Goal: Information Seeking & Learning: Learn about a topic

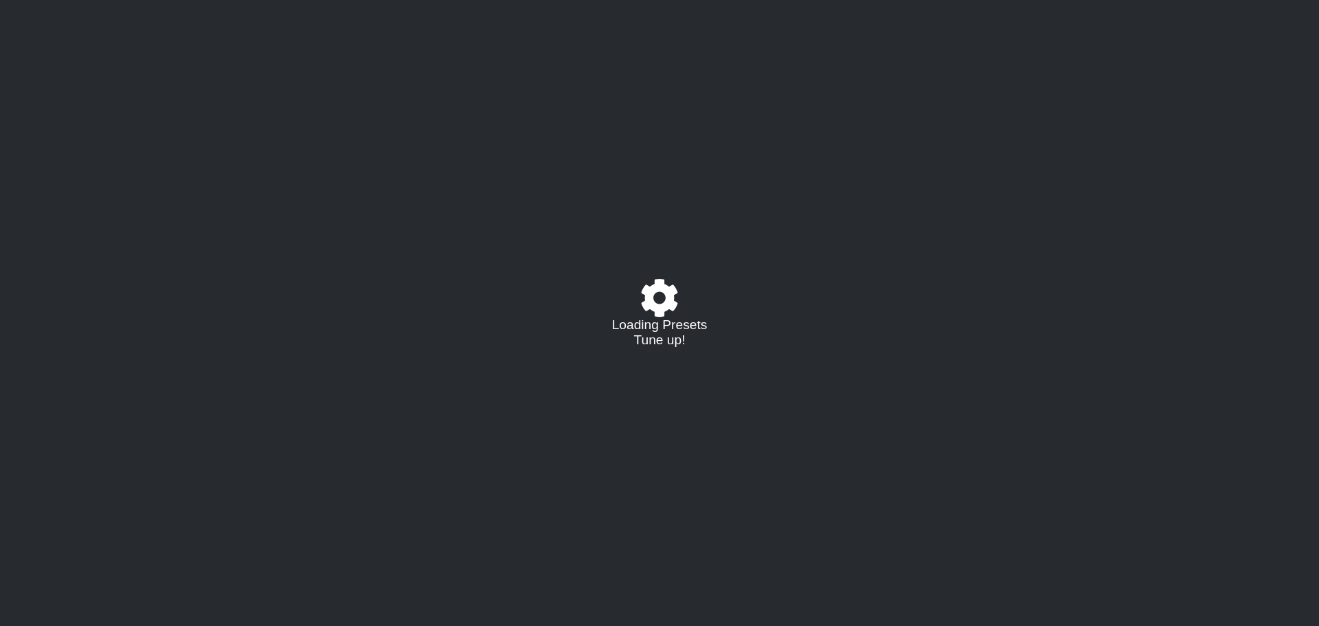
select select "/023602493829"
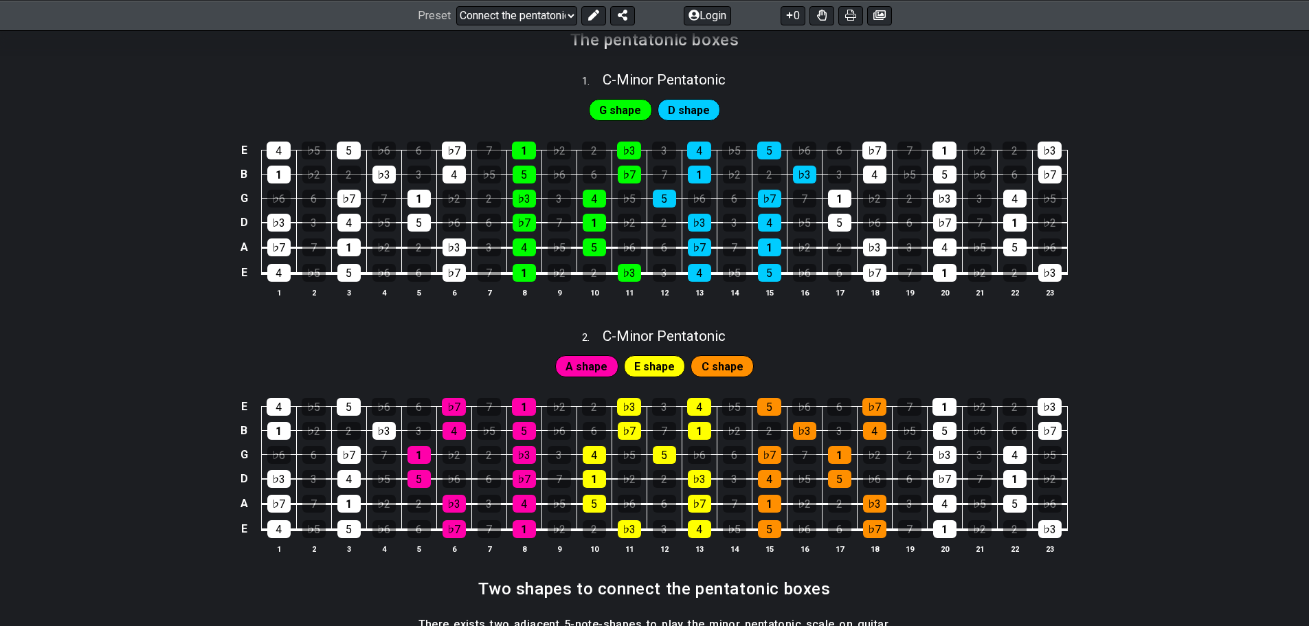
scroll to position [344, 0]
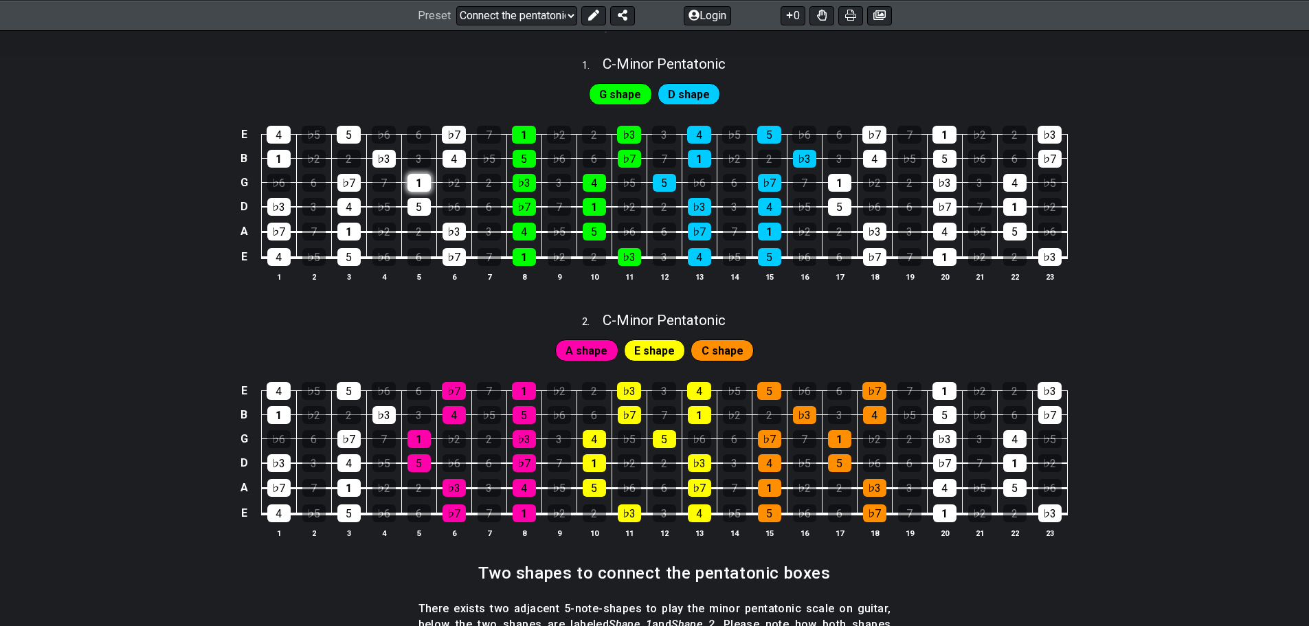
click at [408, 192] on div "1" at bounding box center [419, 183] width 23 height 18
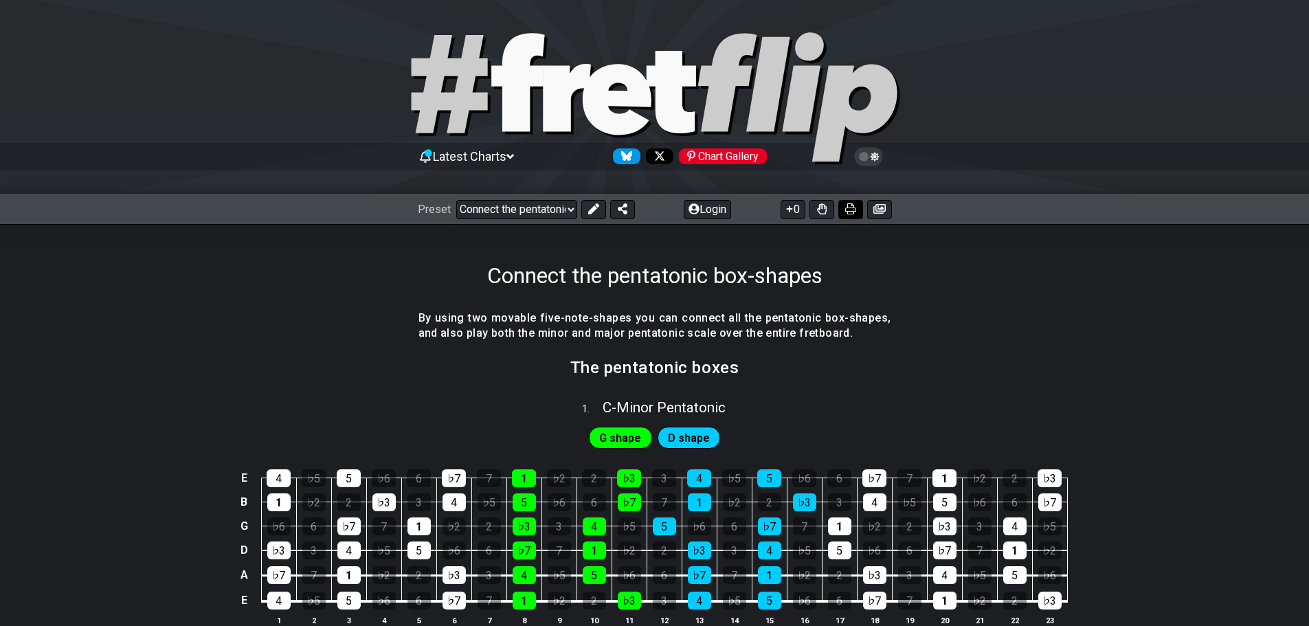
click at [846, 214] on icon at bounding box center [850, 208] width 11 height 11
click at [577, 219] on select "Welcome to #fretflip! Connect the pentatonic box-shapes Custom Preset Minor Pen…" at bounding box center [516, 209] width 121 height 19
click at [247, 289] on div "Connect the pentatonic box-shapes" at bounding box center [654, 256] width 1309 height 65
click at [514, 159] on icon at bounding box center [510, 156] width 8 height 5
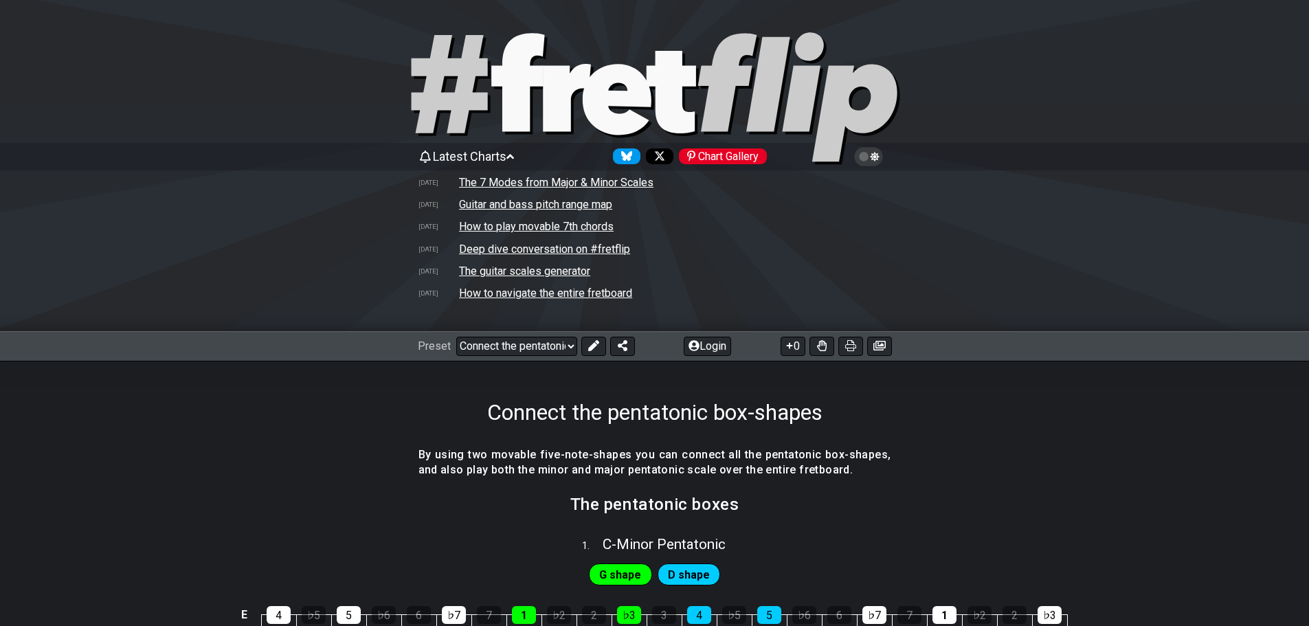
click at [514, 159] on icon at bounding box center [510, 156] width 8 height 5
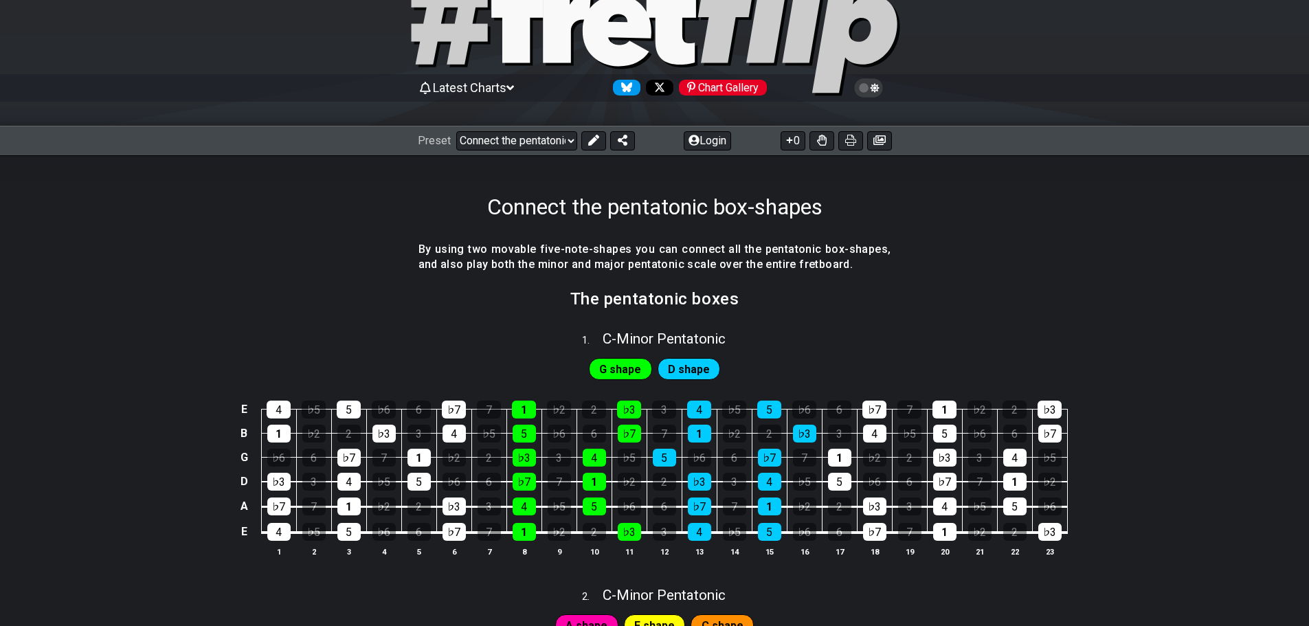
scroll to position [137, 0]
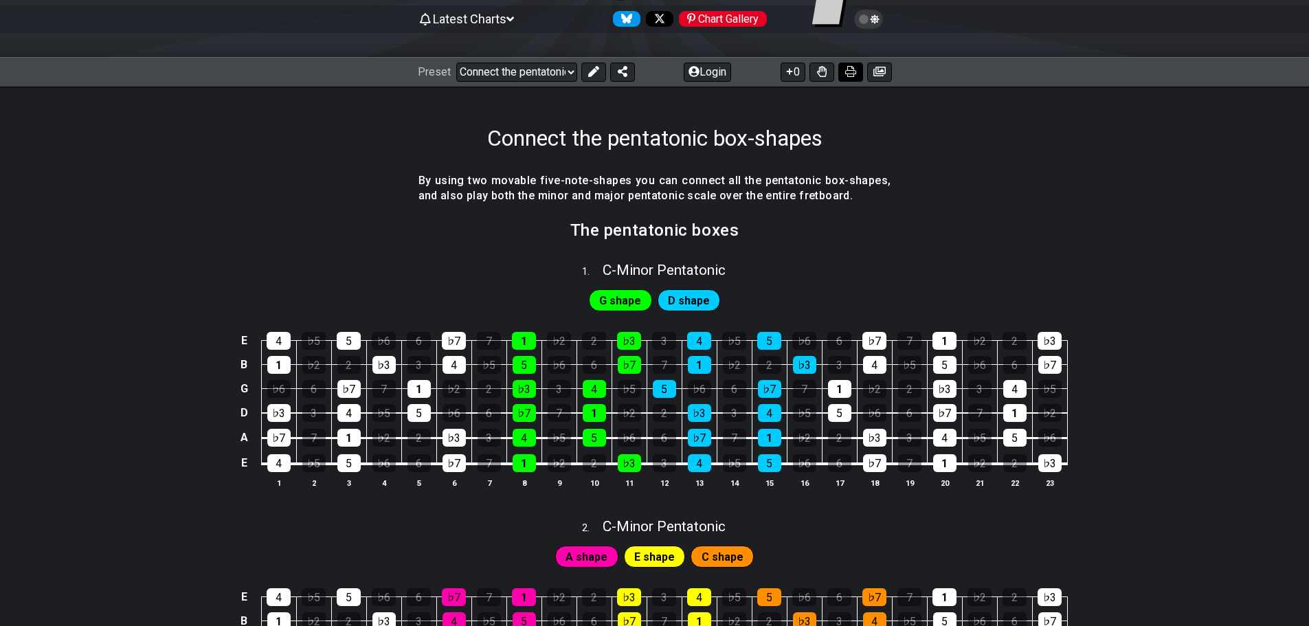
click at [845, 77] on icon at bounding box center [850, 71] width 11 height 11
click at [783, 77] on icon at bounding box center [790, 71] width 14 height 11
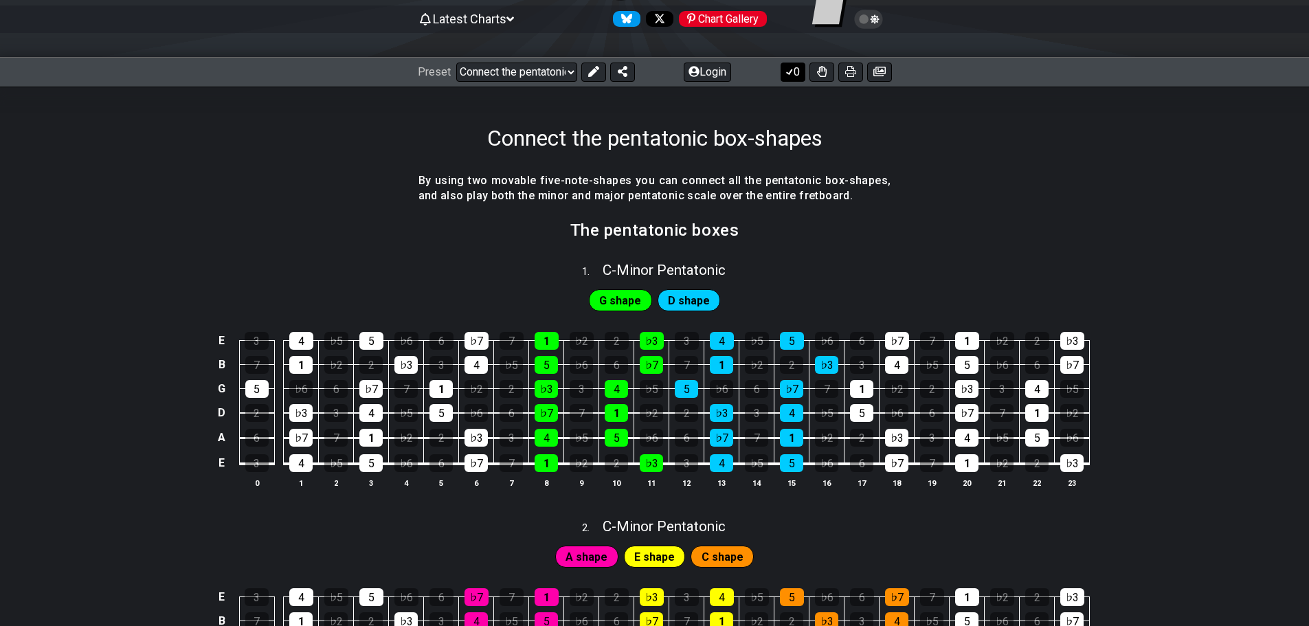
click at [783, 77] on icon at bounding box center [790, 71] width 14 height 11
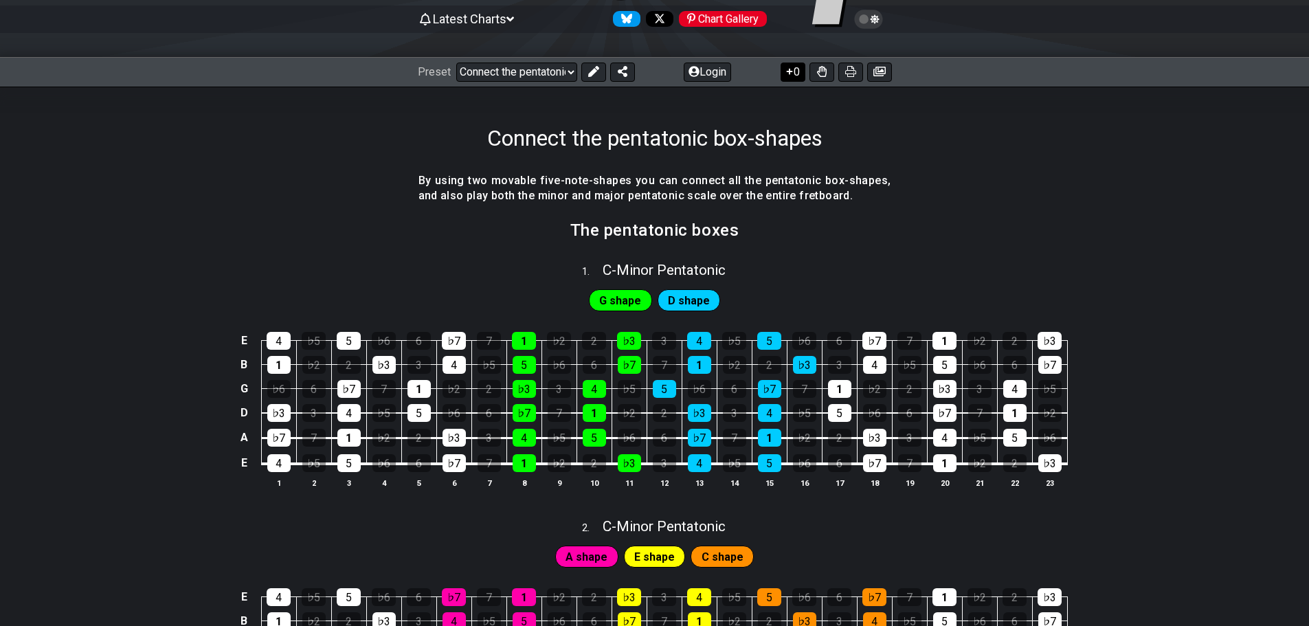
click at [783, 77] on icon at bounding box center [790, 71] width 14 height 11
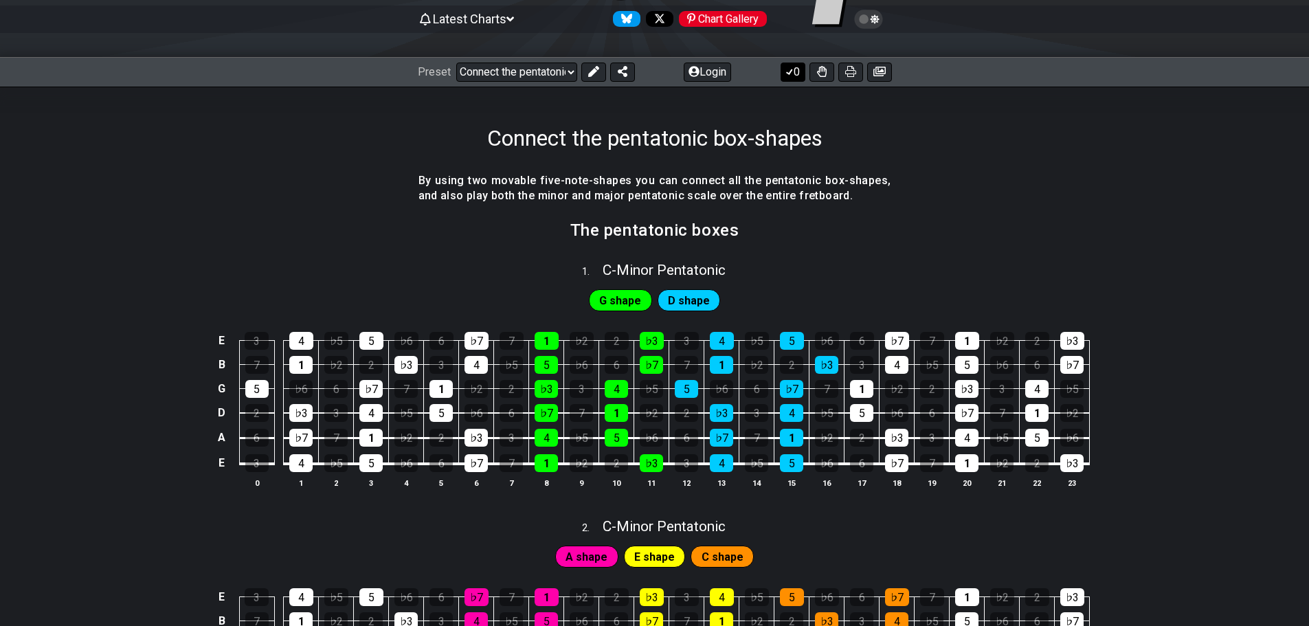
click at [783, 77] on icon at bounding box center [790, 71] width 14 height 11
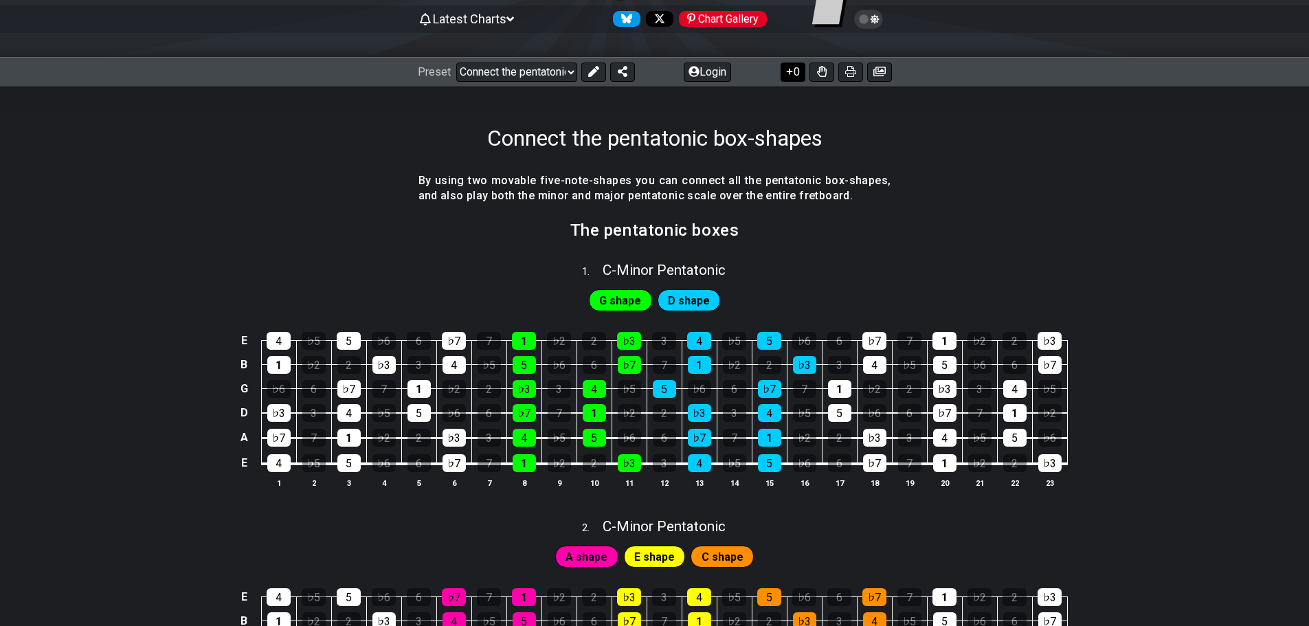
click at [783, 77] on icon at bounding box center [790, 71] width 14 height 11
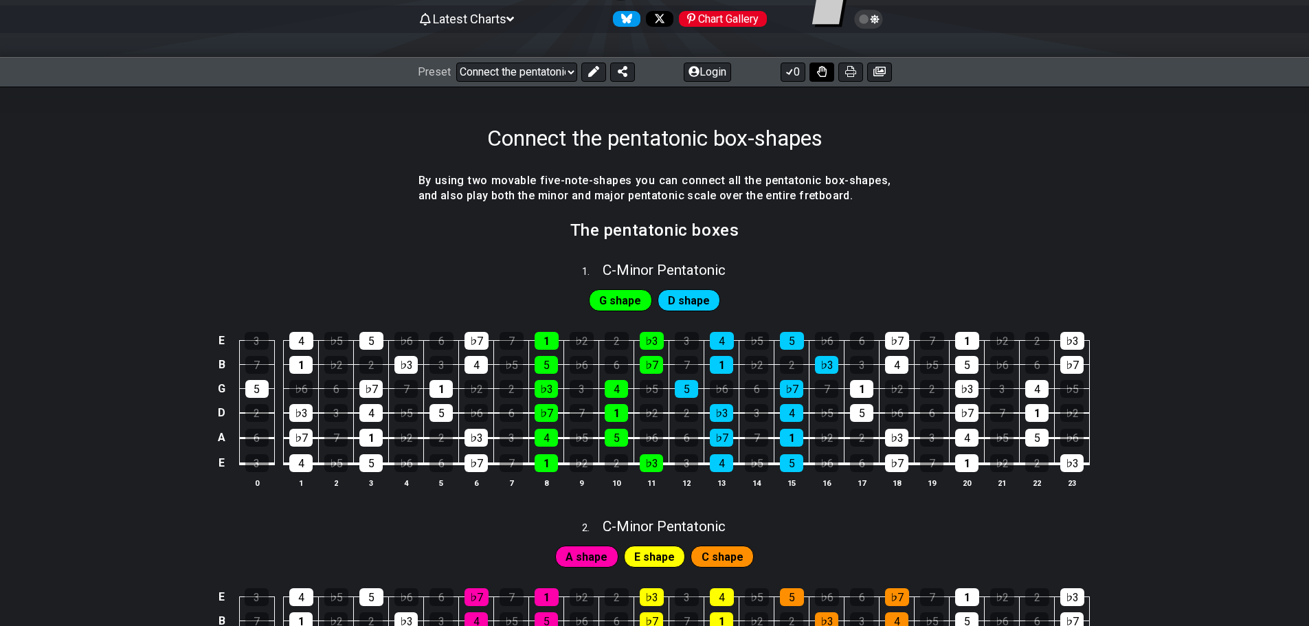
click at [817, 77] on icon at bounding box center [822, 71] width 10 height 11
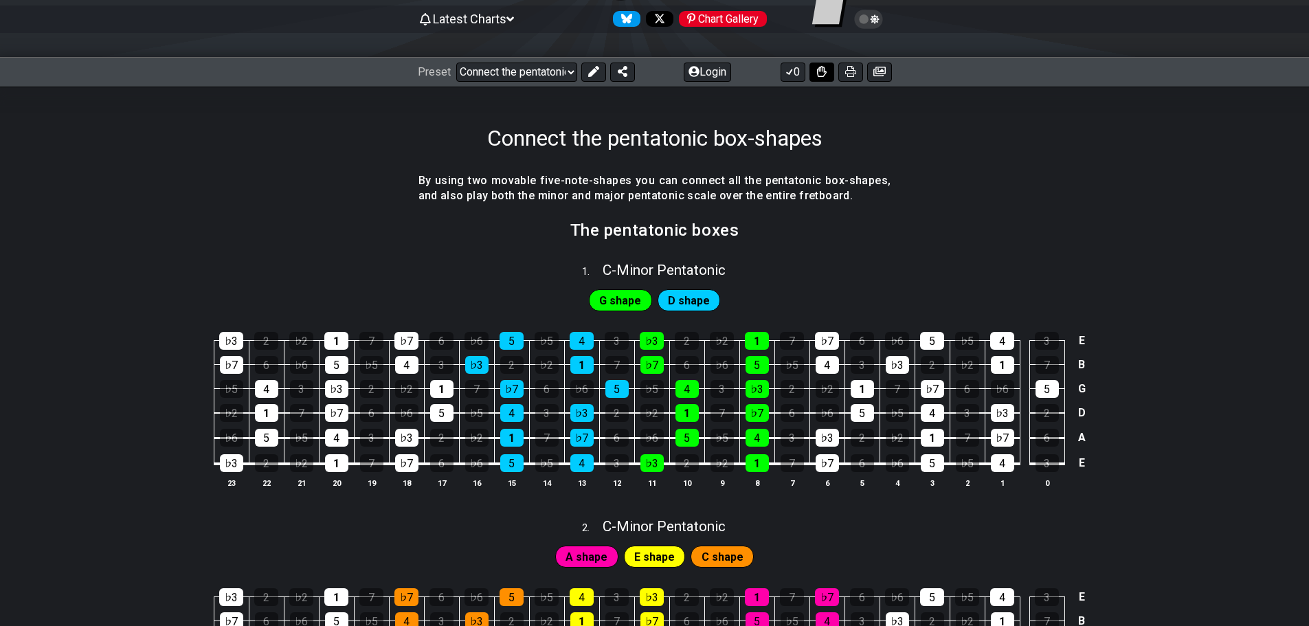
click at [817, 77] on icon at bounding box center [822, 71] width 10 height 11
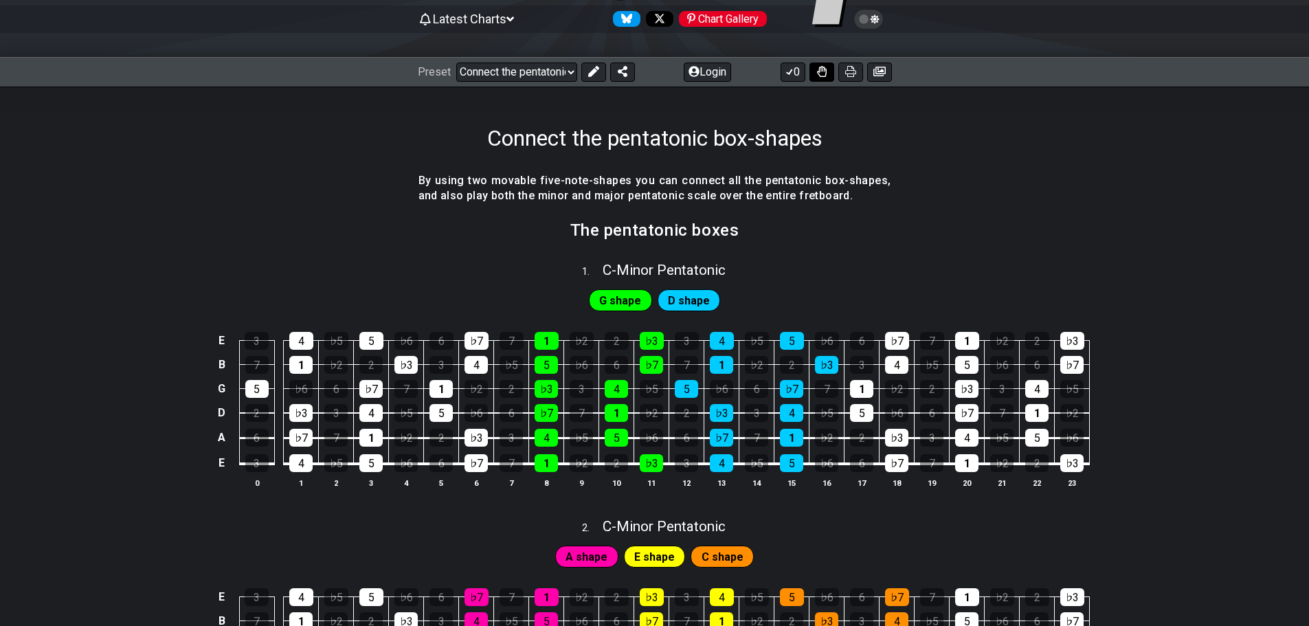
click at [817, 77] on icon at bounding box center [822, 71] width 10 height 11
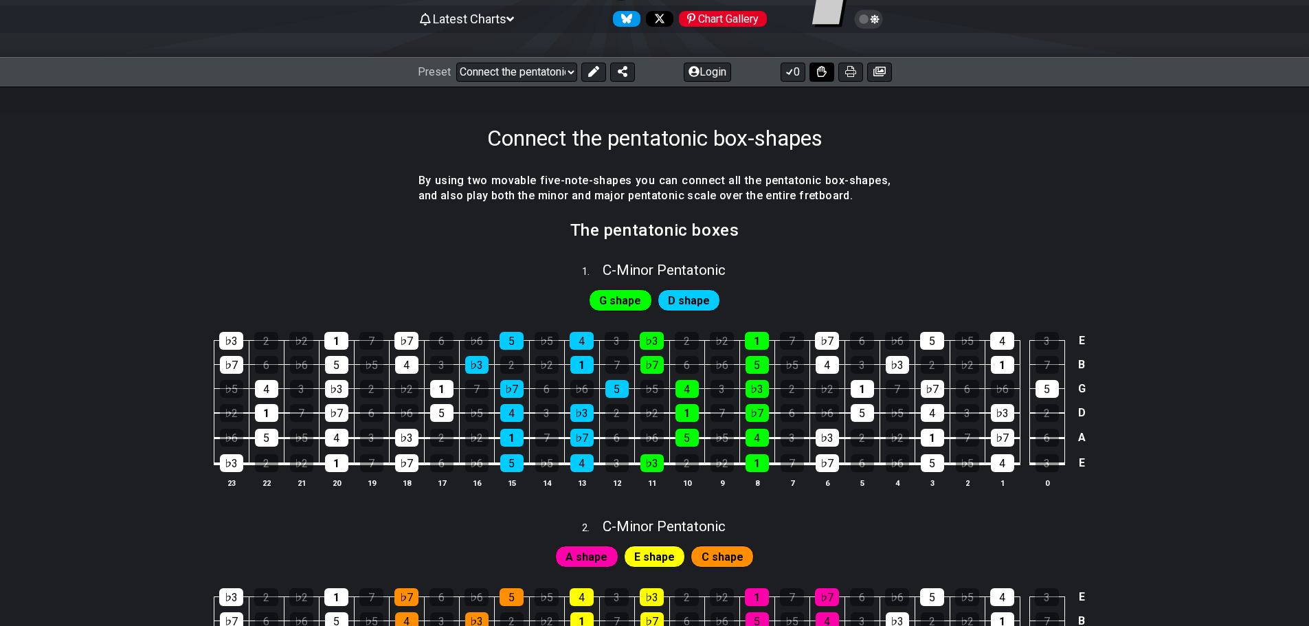
click at [810, 82] on button at bounding box center [822, 72] width 25 height 19
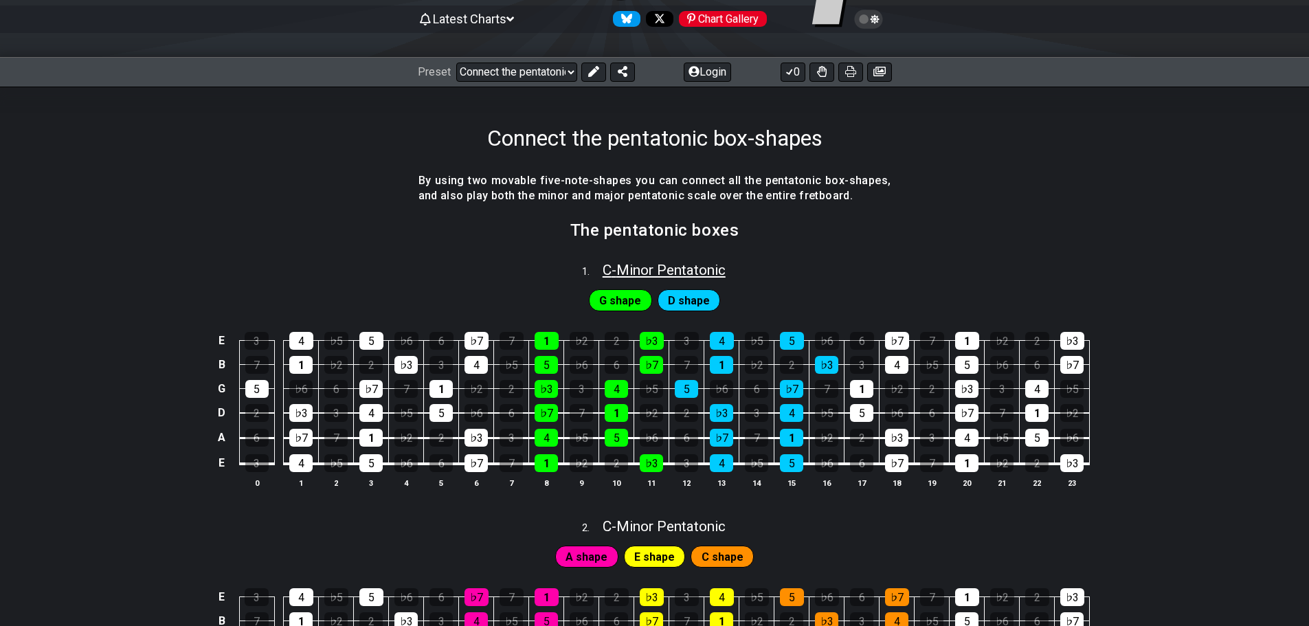
click at [638, 278] on span "C - Minor Pentatonic" at bounding box center [664, 270] width 123 height 16
select select "C"
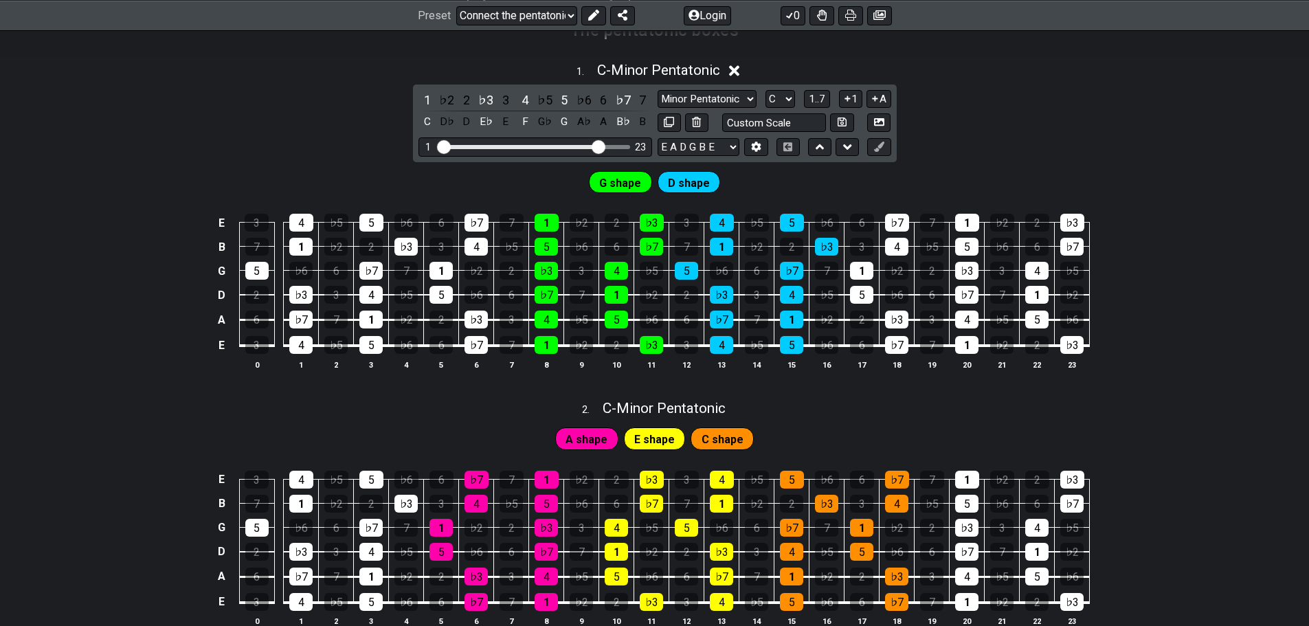
scroll to position [344, 0]
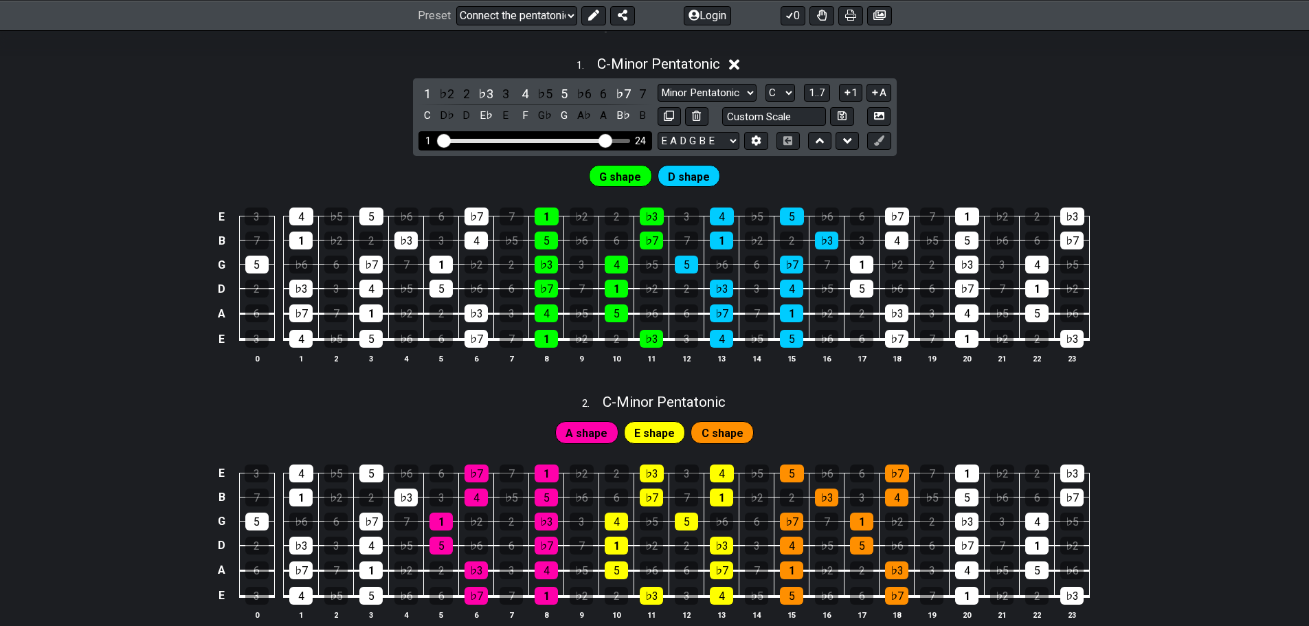
click at [575, 140] on input "Visible fret range" at bounding box center [535, 140] width 195 height 0
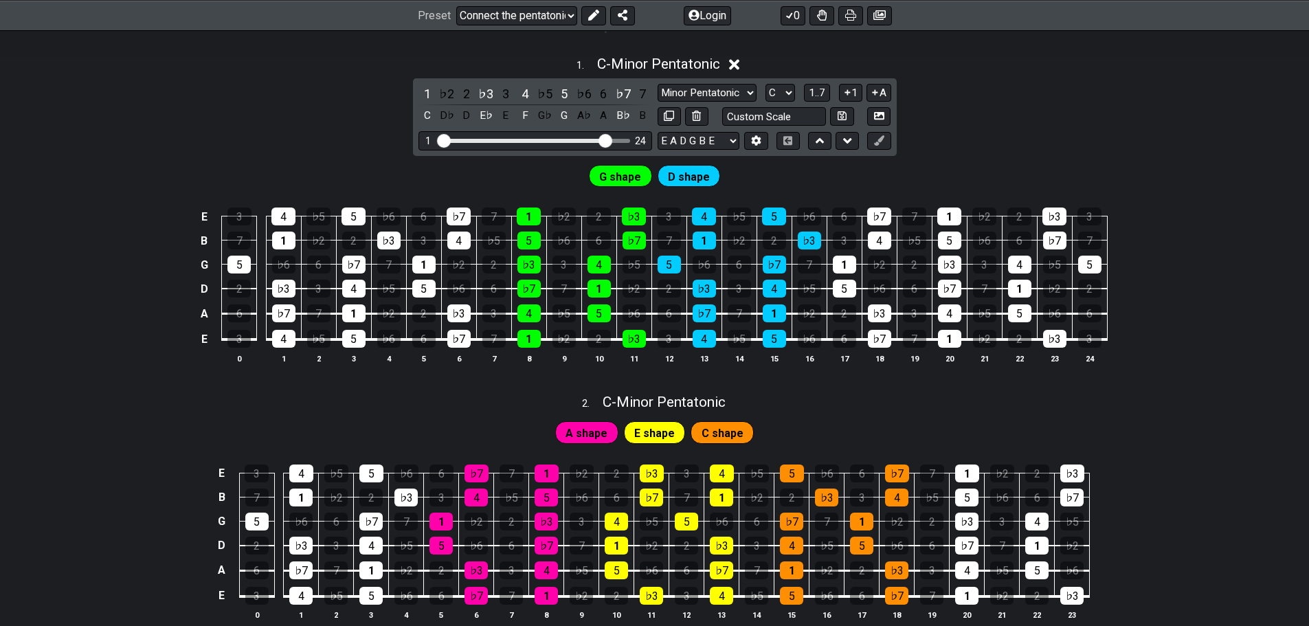
scroll to position [275, 0]
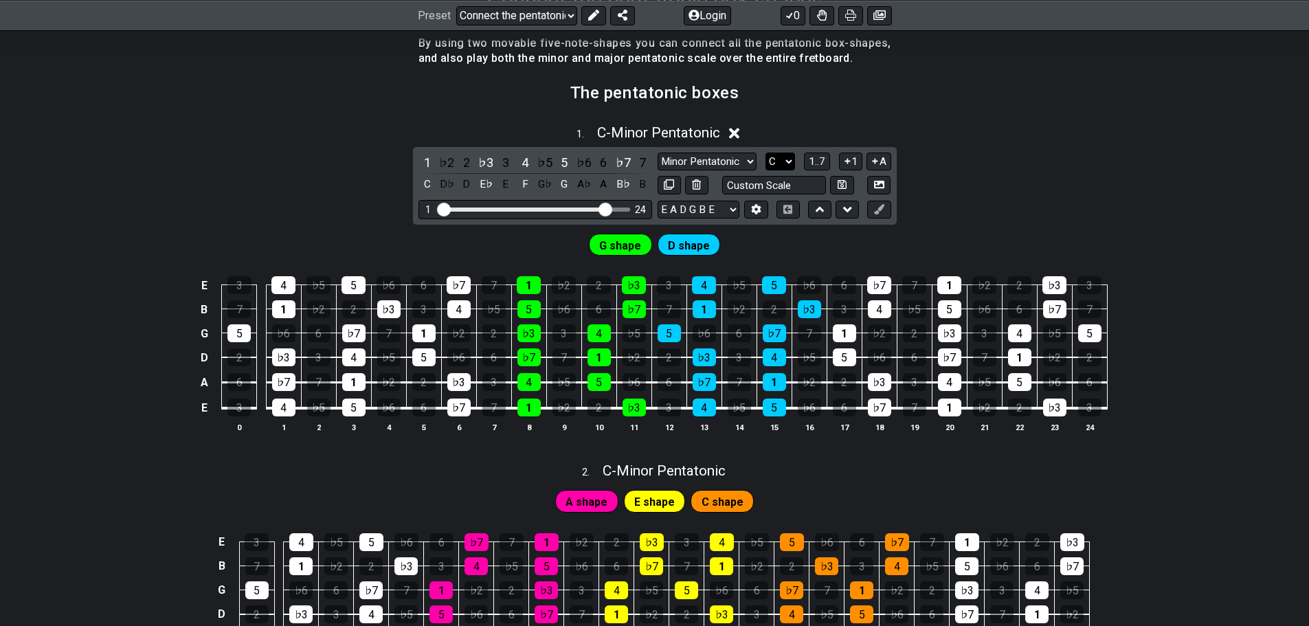
click at [795, 171] on select "A♭ A A♯ B♭ B C C♯ D♭ D D♯ E♭ E F F♯ G♭ G G♯" at bounding box center [781, 162] width 30 height 19
click at [830, 171] on button "1..7" at bounding box center [817, 162] width 26 height 19
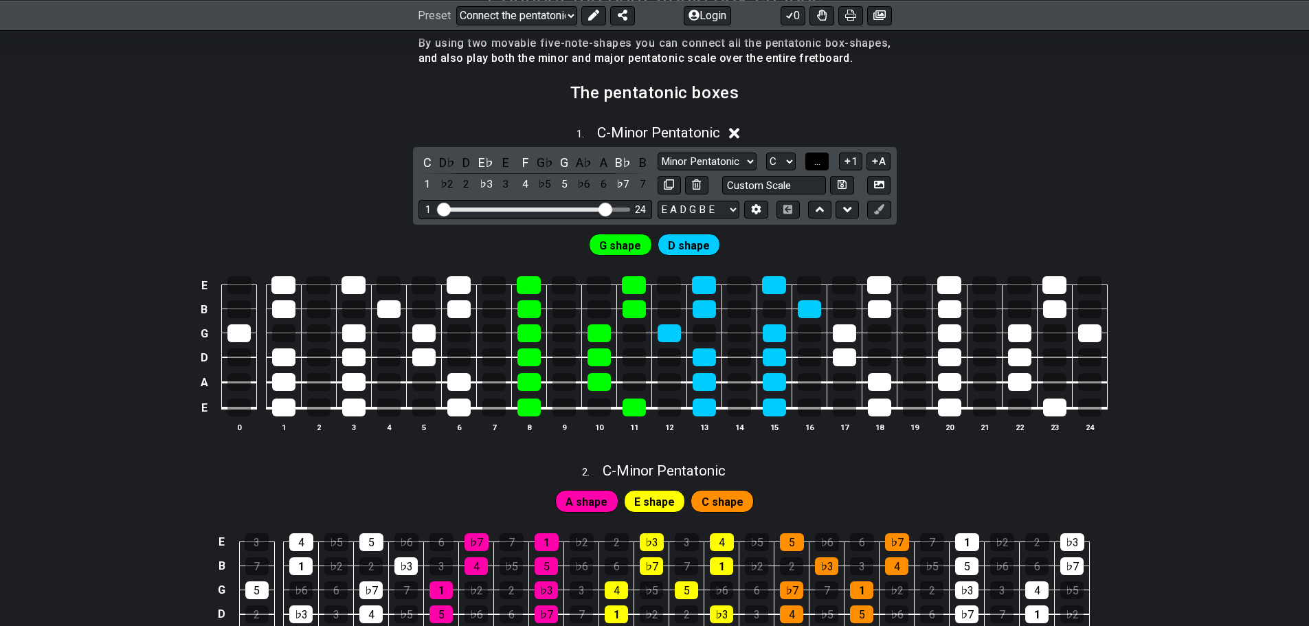
click at [829, 171] on button "..." at bounding box center [816, 162] width 23 height 19
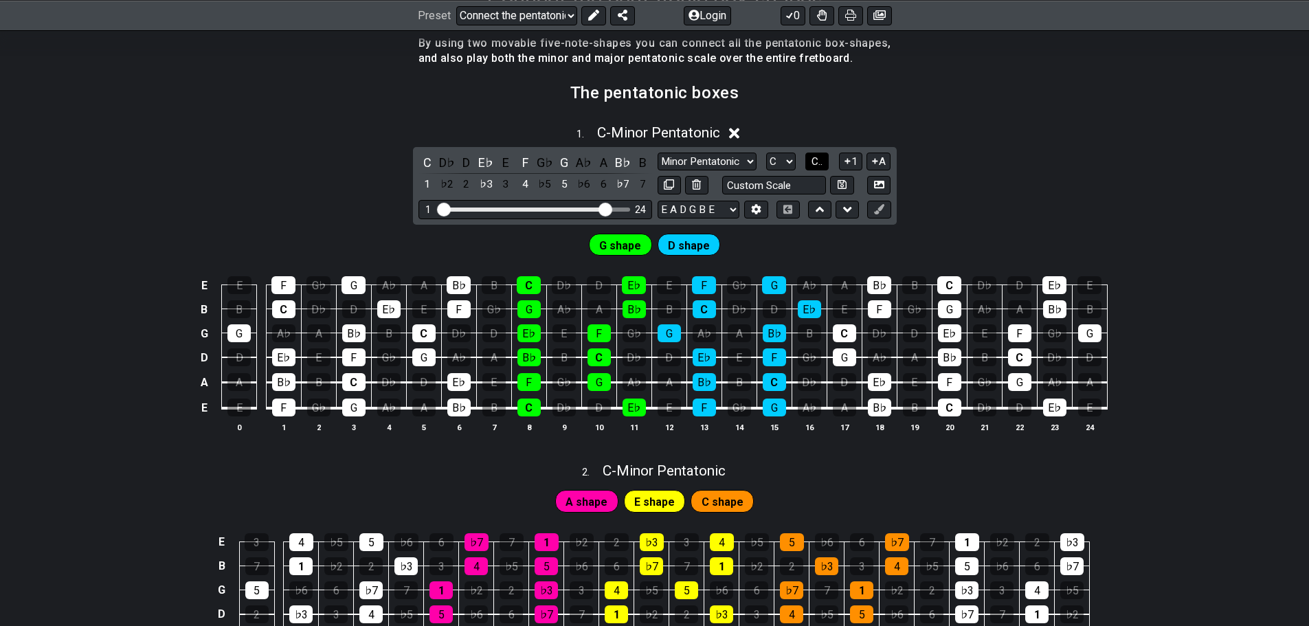
click at [829, 171] on button "C.." at bounding box center [816, 162] width 23 height 19
click at [830, 171] on button "1..7" at bounding box center [817, 162] width 26 height 19
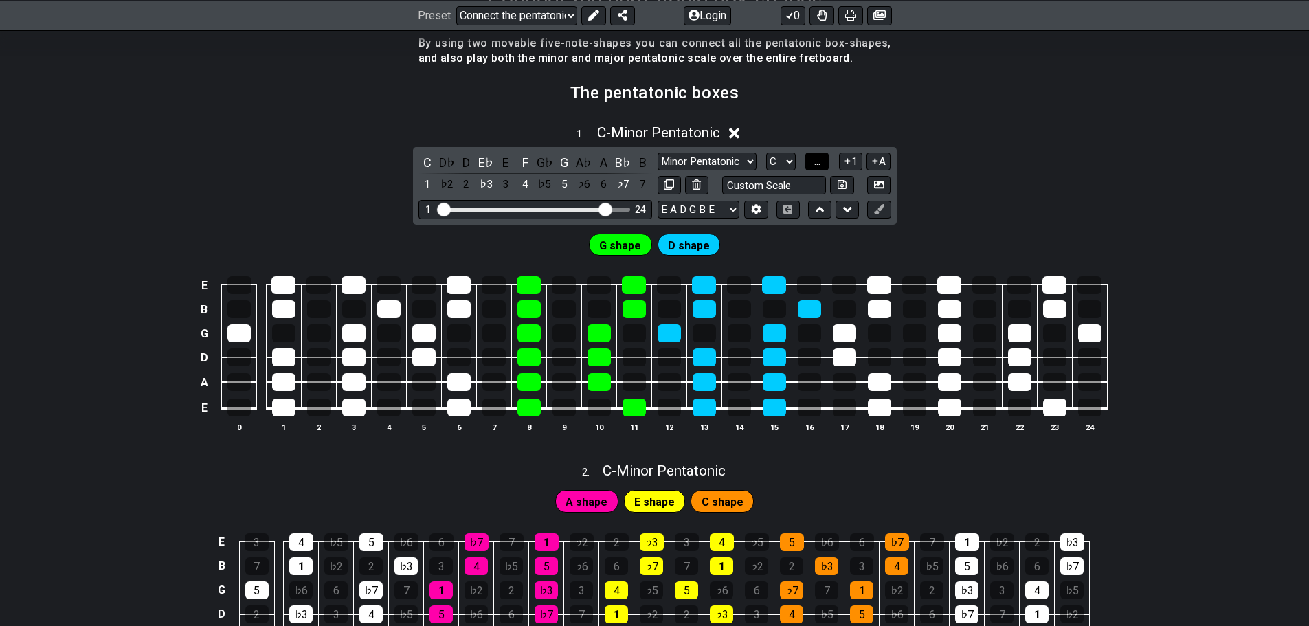
click at [829, 171] on button "..." at bounding box center [816, 162] width 23 height 19
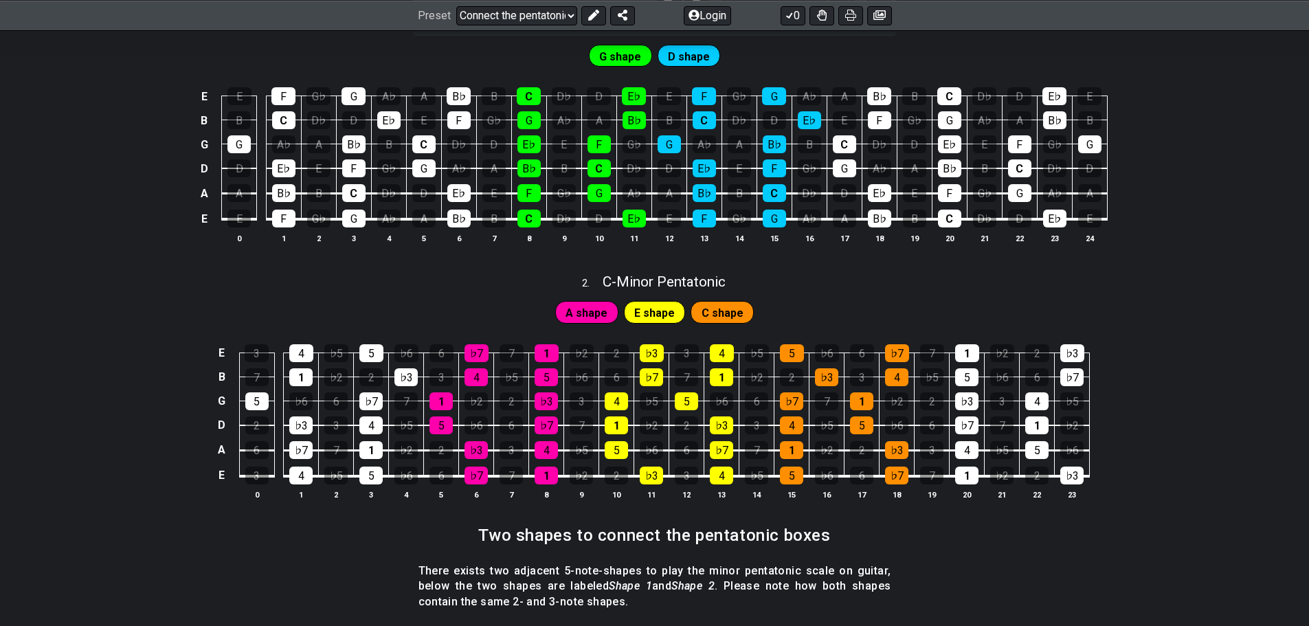
scroll to position [412, 0]
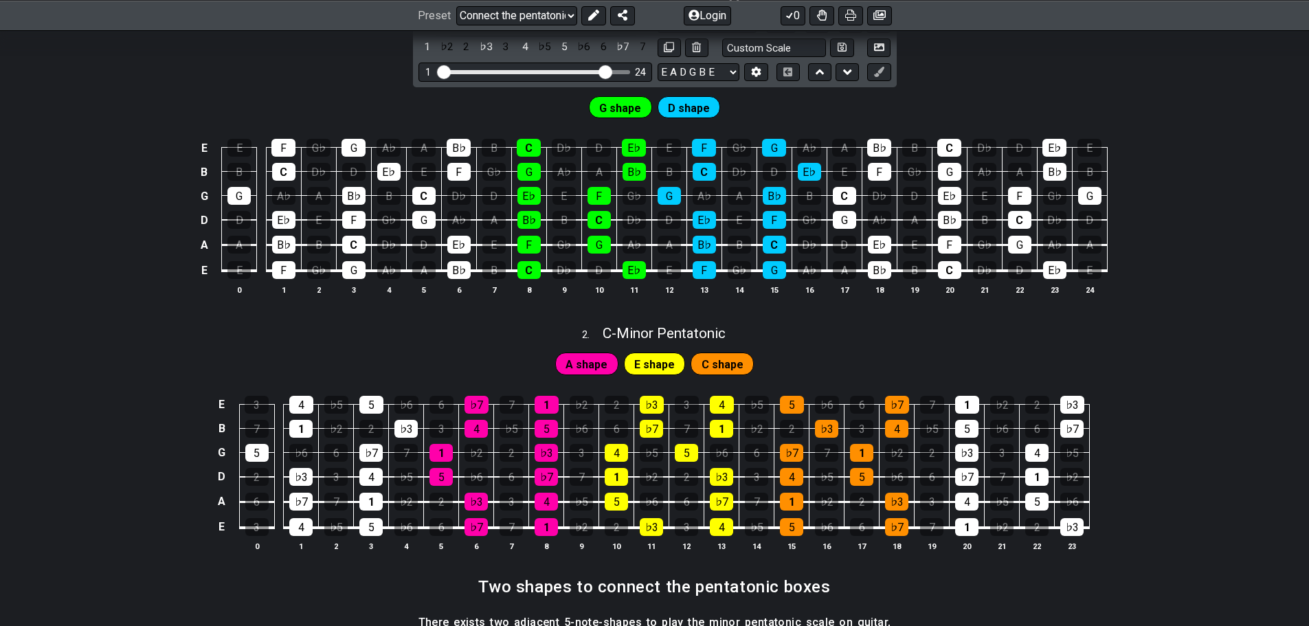
click at [1055, 124] on div "1 . C - Minor Pentatonic C D♭ D E♭ E F G♭ G A♭ A B♭ B 1 ♭2 2 ♭3 3 4 ♭5 5 ♭6 6 ♭…" at bounding box center [654, 147] width 1309 height 336
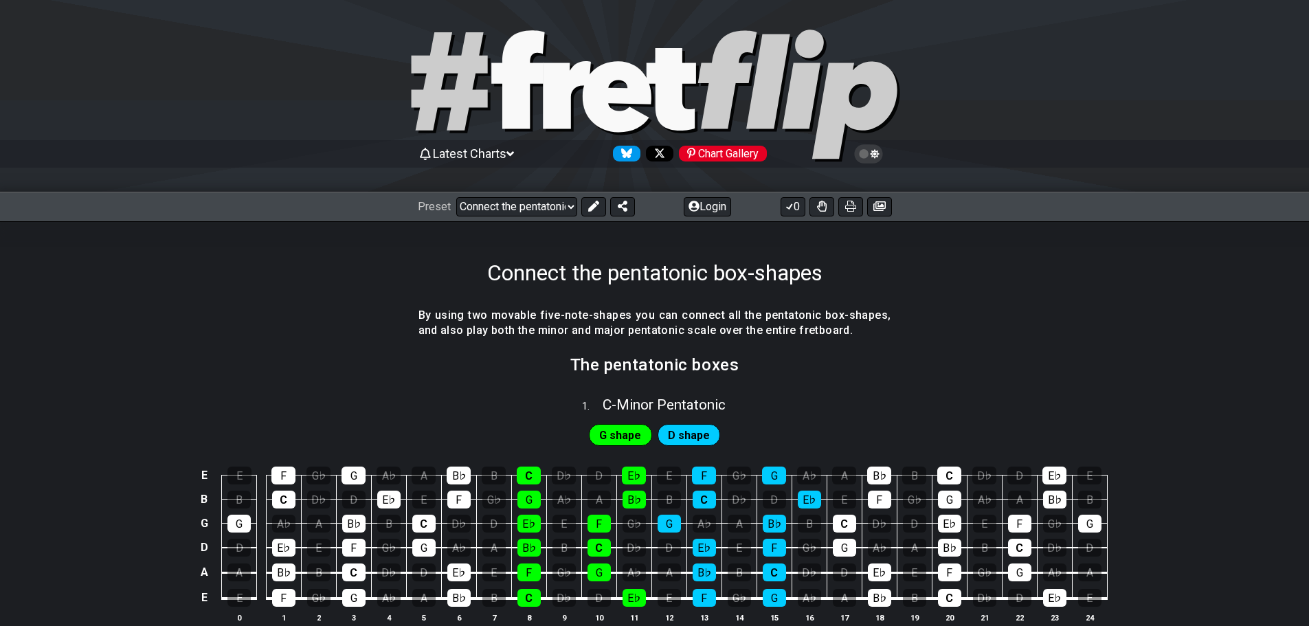
scroll to position [0, 0]
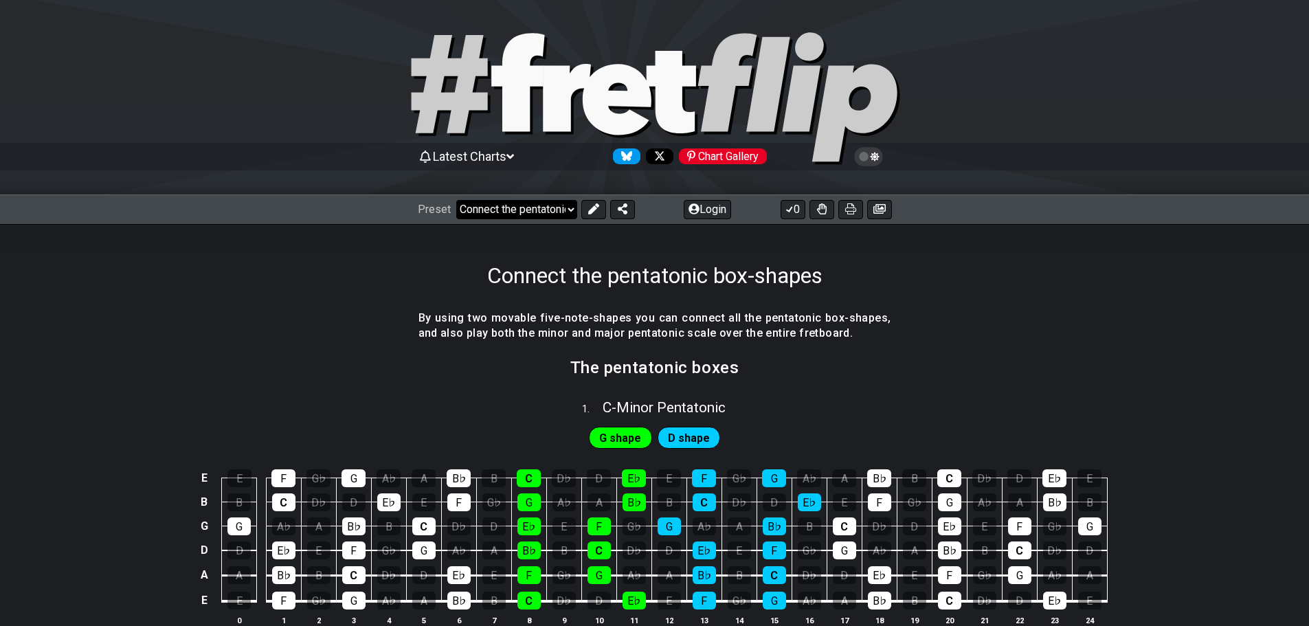
click at [577, 219] on select "Welcome to #fretflip! Connect the pentatonic box-shapes Custom Preset Minor Pen…" at bounding box center [516, 209] width 121 height 19
click at [599, 214] on icon at bounding box center [593, 208] width 11 height 11
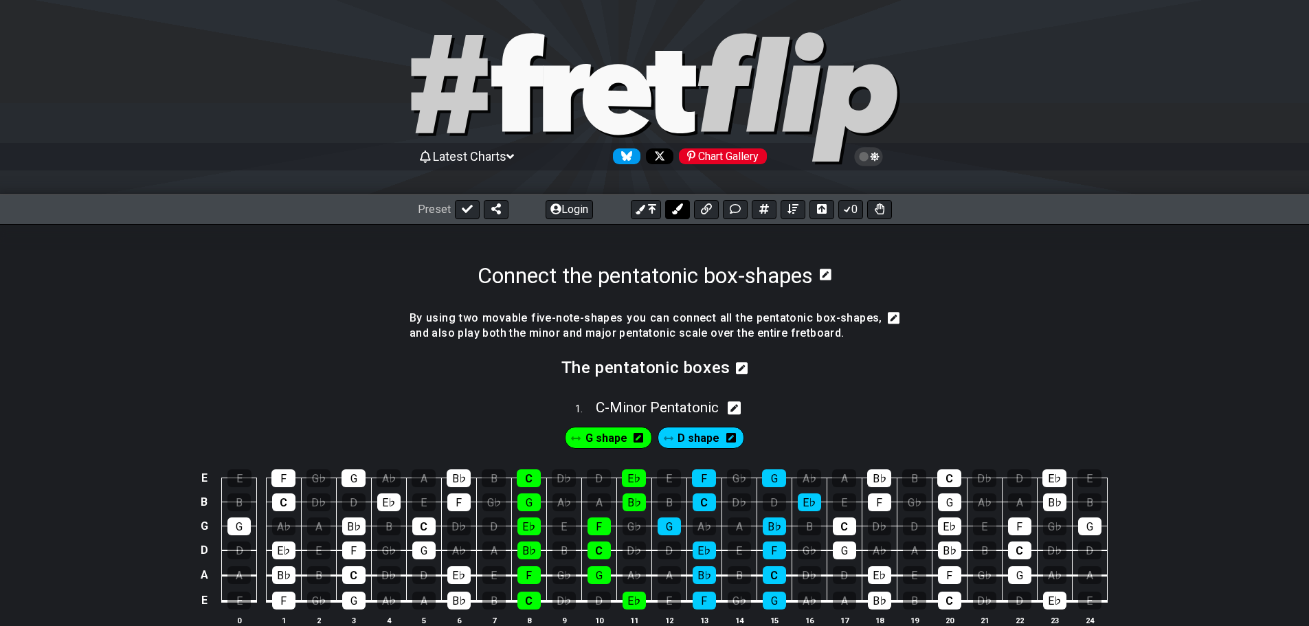
click at [665, 219] on button at bounding box center [677, 209] width 25 height 19
click at [473, 213] on icon at bounding box center [467, 209] width 11 height 8
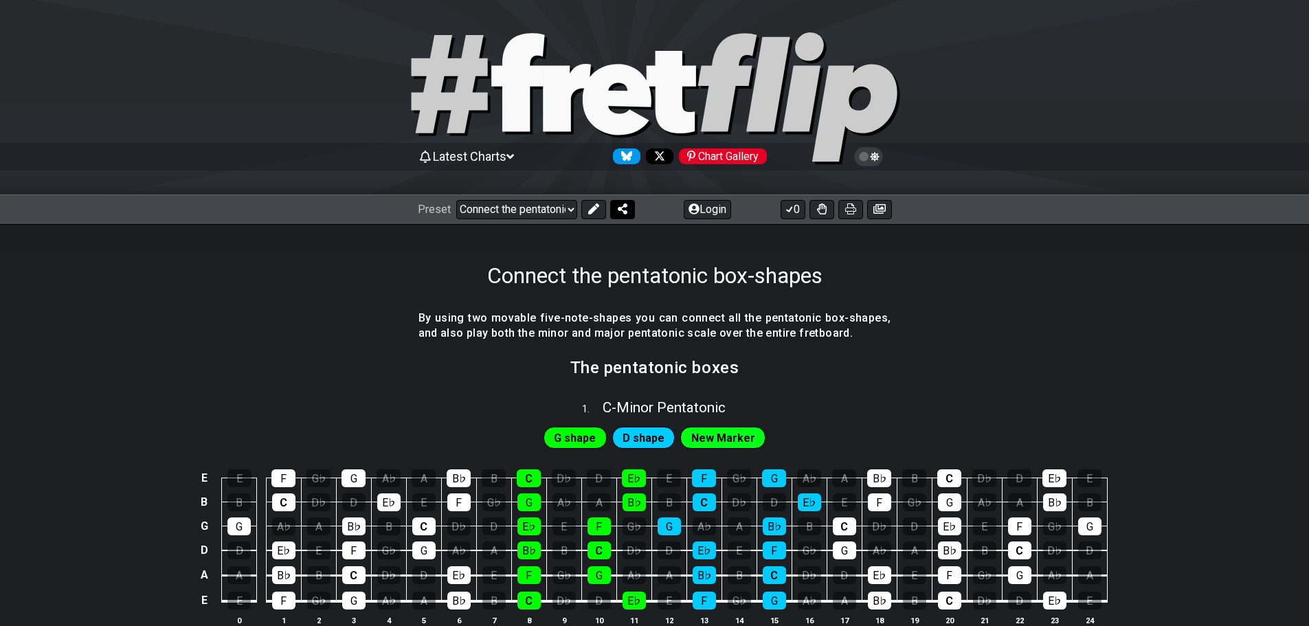
click at [627, 214] on icon at bounding box center [623, 208] width 10 height 11
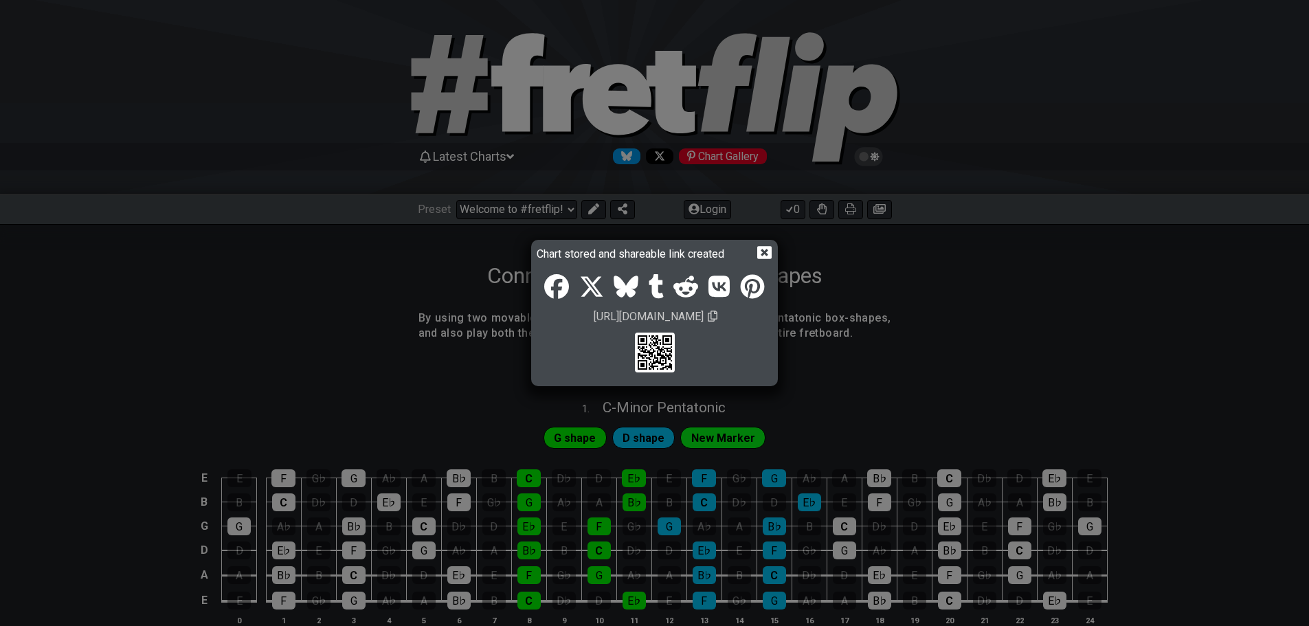
click at [772, 245] on icon at bounding box center [764, 252] width 14 height 14
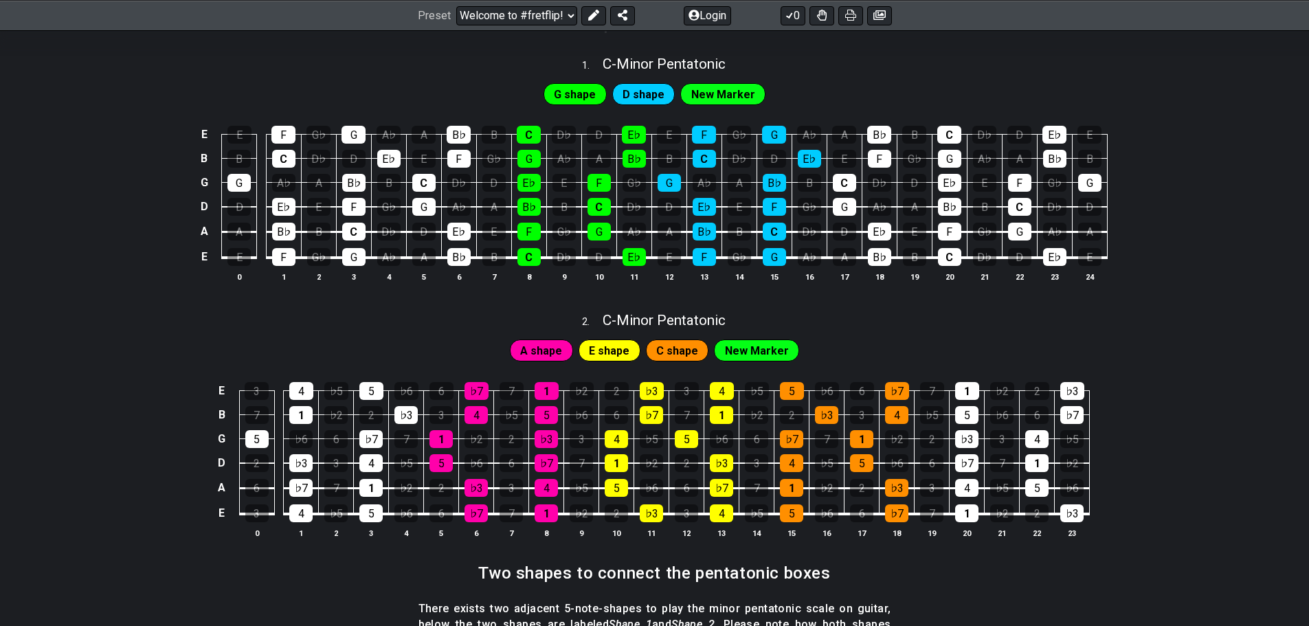
scroll to position [275, 0]
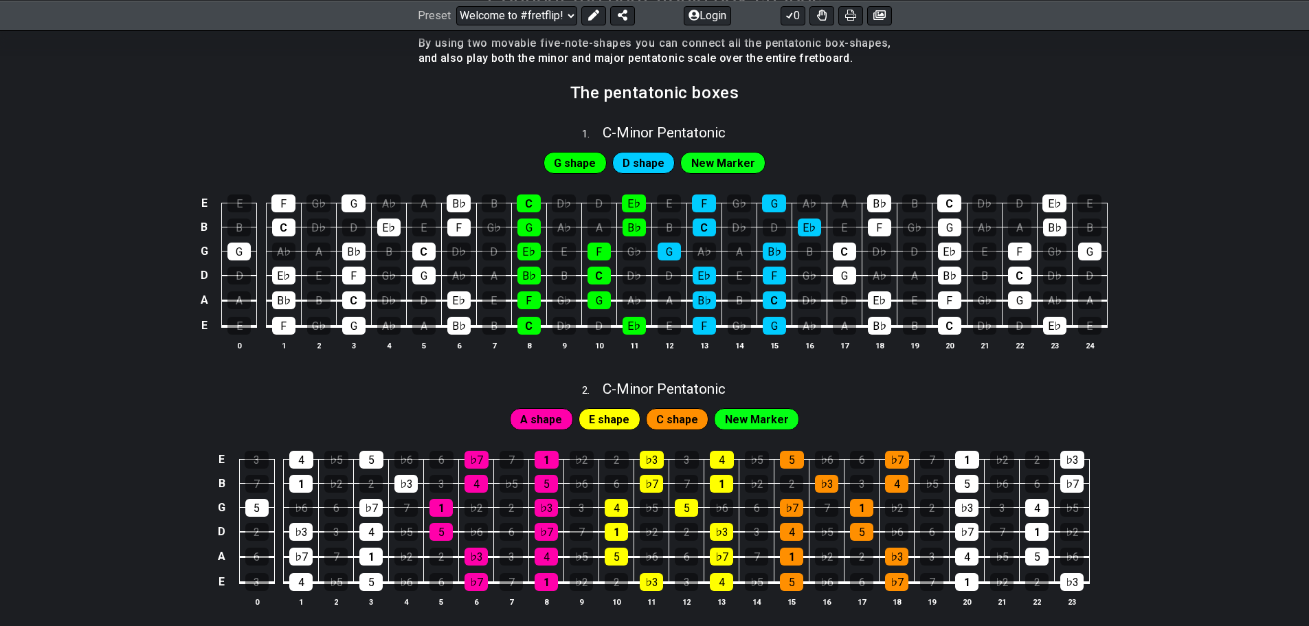
click at [726, 173] on span "New Marker" at bounding box center [723, 163] width 64 height 20
click at [741, 173] on span "New Marker" at bounding box center [723, 163] width 64 height 20
drag, startPoint x: 801, startPoint y: 219, endPoint x: 575, endPoint y: 196, distance: 227.3
click at [796, 177] on div "G shape D shape New Marker" at bounding box center [654, 159] width 1309 height 34
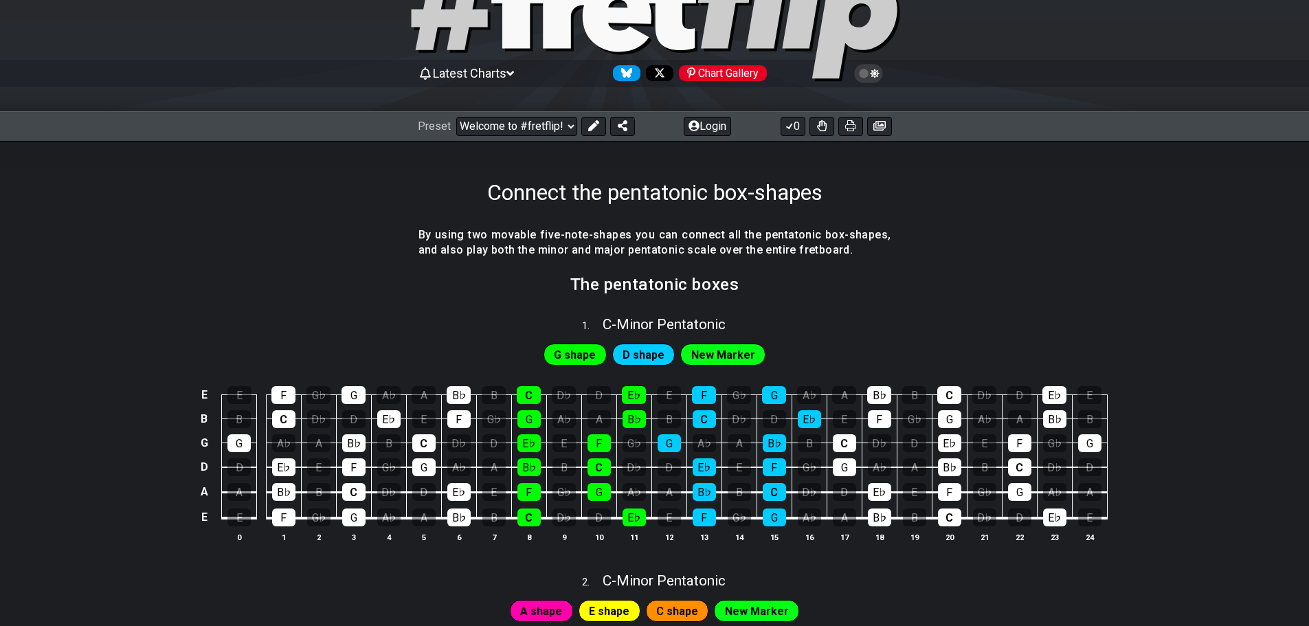
scroll to position [69, 0]
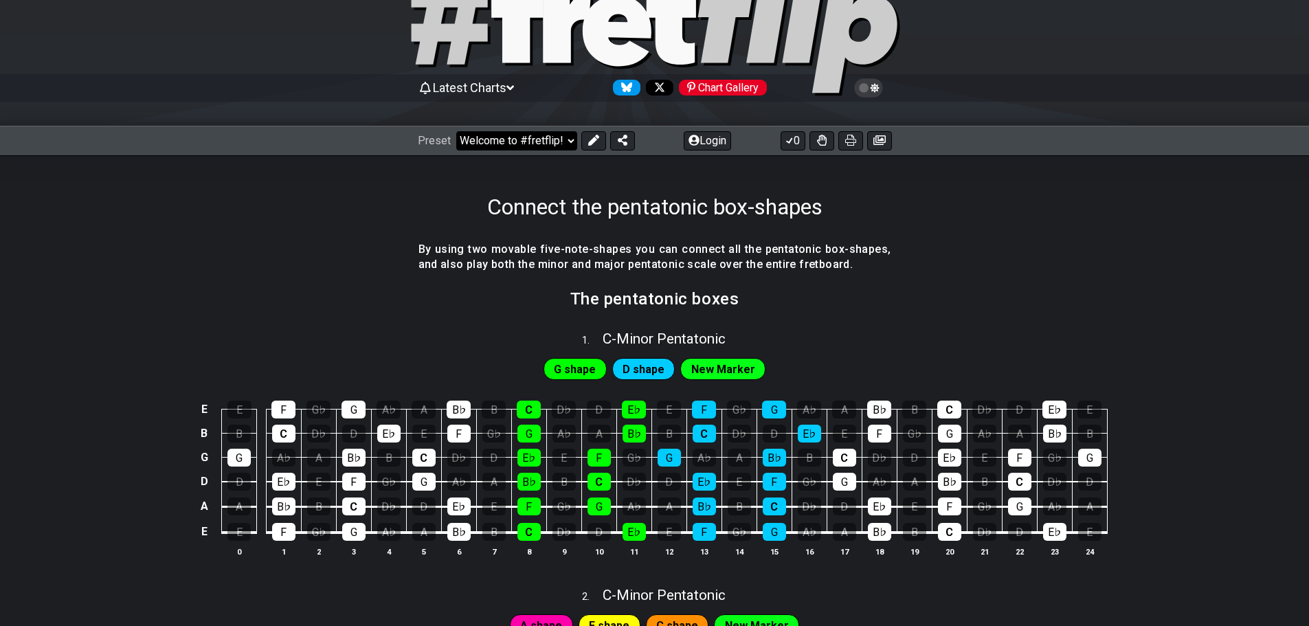
click at [577, 151] on select "Welcome to #fretflip! Connect the pentatonic box-shapes Custom Preset Minor Pen…" at bounding box center [516, 140] width 121 height 19
click at [463, 146] on select "Welcome to #fretflip! Connect the pentatonic box-shapes Custom Preset Minor Pen…" at bounding box center [516, 140] width 121 height 19
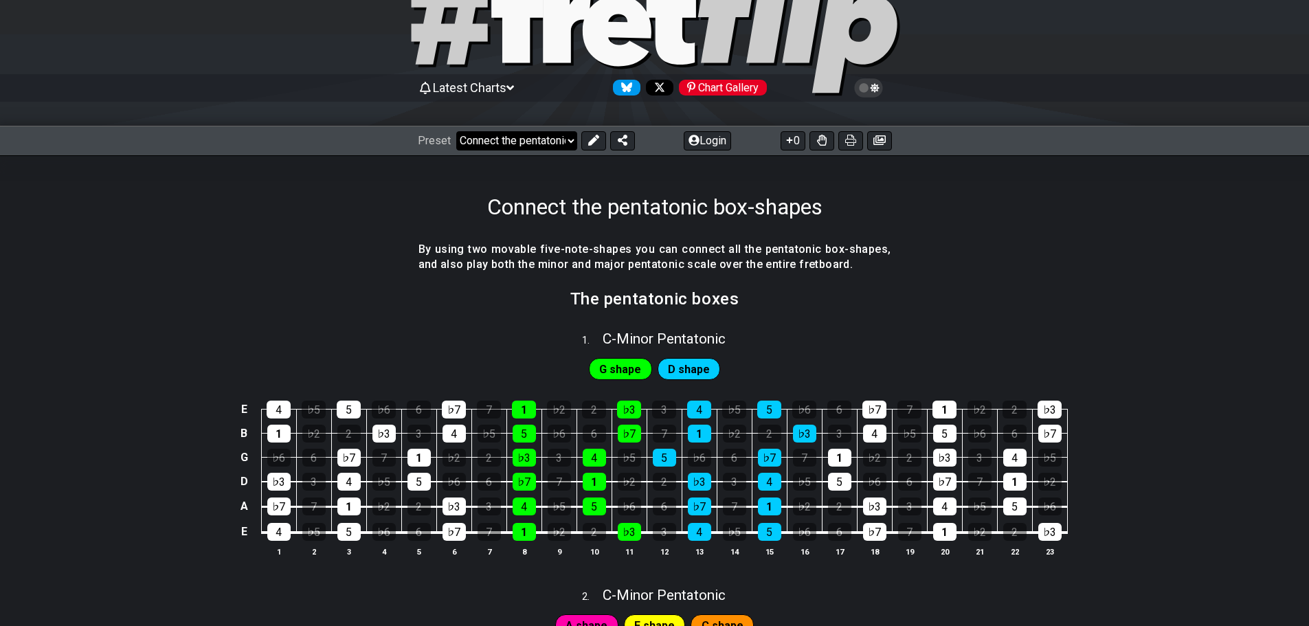
click at [577, 151] on select "Welcome to #fretflip! Connect the pentatonic box-shapes Custom Preset Minor Pen…" at bounding box center [516, 140] width 121 height 19
click at [463, 146] on select "Welcome to #fretflip! Connect the pentatonic box-shapes Custom Preset Minor Pen…" at bounding box center [516, 140] width 121 height 19
select select "/guitar-scales"
select select "C"
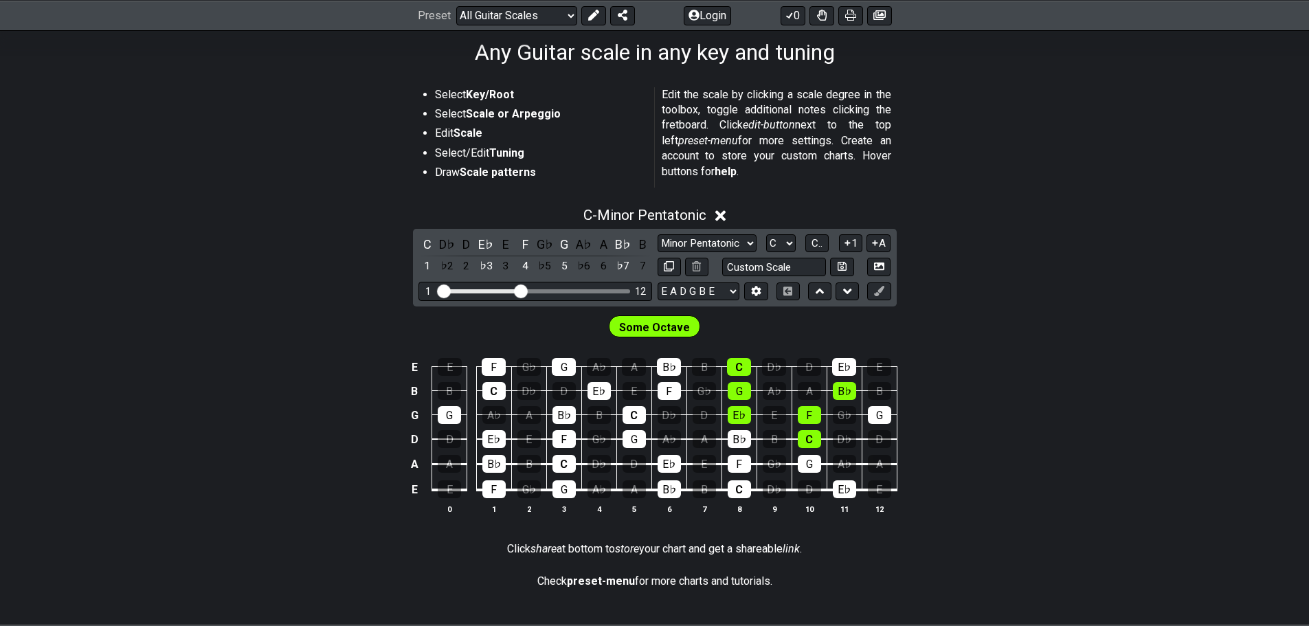
scroll to position [275, 0]
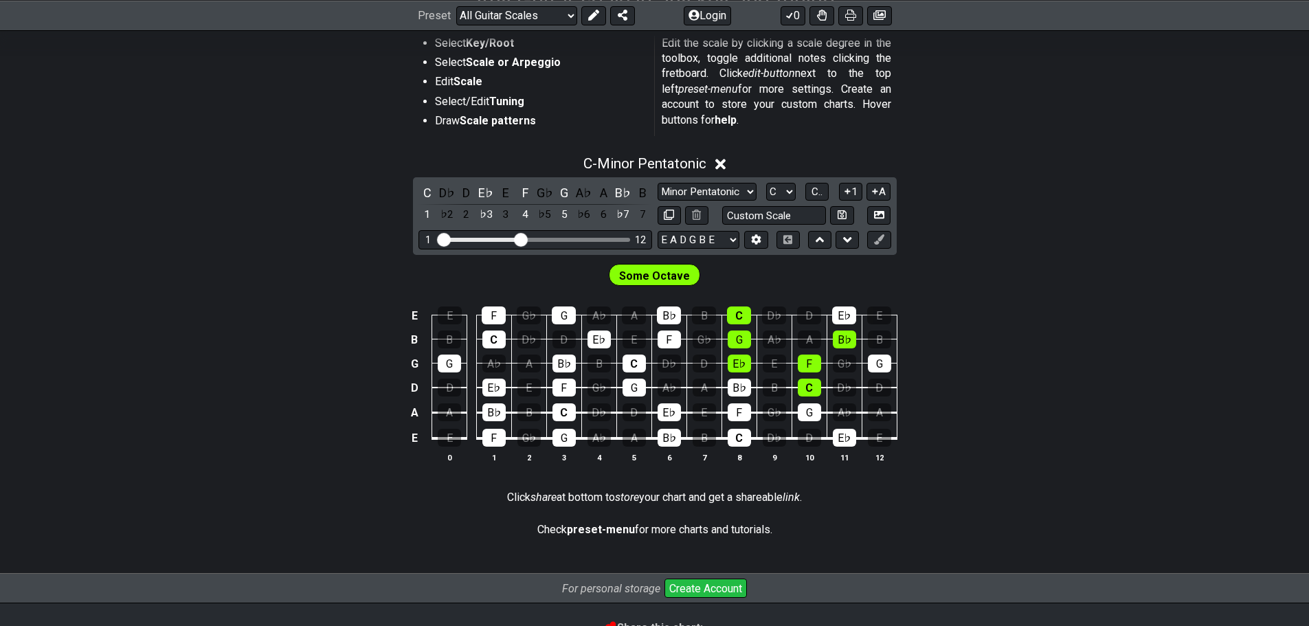
click at [726, 170] on icon at bounding box center [720, 164] width 10 height 10
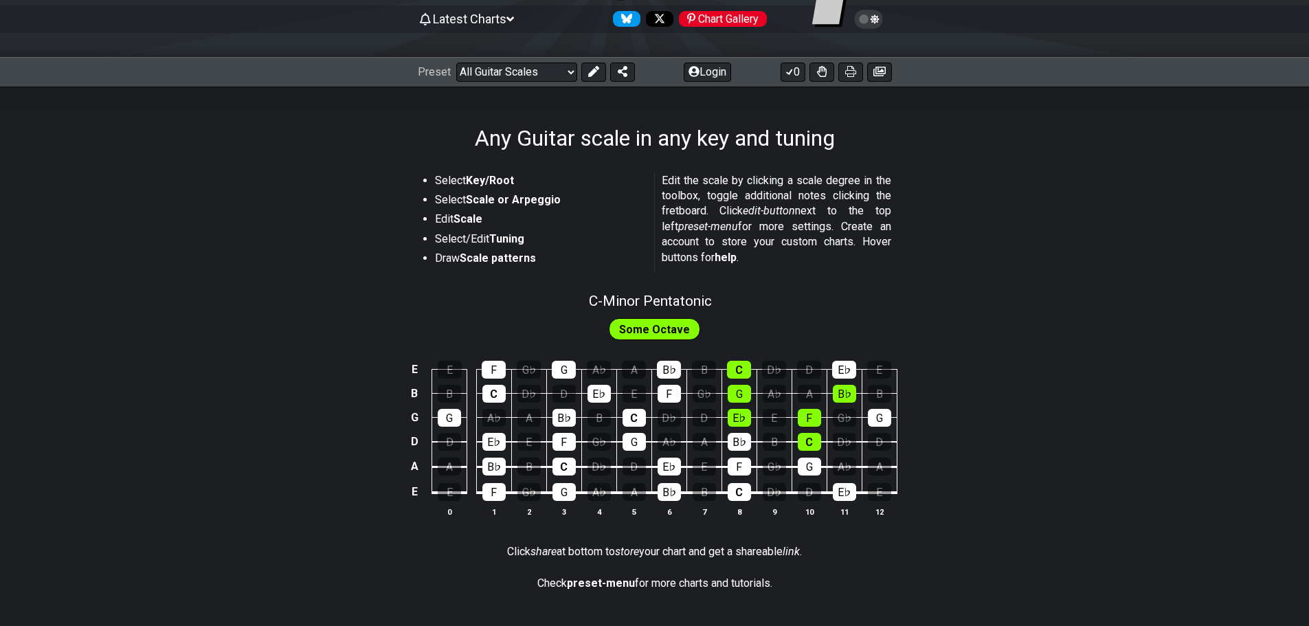
scroll to position [206, 0]
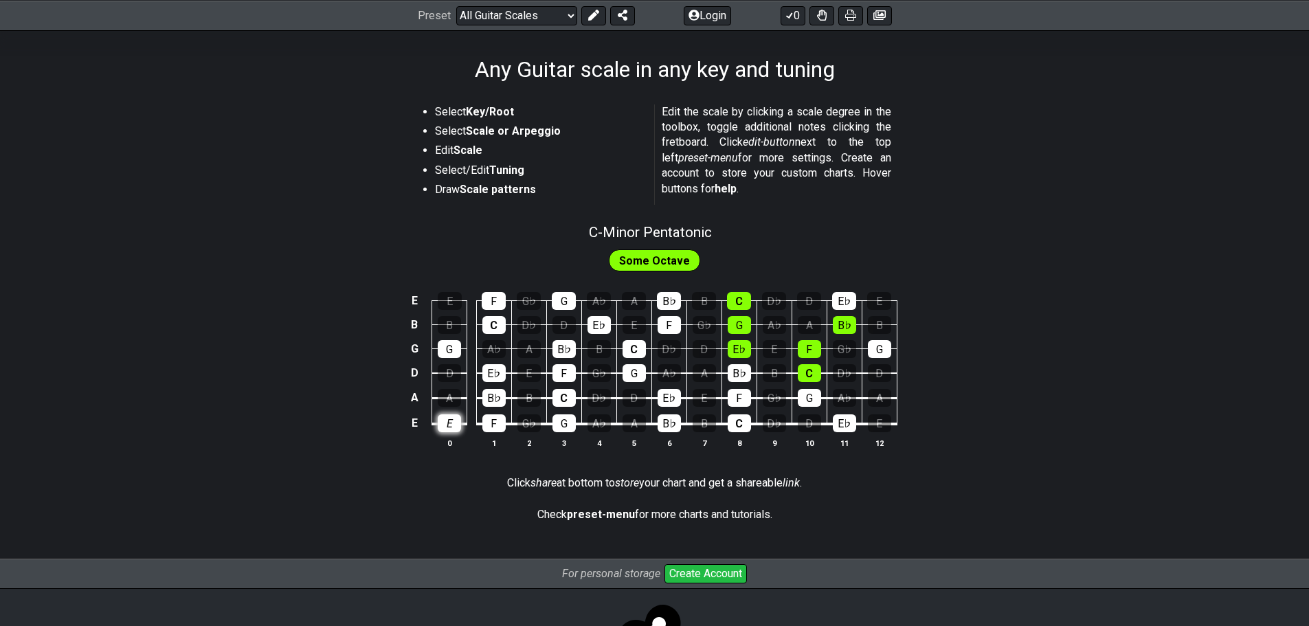
click at [438, 432] on div "E" at bounding box center [449, 423] width 23 height 18
click at [406, 436] on td "E" at bounding box center [414, 423] width 16 height 26
click at [406, 436] on td "x" at bounding box center [414, 423] width 16 height 26
click at [643, 271] on span "Some Octave" at bounding box center [654, 261] width 71 height 20
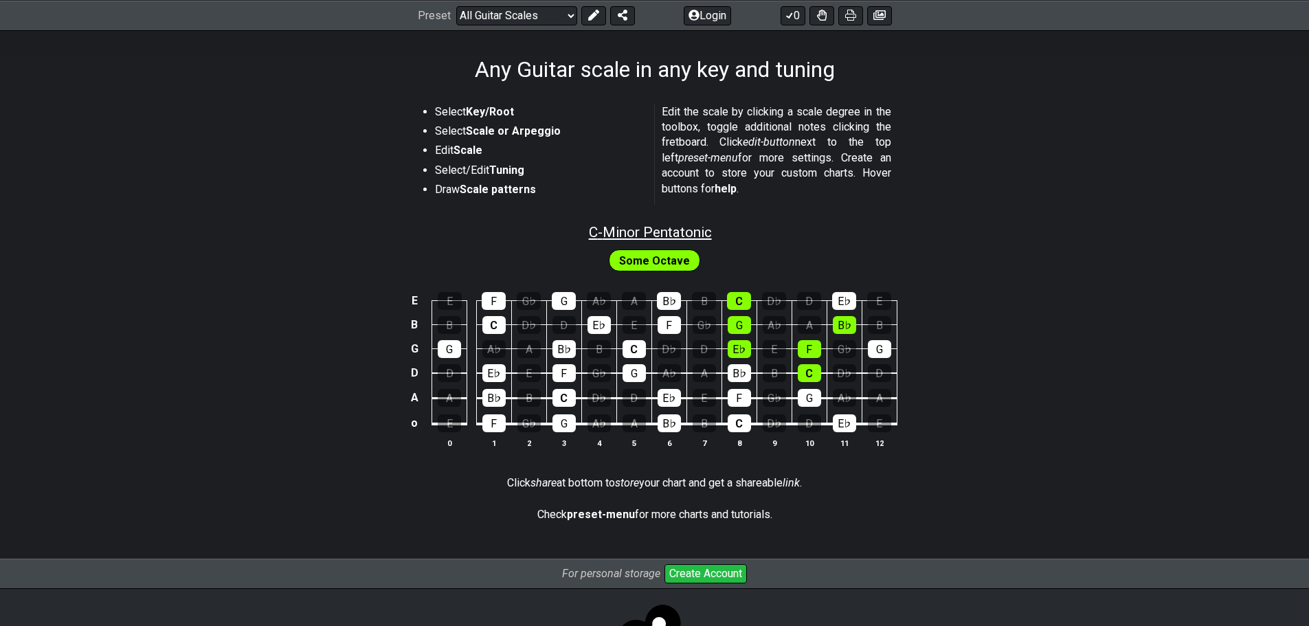
click at [612, 241] on span "C - Minor Pentatonic" at bounding box center [650, 232] width 123 height 16
select select "C"
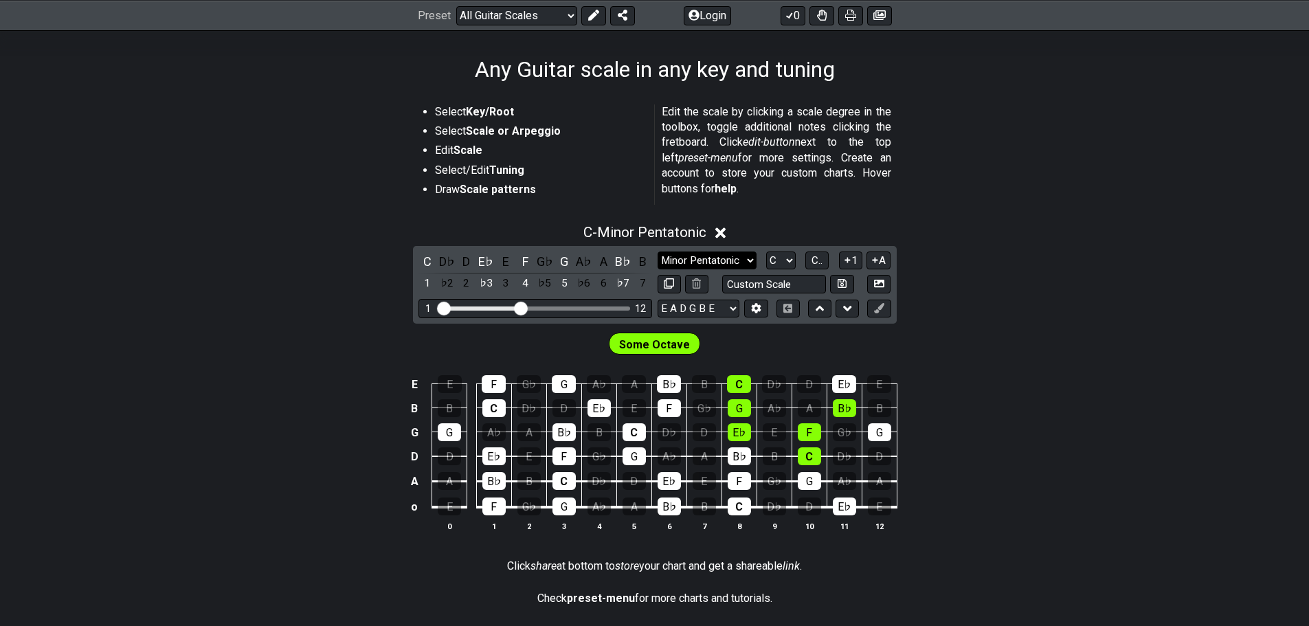
click at [757, 270] on select "Minor Pentatonic Root Minor Pentatonic Major Pentatonic Minor Blues Major Blues…" at bounding box center [707, 261] width 99 height 19
select select "Major"
click at [658, 270] on select "Minor Pentatonic Root Minor Pentatonic Major Pentatonic Minor Blues Major Blues…" at bounding box center [707, 261] width 99 height 19
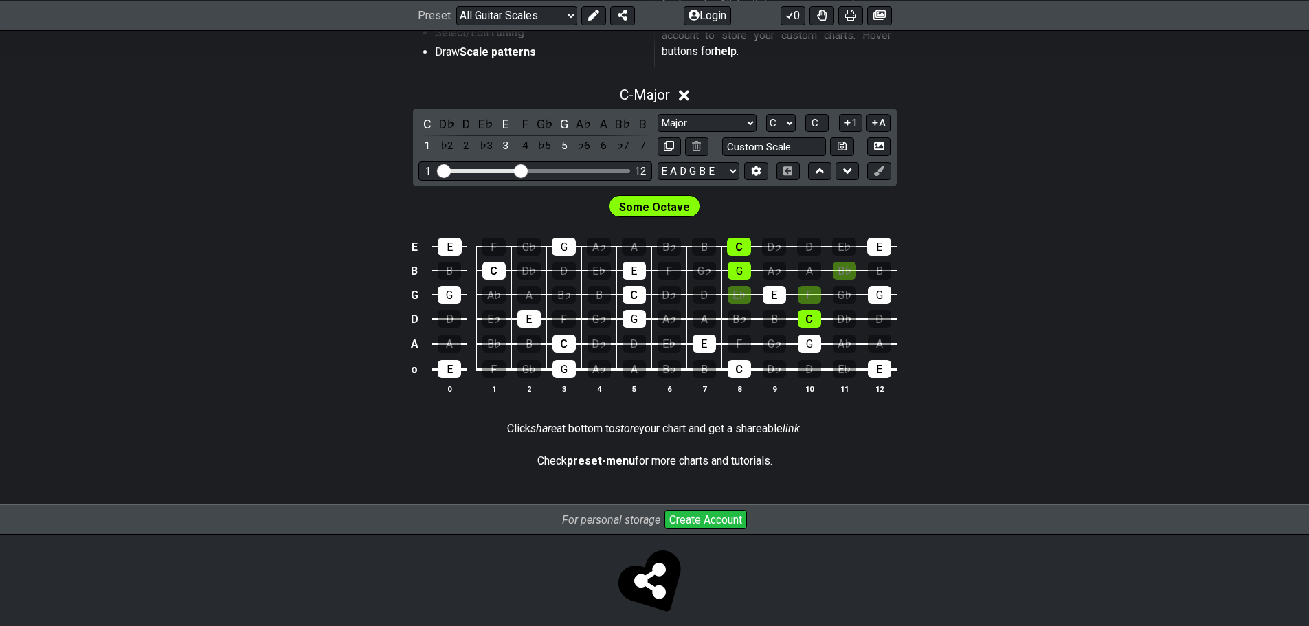
scroll to position [275, 0]
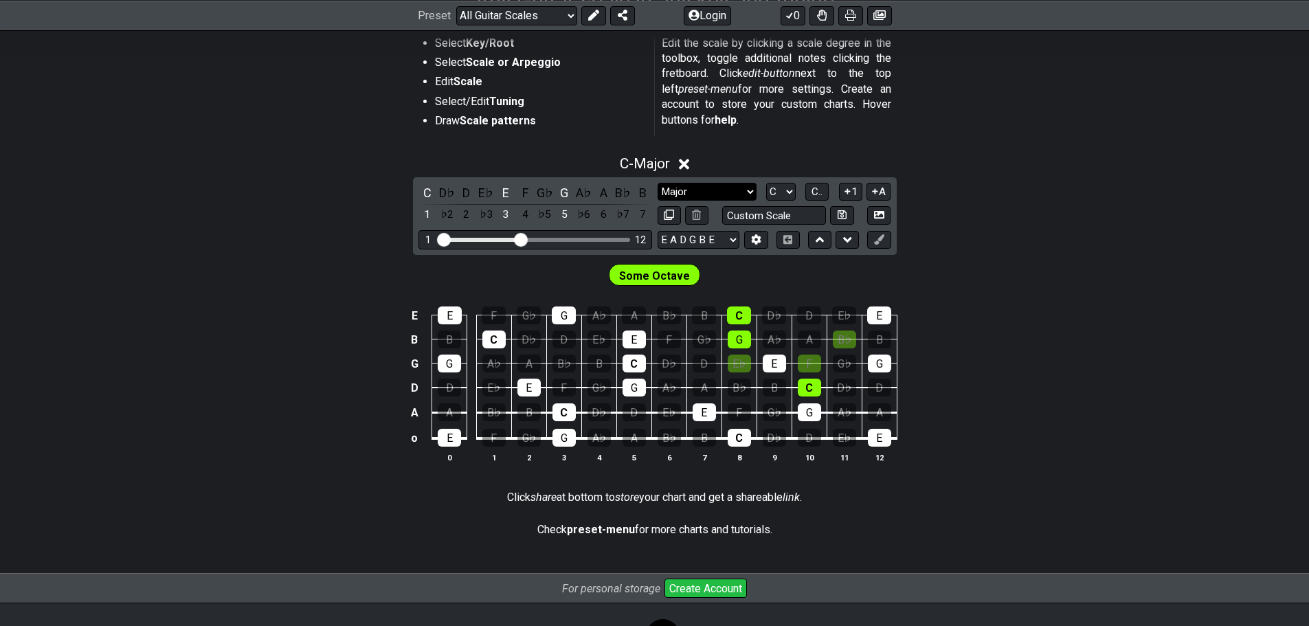
click at [757, 201] on select "Minor Pentatonic Root Minor Pentatonic Major Pentatonic Minor Blues Major Blues…" at bounding box center [707, 192] width 99 height 19
click at [658, 201] on select "Minor Pentatonic Root Minor Pentatonic Major Pentatonic Minor Blues Major Blues…" at bounding box center [707, 192] width 99 height 19
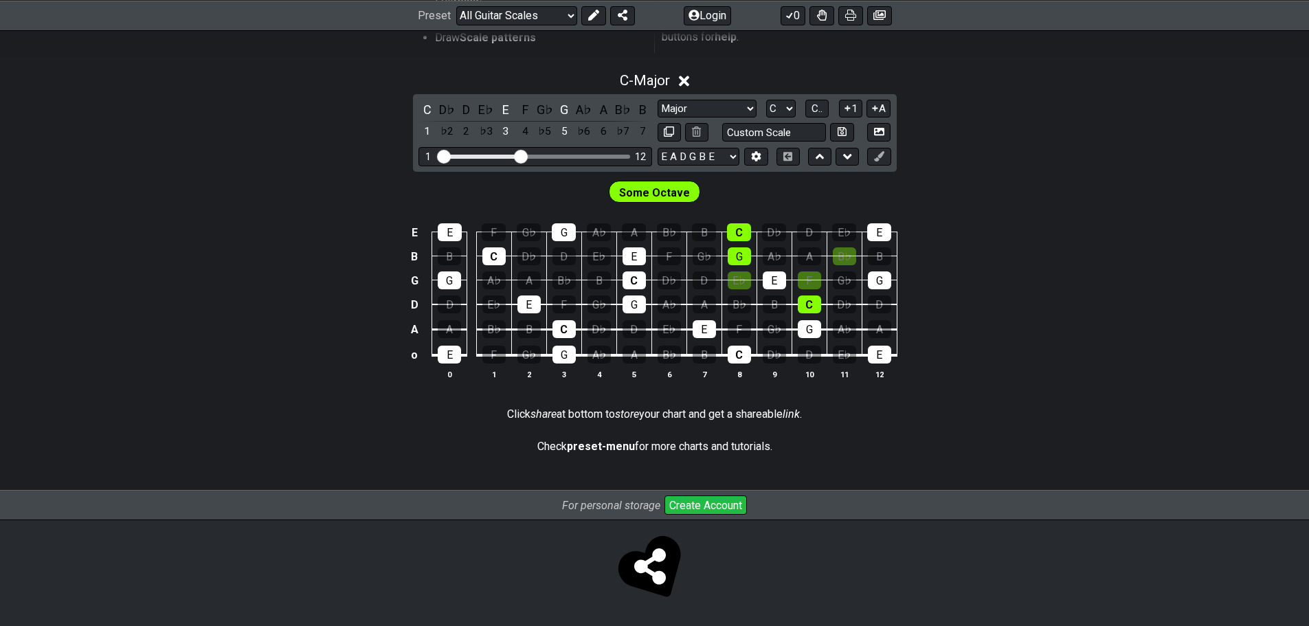
scroll to position [296, 0]
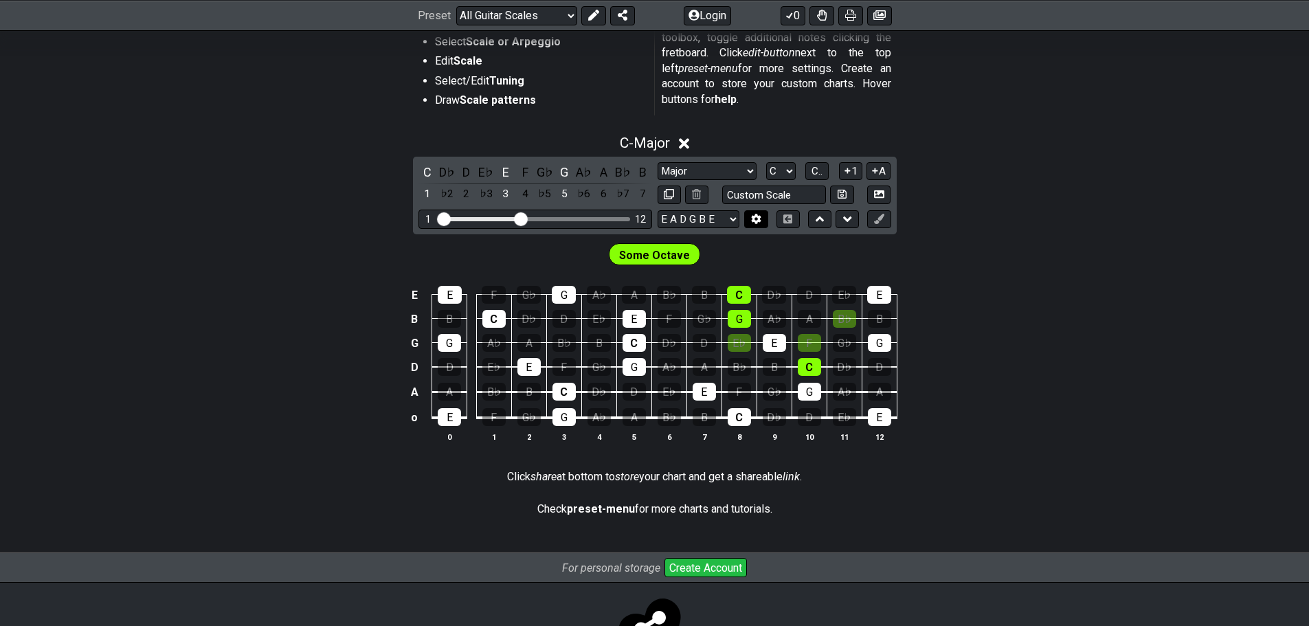
click at [761, 224] on icon at bounding box center [757, 219] width 10 height 10
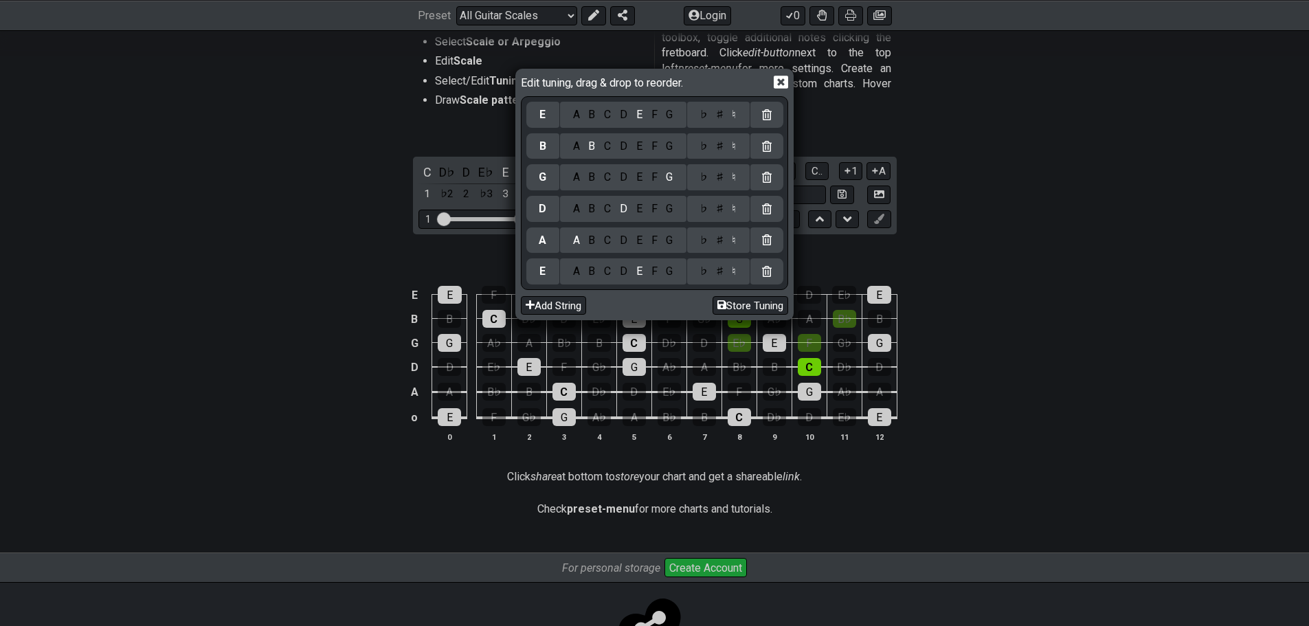
click at [788, 82] on icon at bounding box center [781, 82] width 14 height 13
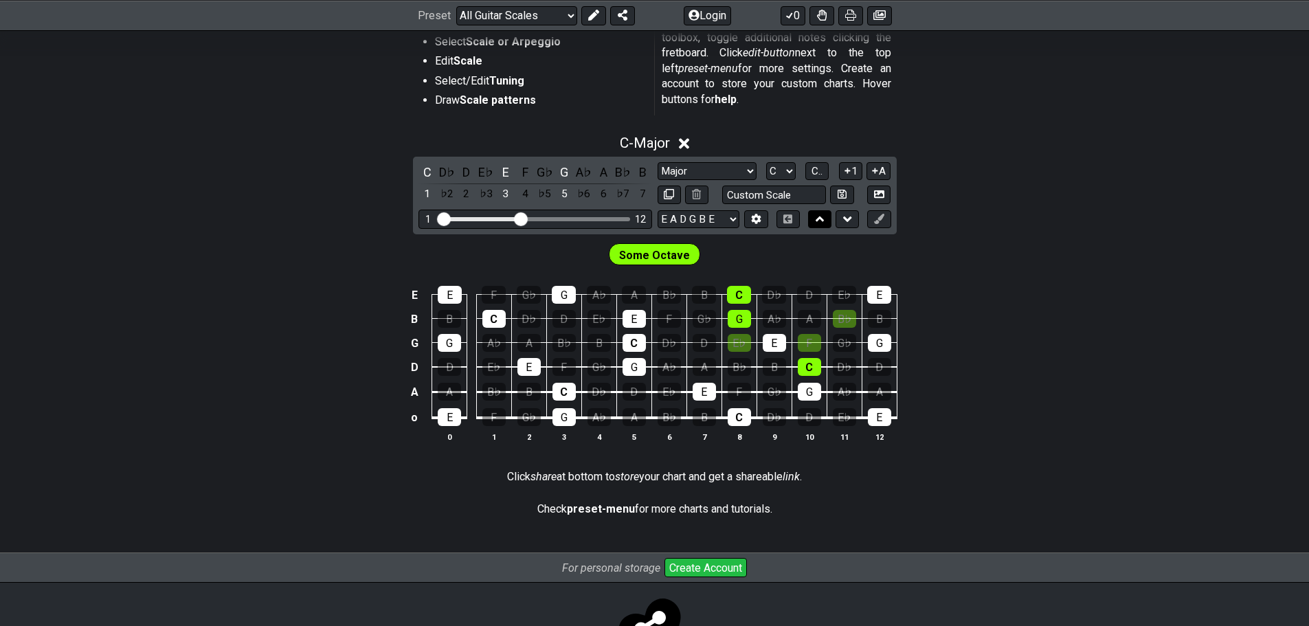
click at [832, 229] on button at bounding box center [819, 219] width 23 height 19
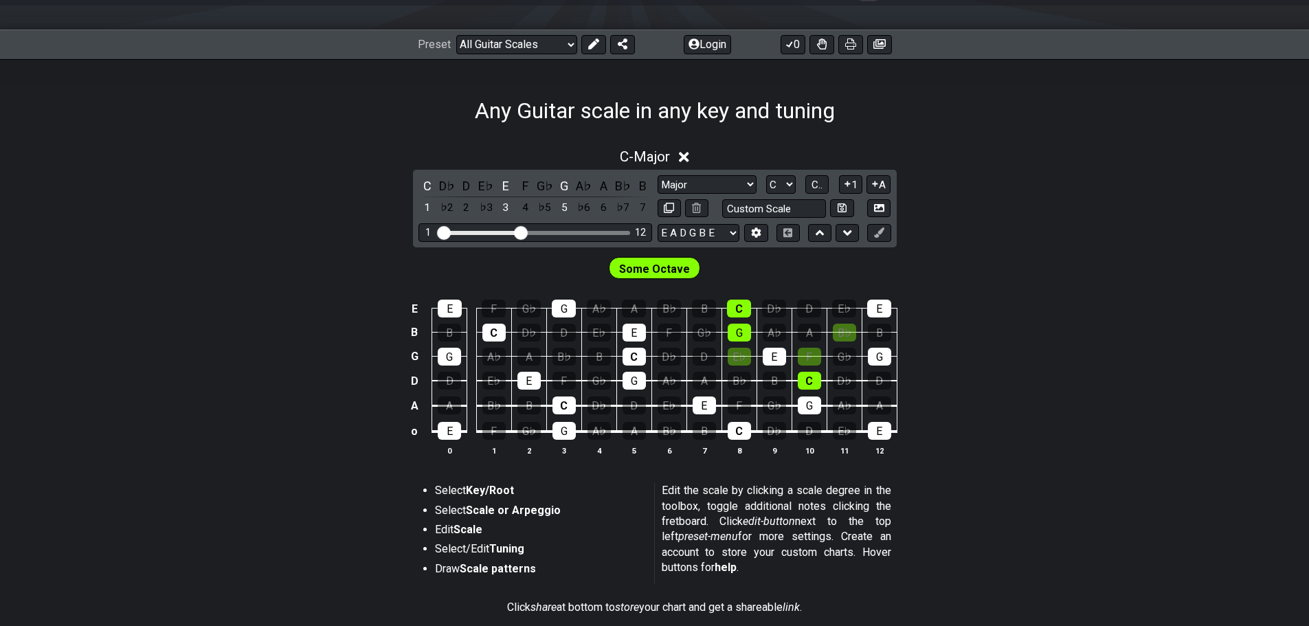
scroll to position [158, 0]
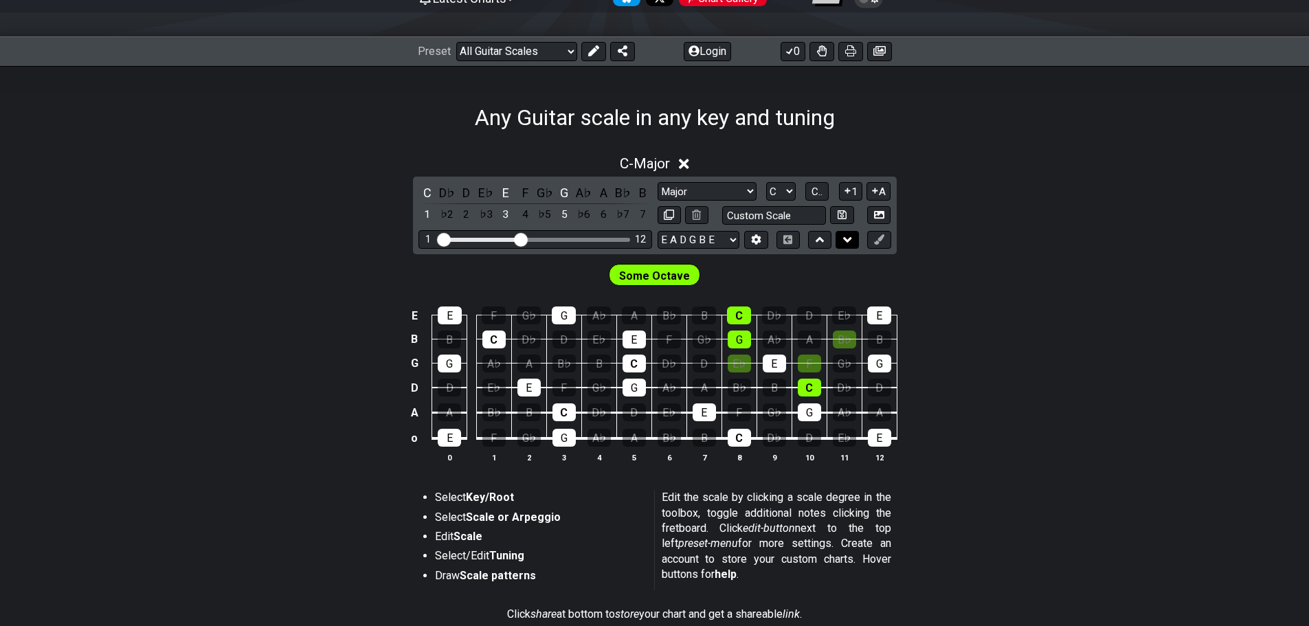
click at [859, 249] on button at bounding box center [847, 240] width 23 height 19
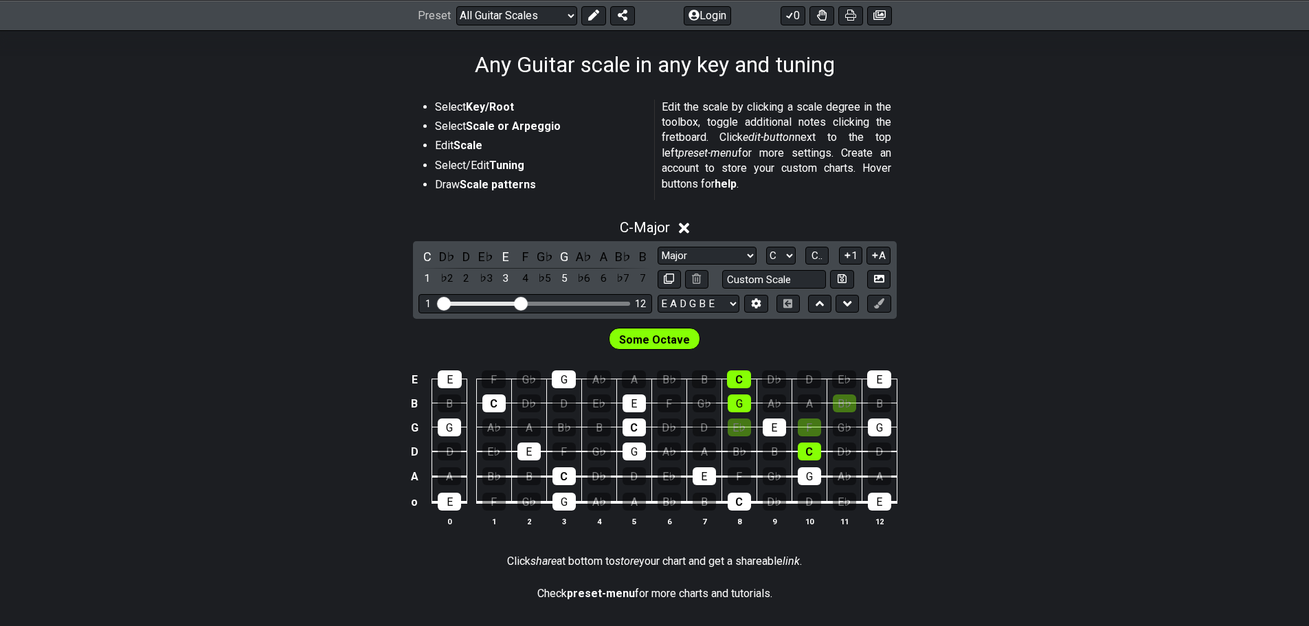
scroll to position [296, 0]
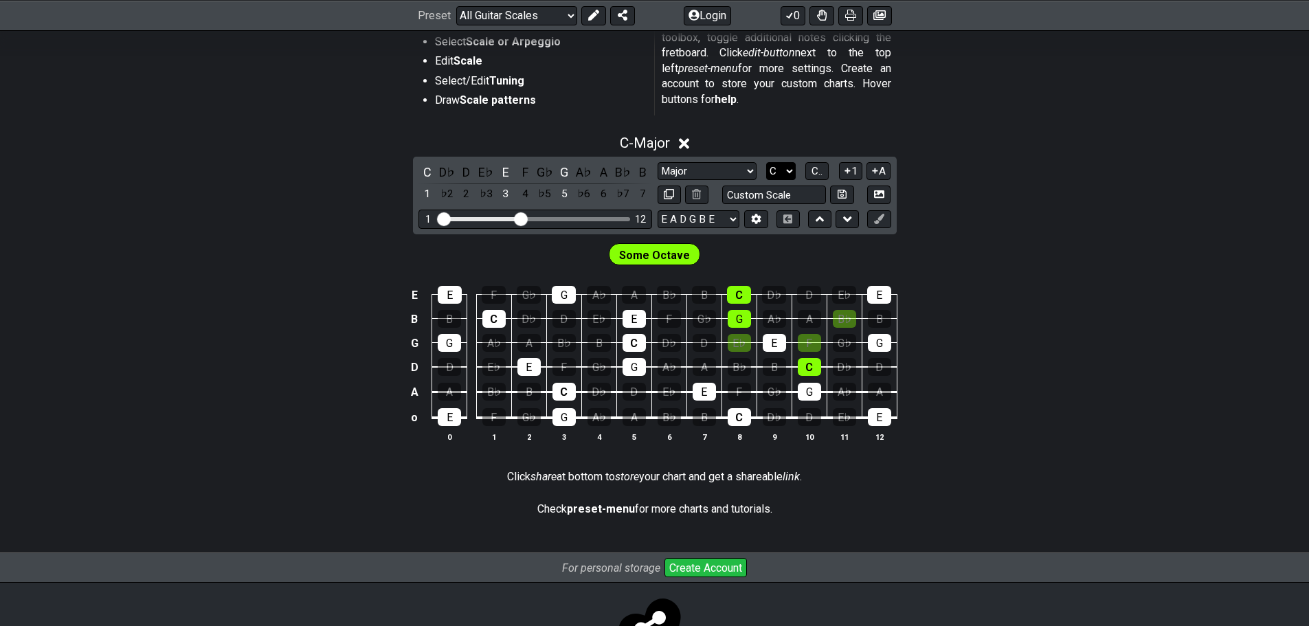
click at [796, 181] on select "A♭ A A♯ B♭ B C C♯ D♭ D D♯ E♭ E F F♯ G♭ G G♯" at bounding box center [781, 171] width 30 height 19
click at [661, 265] on span "Some Octave" at bounding box center [654, 255] width 71 height 20
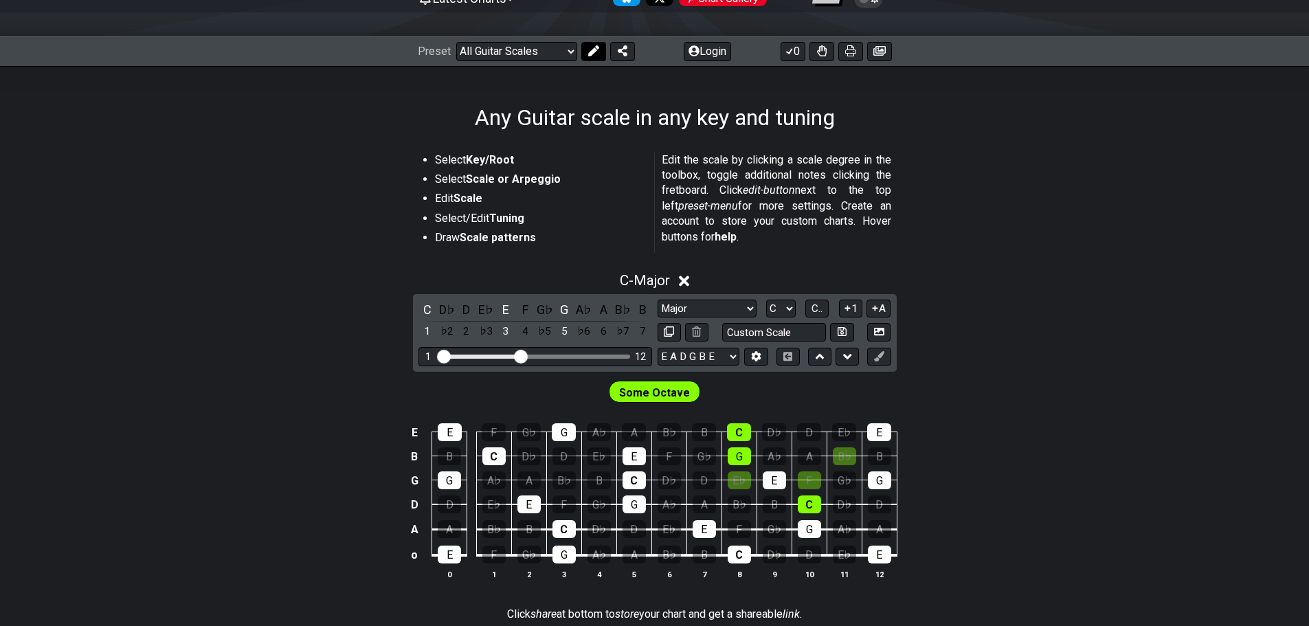
click at [599, 56] on icon at bounding box center [593, 50] width 11 height 11
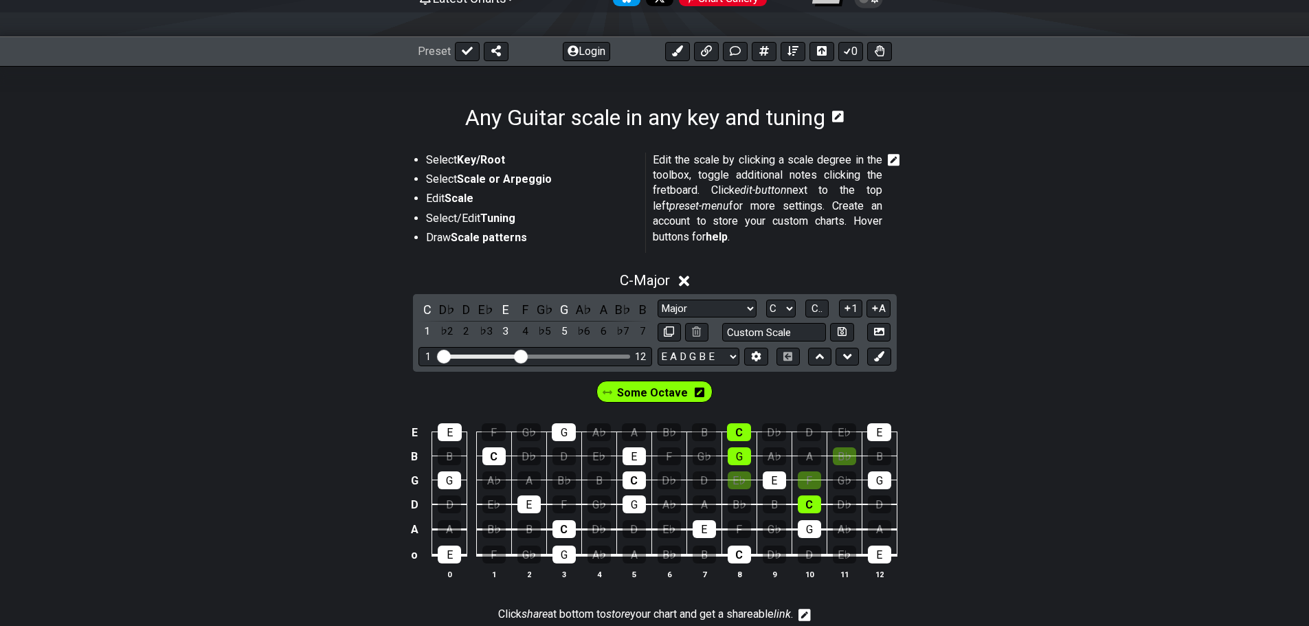
click at [704, 397] on icon at bounding box center [700, 393] width 10 height 10
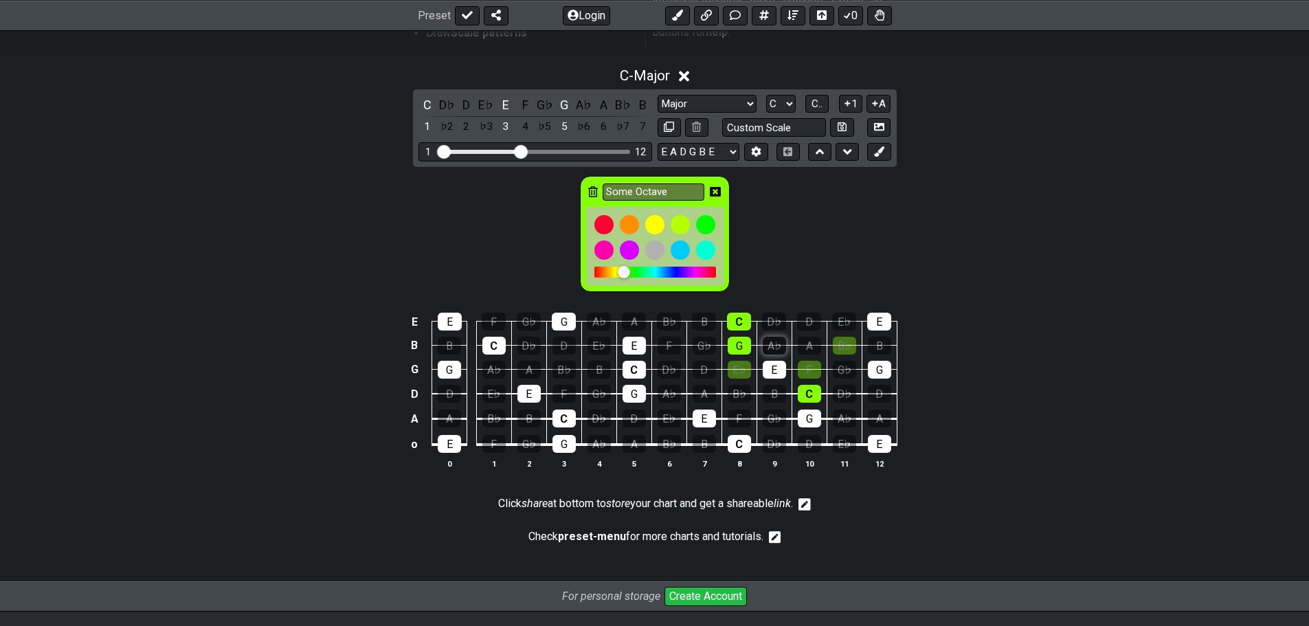
scroll to position [364, 0]
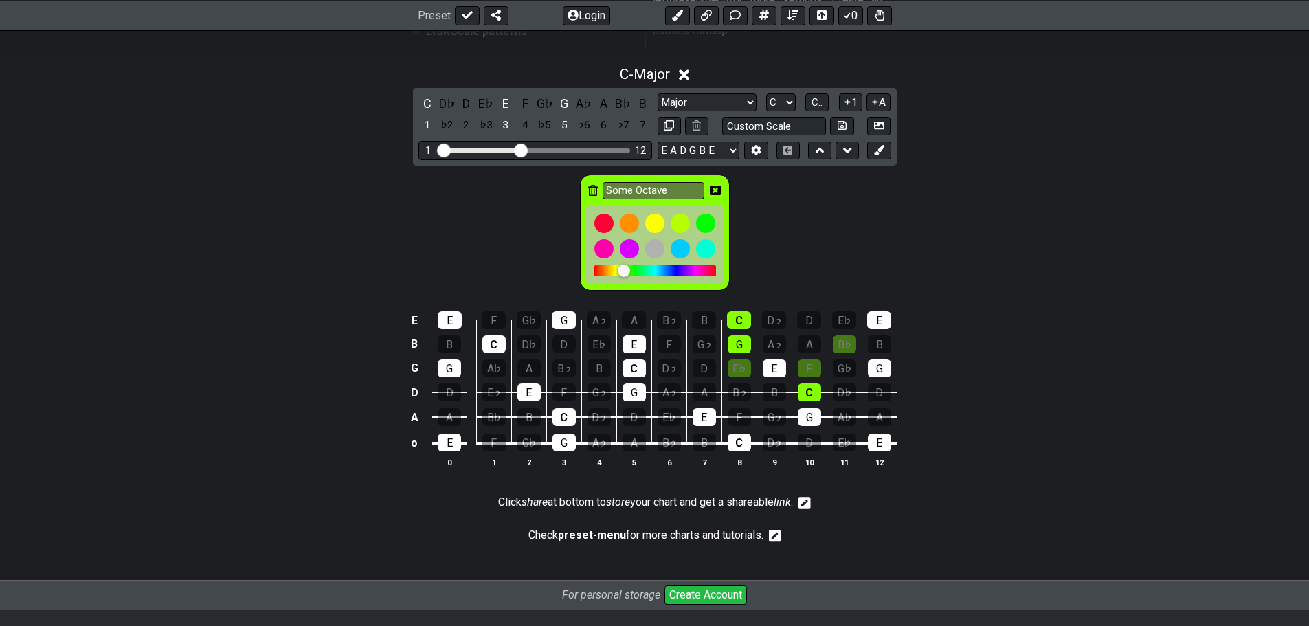
click at [588, 196] on icon at bounding box center [593, 190] width 10 height 11
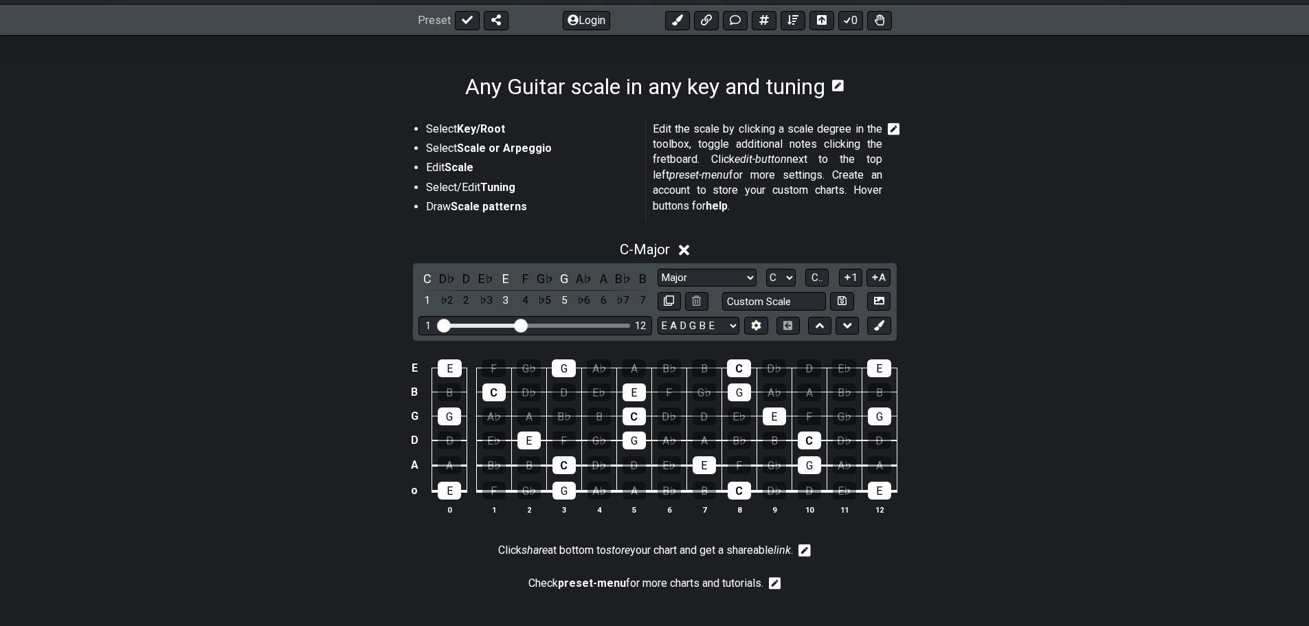
scroll to position [158, 0]
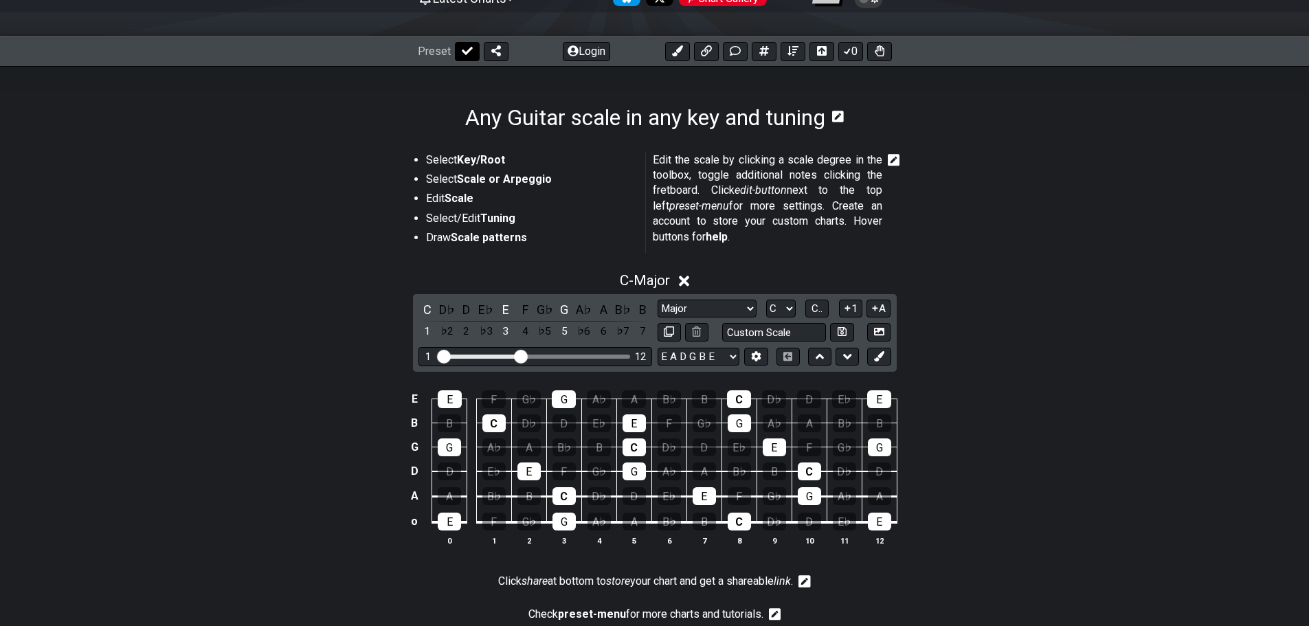
click at [473, 56] on icon at bounding box center [467, 50] width 11 height 11
select select "/guitar-scales"
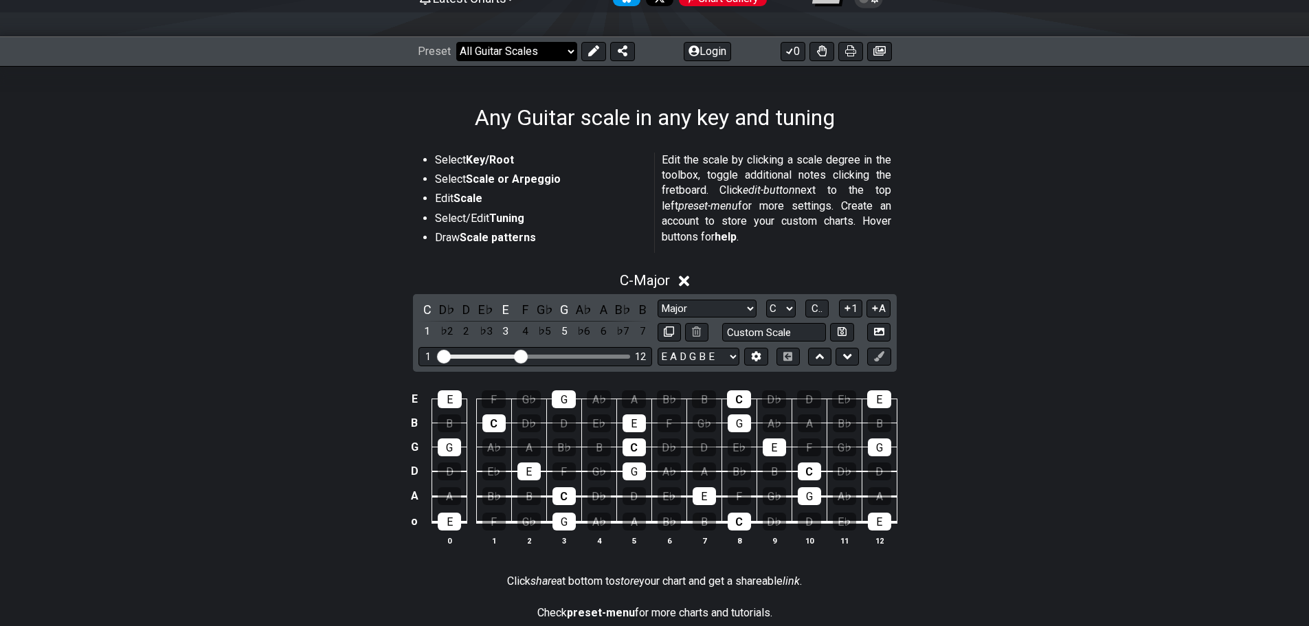
click at [577, 61] on select "Welcome to #fretflip! Connect the pentatonic box-shapes Custom Preset Minor Pen…" at bounding box center [516, 51] width 121 height 19
click at [463, 57] on select "Welcome to #fretflip! Connect the pentatonic box-shapes Custom Preset Minor Pen…" at bounding box center [516, 51] width 121 height 19
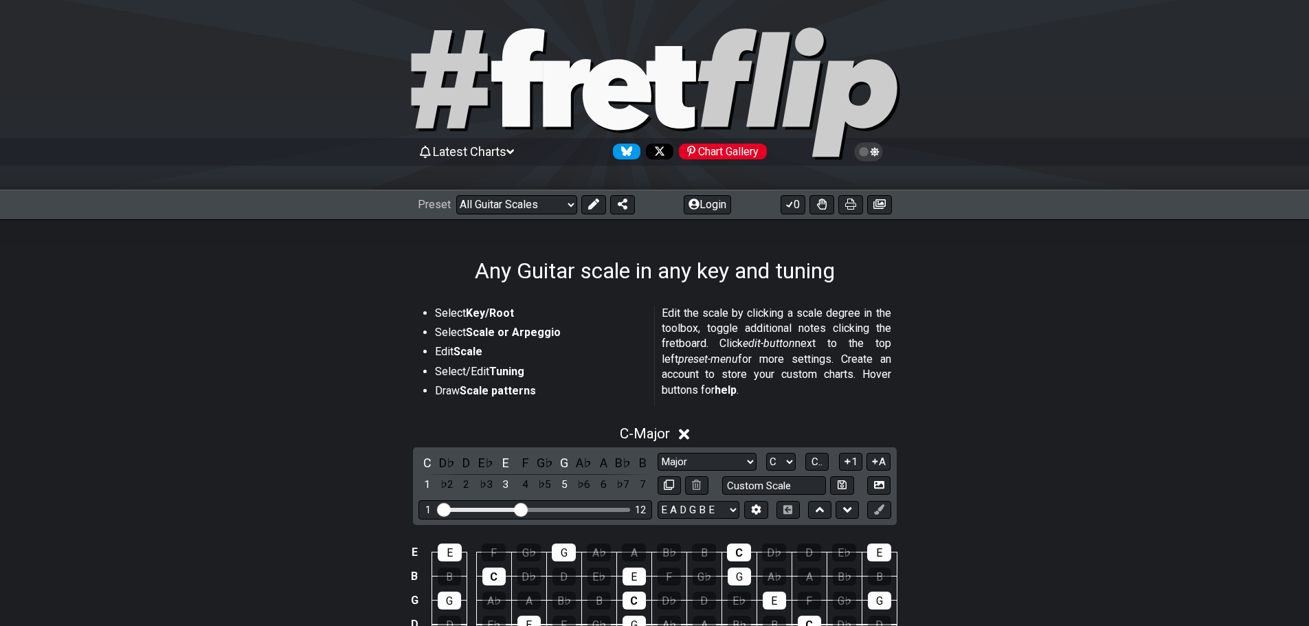
scroll to position [0, 0]
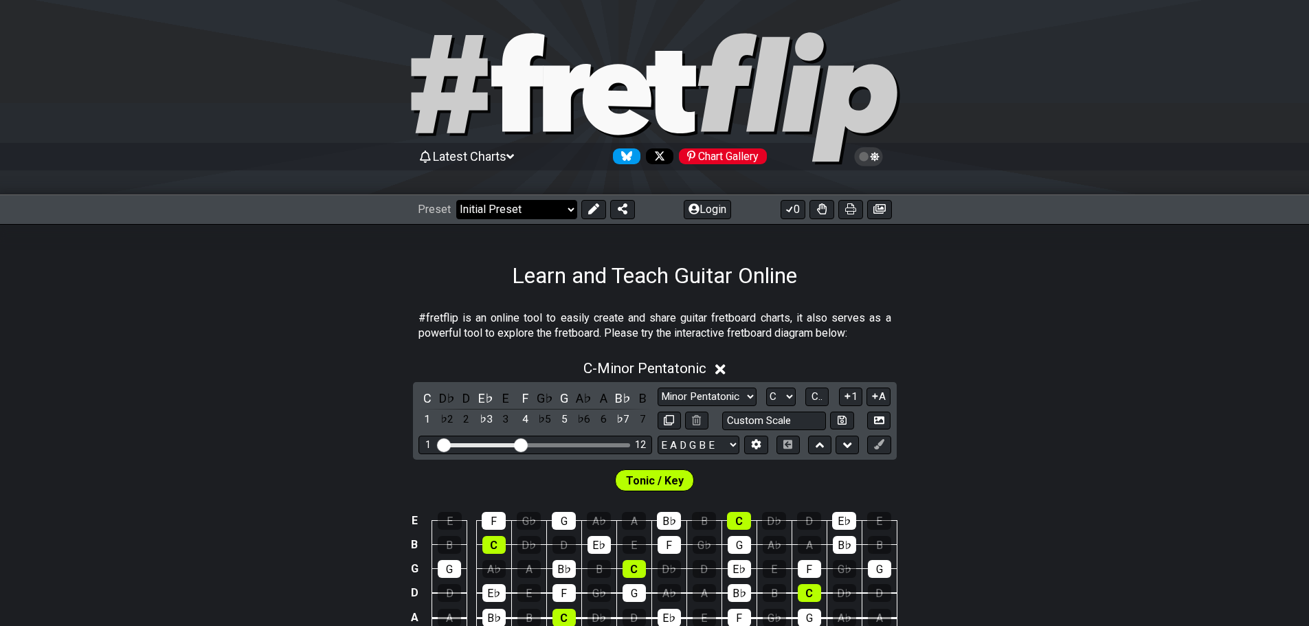
click at [577, 219] on select "Welcome to #fretflip! Initial Preset Custom Preset Minor Pentatonic Major Penta…" at bounding box center [516, 209] width 121 height 19
click at [463, 215] on select "Welcome to #fretflip! Initial Preset Custom Preset Minor Pentatonic Major Penta…" at bounding box center [516, 209] width 121 height 19
click at [577, 219] on select "Welcome to #fretflip! Initial Preset Custom Preset Minor Pentatonic Major Penta…" at bounding box center [516, 209] width 121 height 19
click at [463, 215] on select "Welcome to #fretflip! Initial Preset Custom Preset Minor Pentatonic Major Penta…" at bounding box center [516, 209] width 121 height 19
select select "/minor-pentatonic"
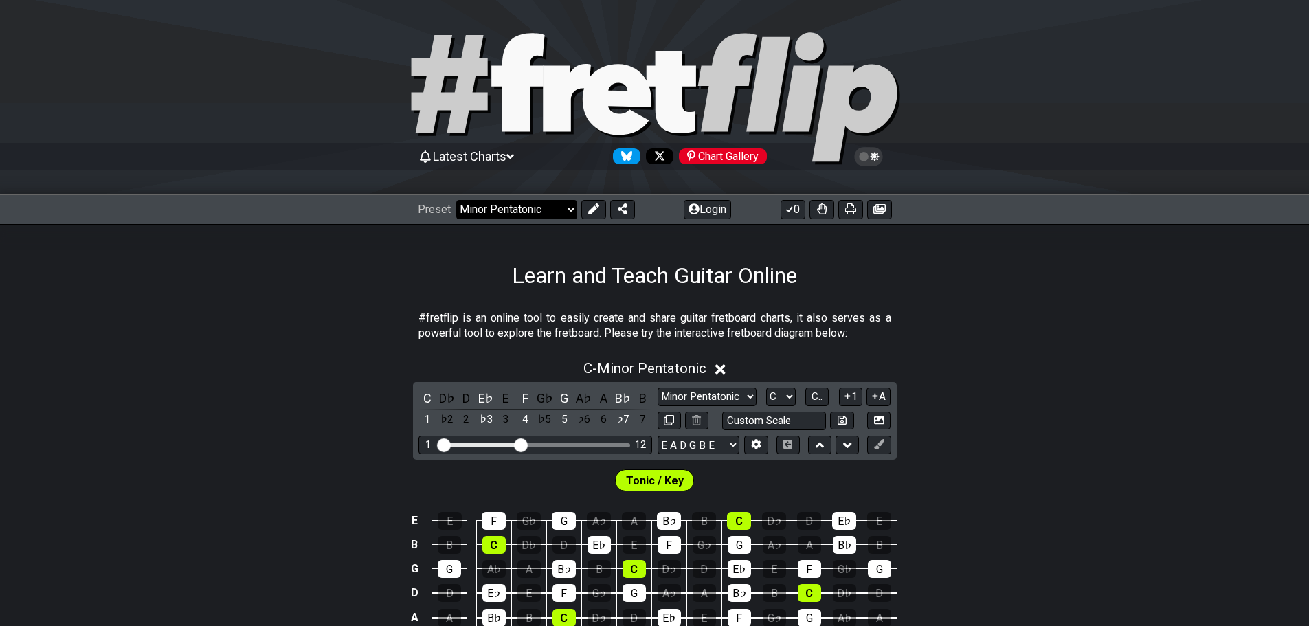
select select "C"
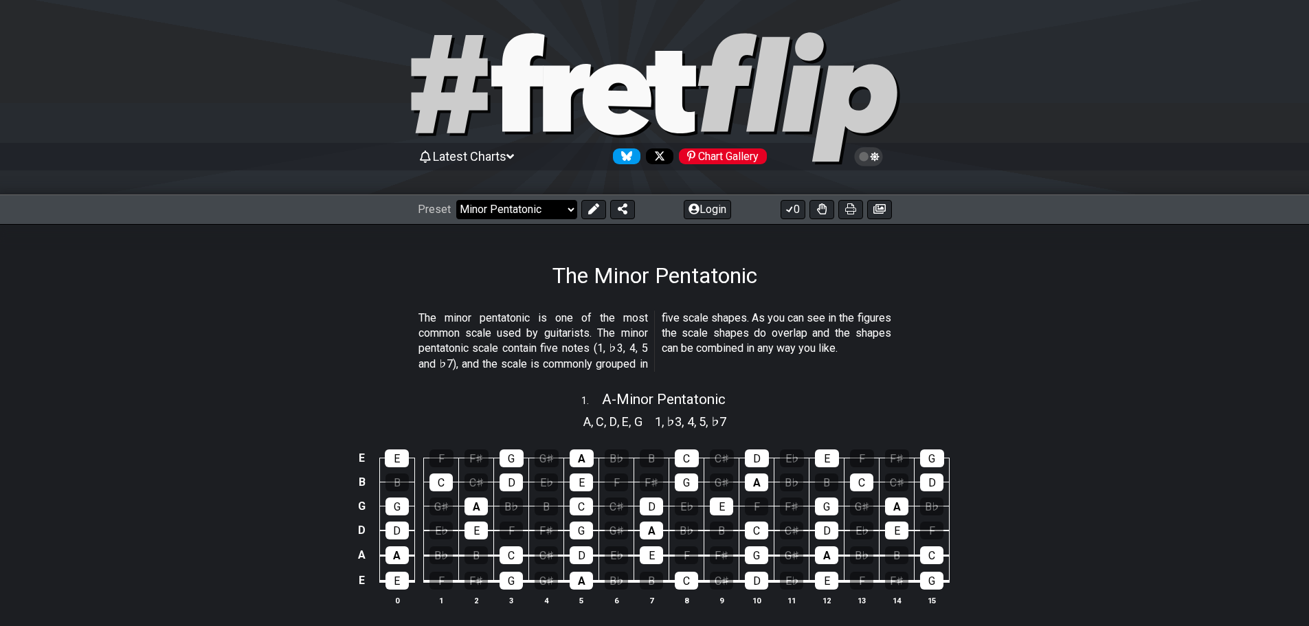
click at [577, 219] on select "Welcome to #fretflip! Initial Preset Custom Preset Minor Pentatonic Major Penta…" at bounding box center [516, 209] width 121 height 19
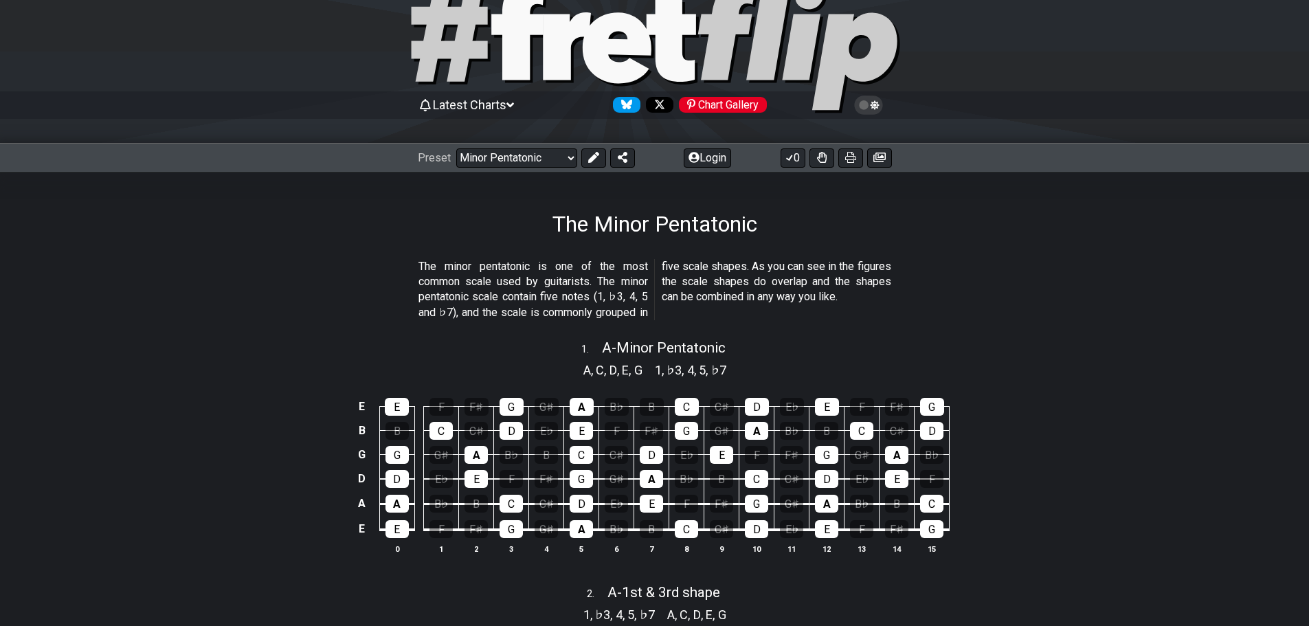
scroll to position [69, 0]
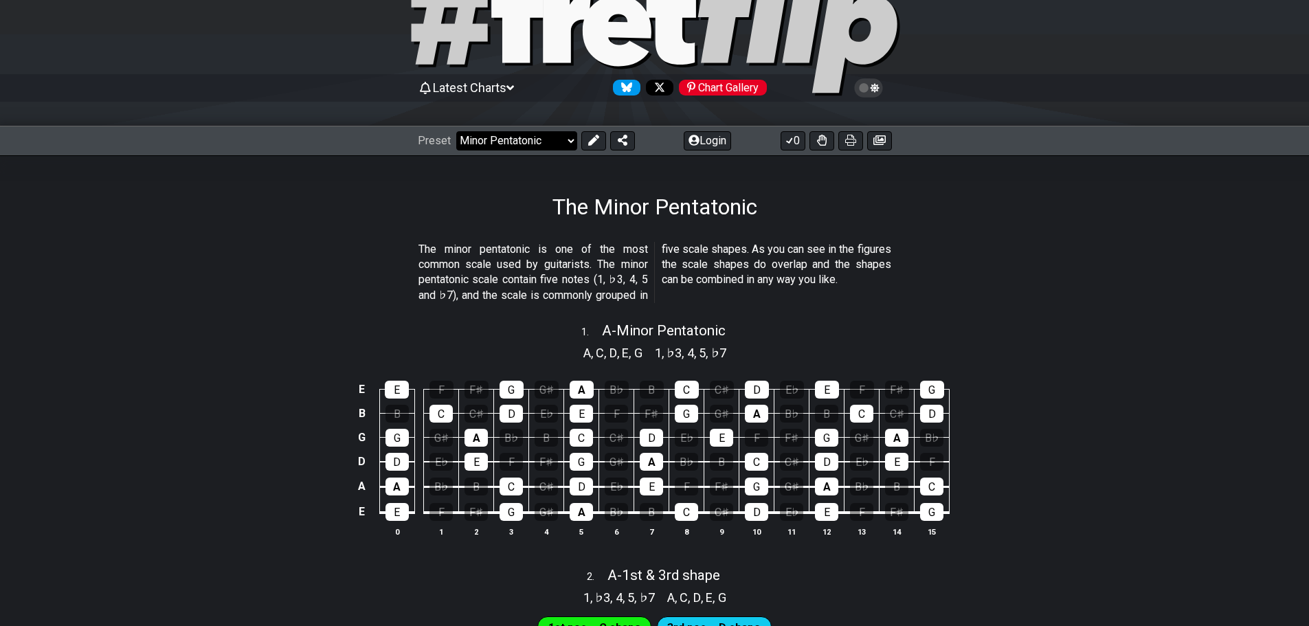
click at [577, 151] on select "Welcome to #fretflip! Initial Preset Custom Preset Minor Pentatonic Major Penta…" at bounding box center [516, 140] width 121 height 19
click at [463, 146] on select "Welcome to #fretflip! Initial Preset Custom Preset Minor Pentatonic Major Penta…" at bounding box center [516, 140] width 121 height 19
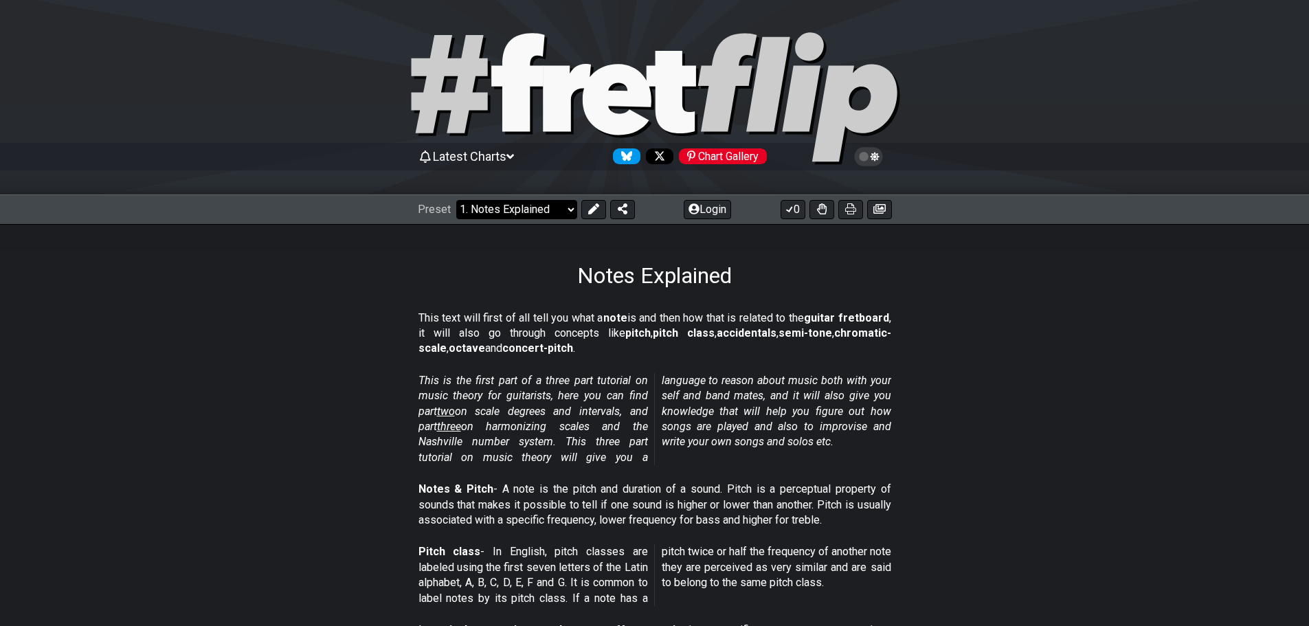
click at [577, 219] on select "Welcome to #fretflip! Initial Preset Custom Preset Minor Pentatonic Major Penta…" at bounding box center [516, 209] width 121 height 19
click at [463, 215] on select "Welcome to #fretflip! Initial Preset Custom Preset Minor Pentatonic Major Penta…" at bounding box center [516, 209] width 121 height 19
select select "/scale-degrees-and-intervals"
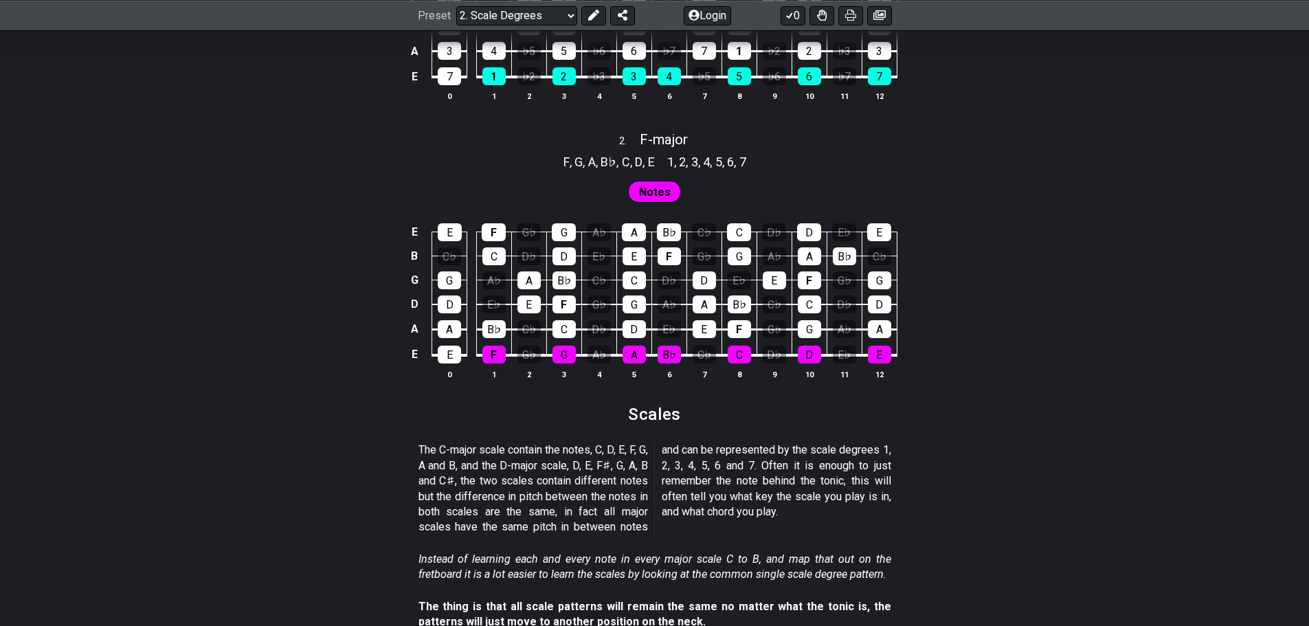
scroll to position [1100, 0]
click at [606, 22] on button at bounding box center [593, 14] width 25 height 19
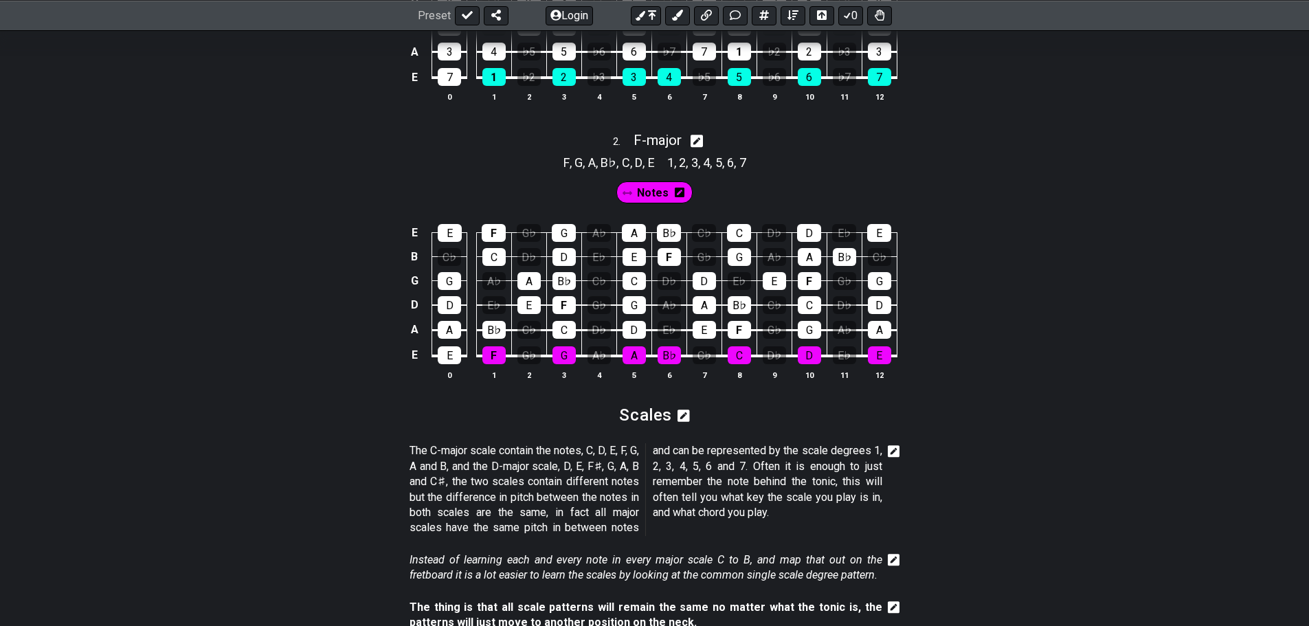
select select "F"
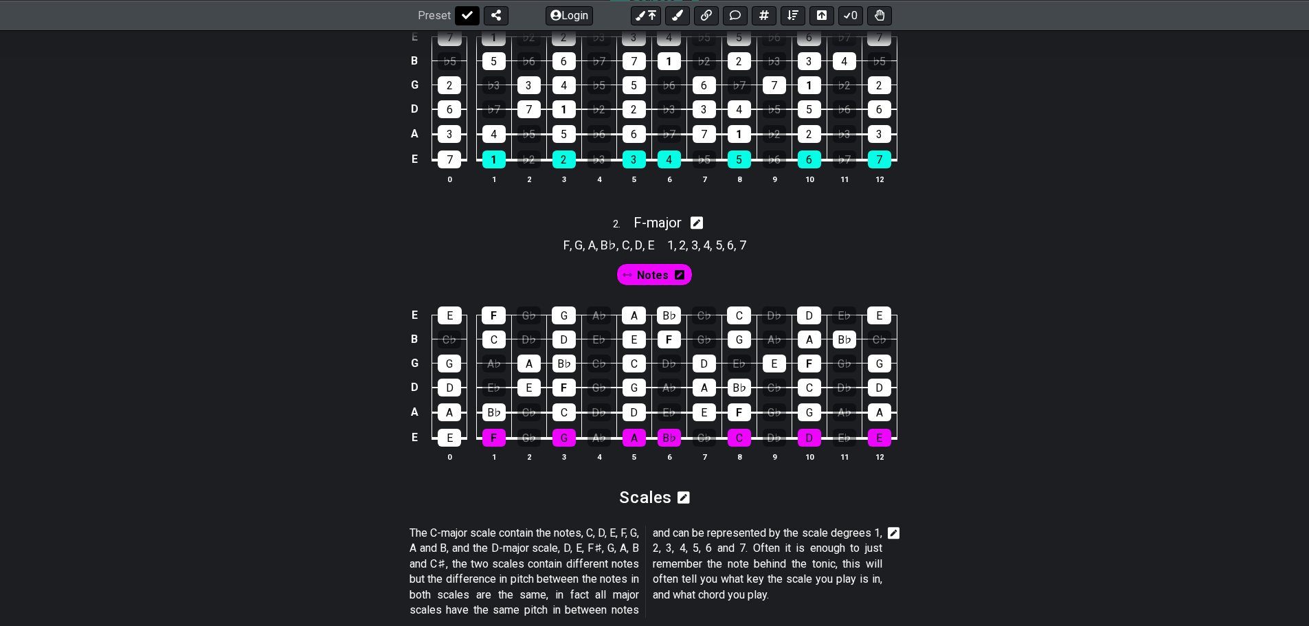
click at [473, 15] on icon at bounding box center [467, 15] width 11 height 11
select select "/scale-degrees-and-intervals"
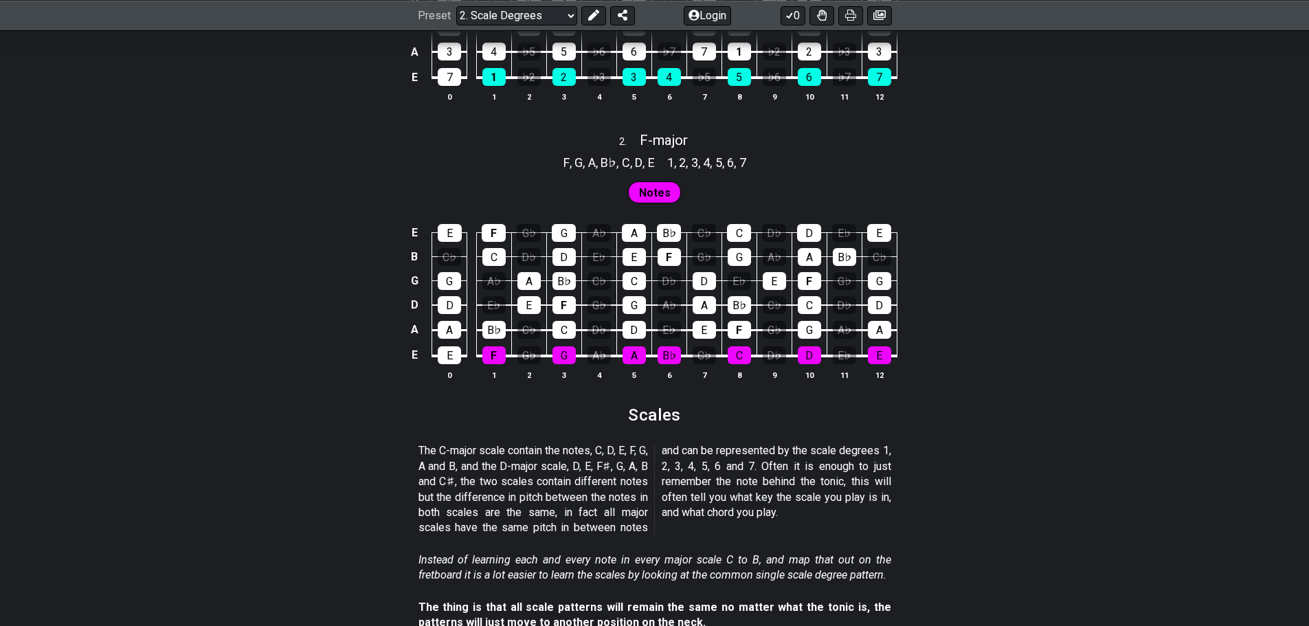
select select "F"
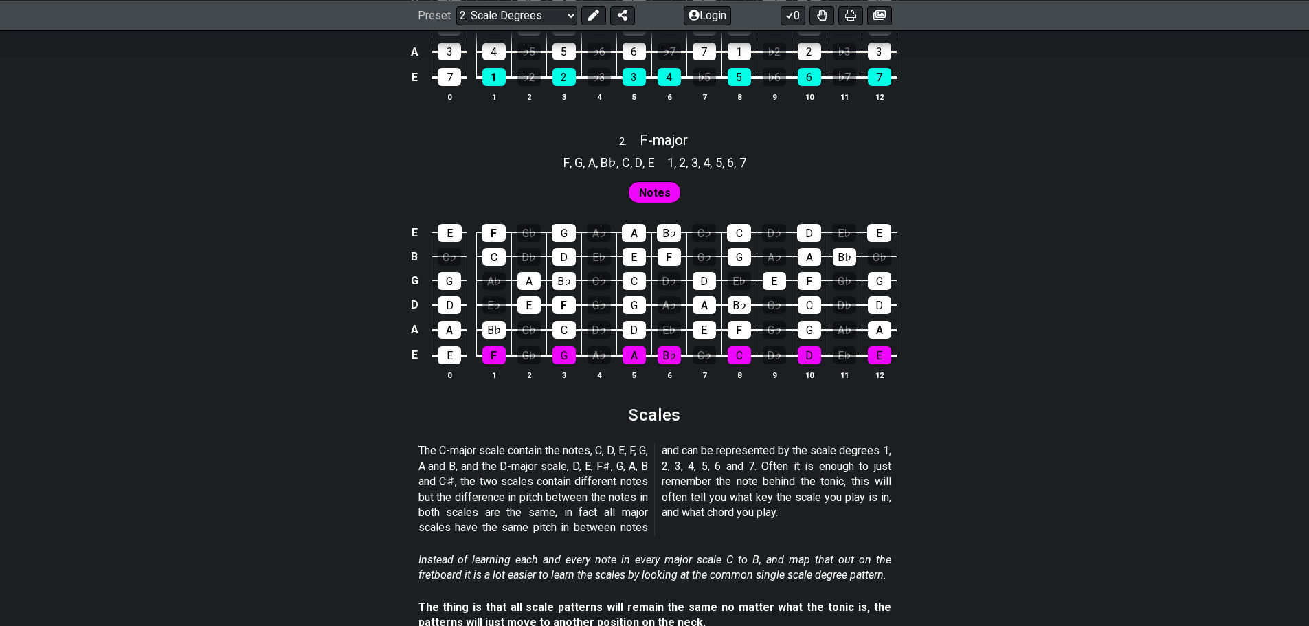
select select "F"
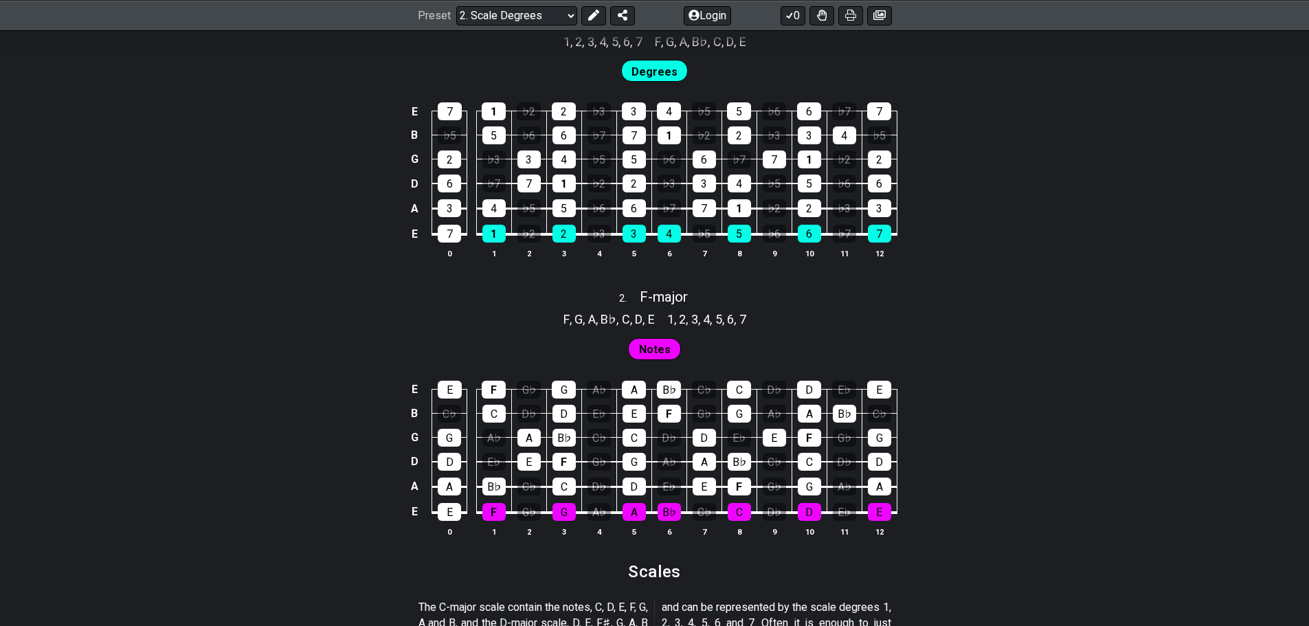
scroll to position [1100, 0]
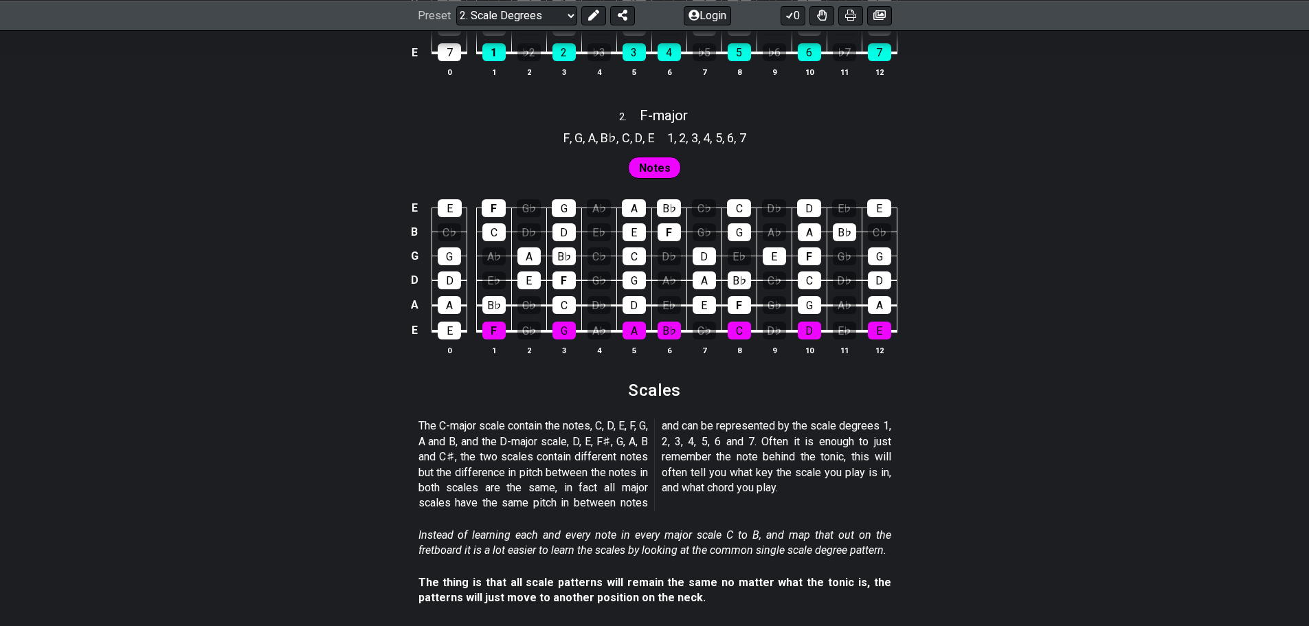
scroll to position [1031, 0]
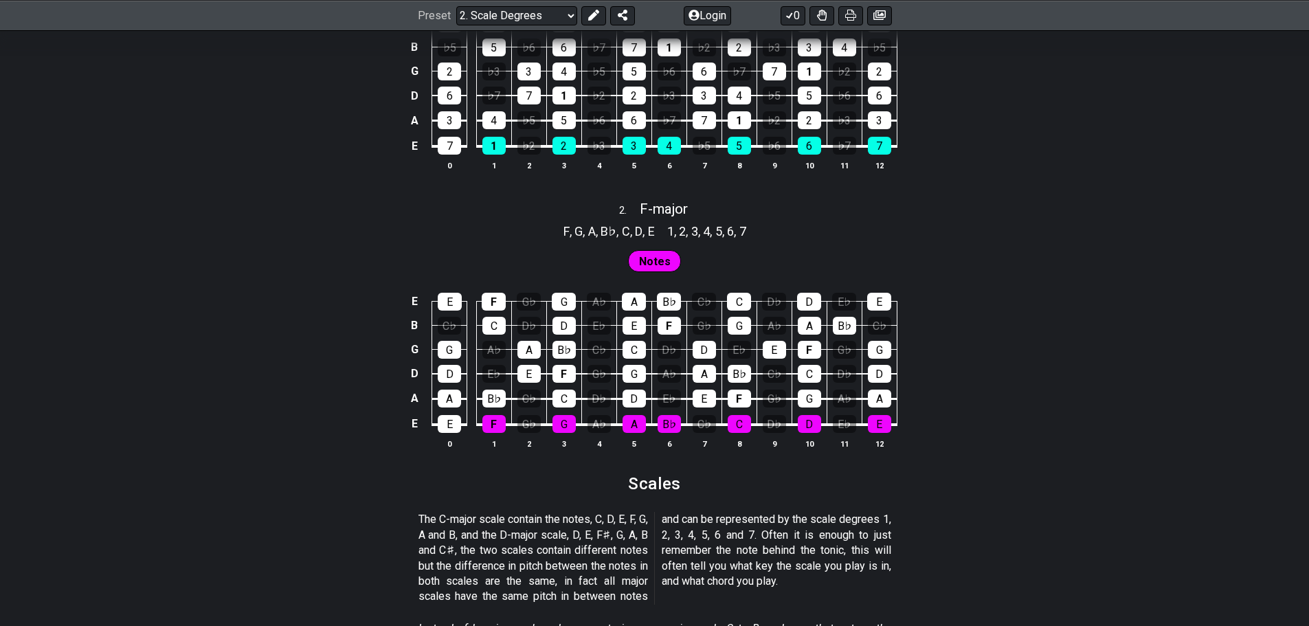
select select "F"
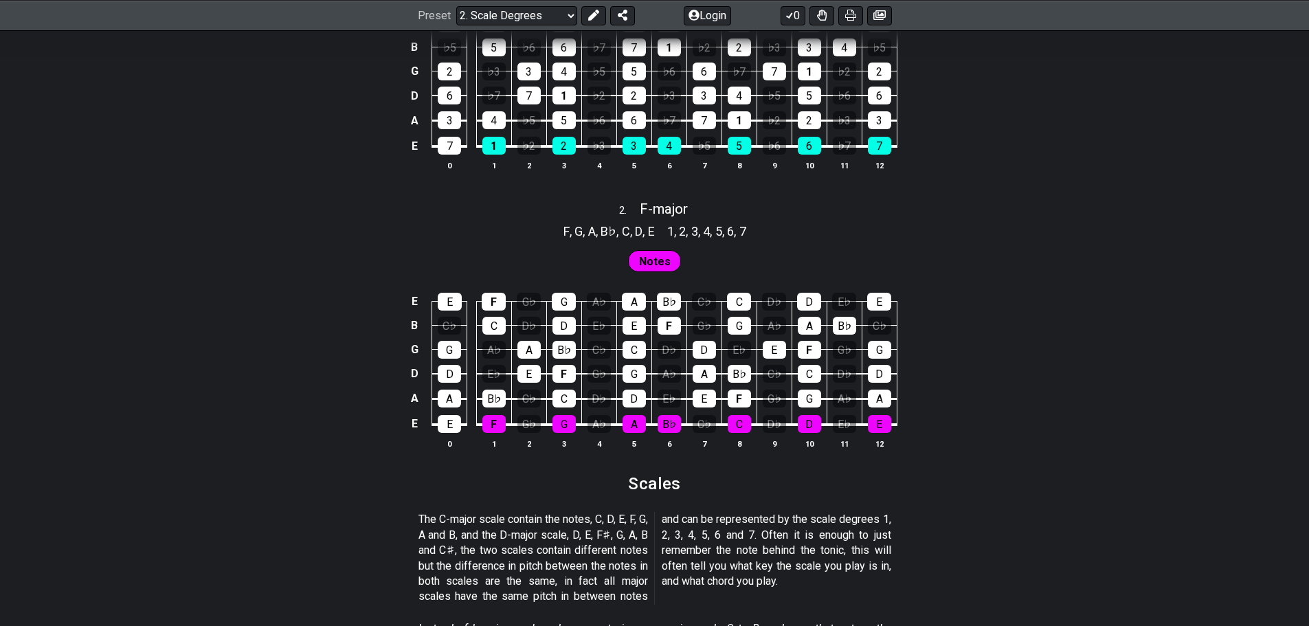
select select "F"
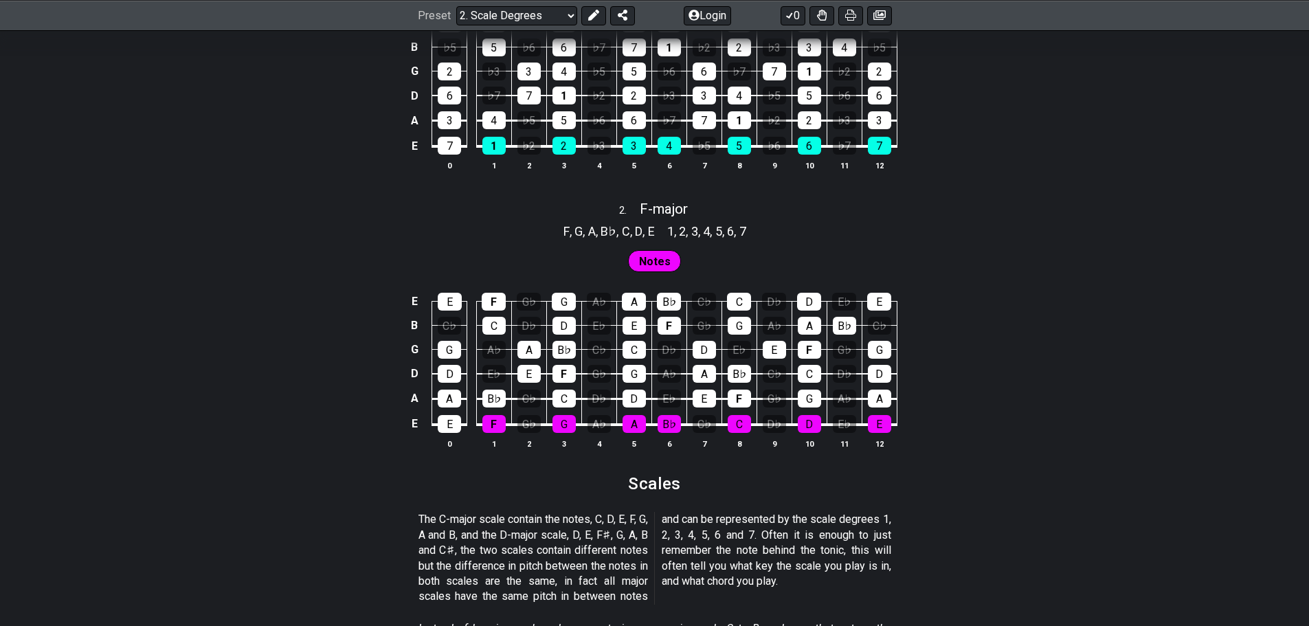
select select "F"
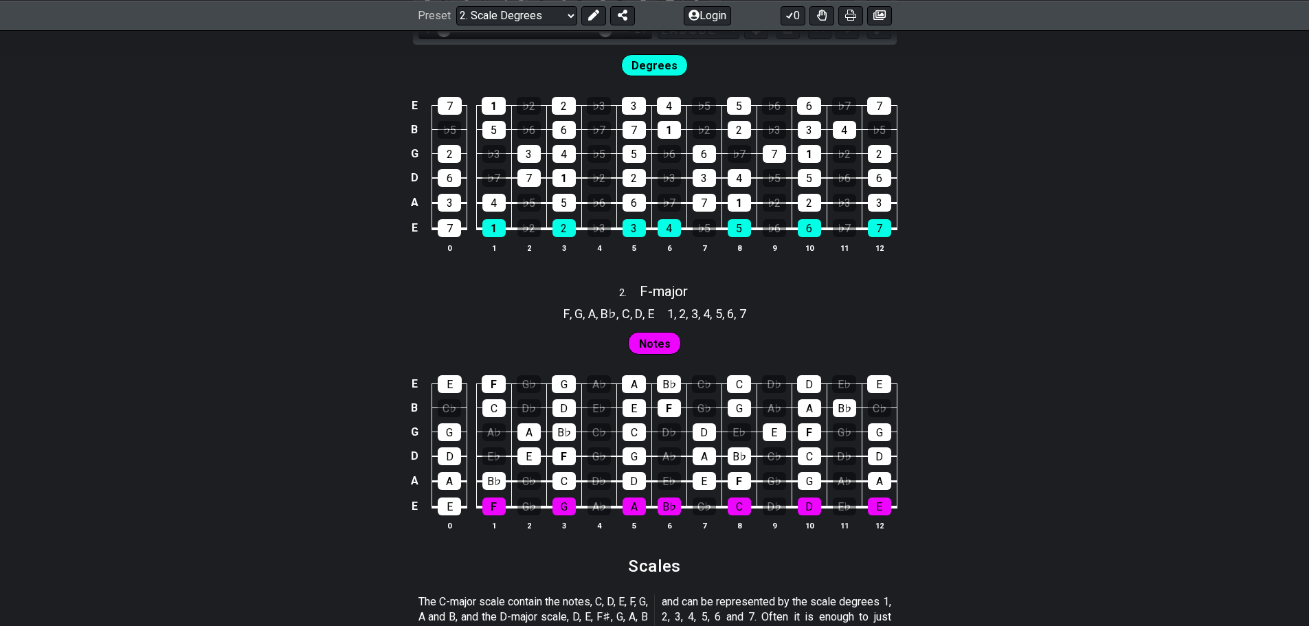
drag, startPoint x: 489, startPoint y: 260, endPoint x: 572, endPoint y: 267, distance: 83.4
click at [575, 29] on input "Visible fret range" at bounding box center [535, 29] width 195 height 0
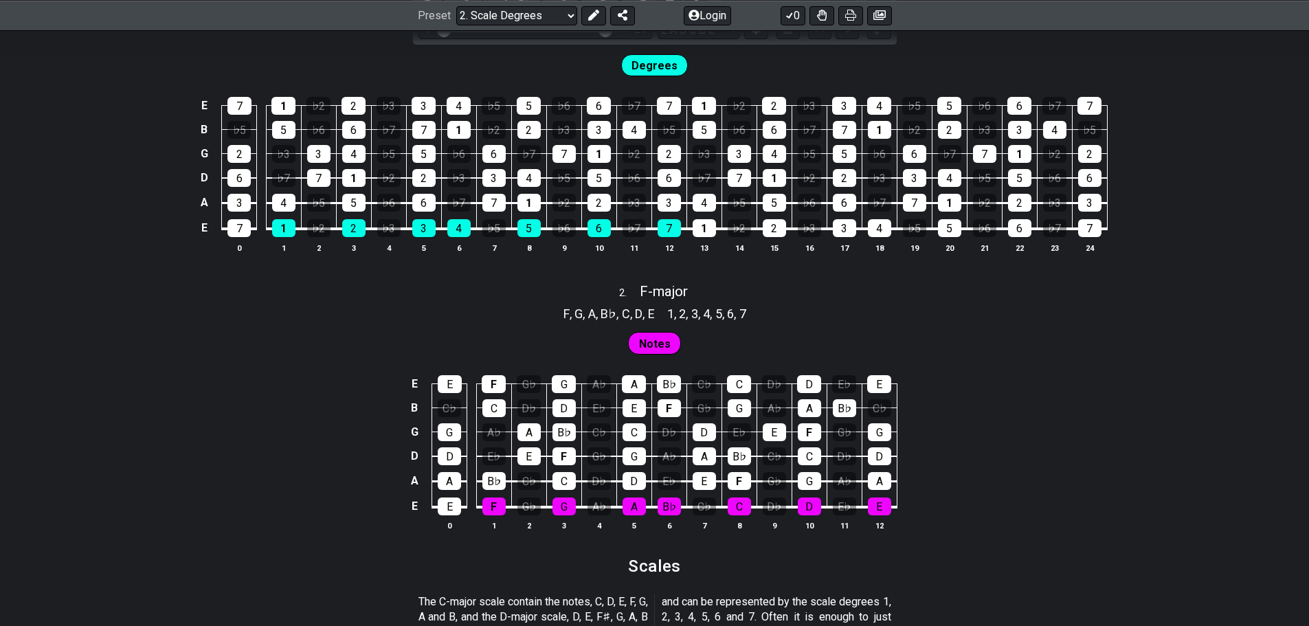
click at [247, 208] on div "1 . F - major 1 , 2 , 3 , 4 , 5 , 6 , 7 F , G , A , B♭ , C , D , E 1 ♭2 2 ♭3 3 …" at bounding box center [654, 93] width 1309 height 357
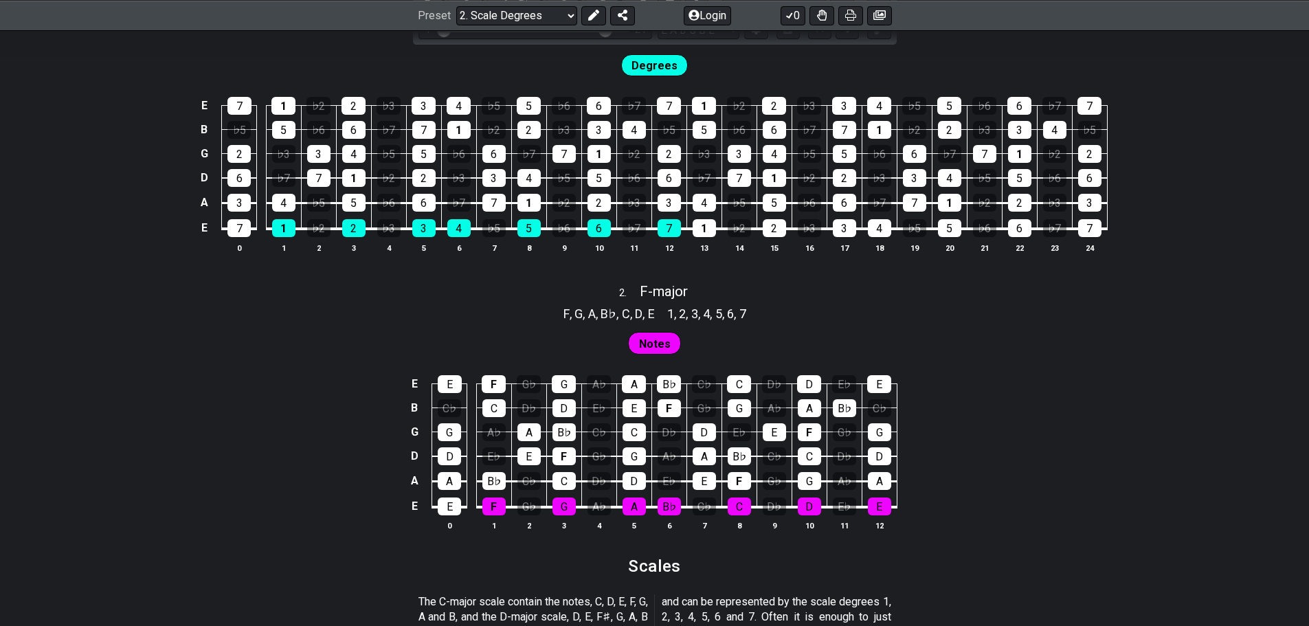
select select "E"
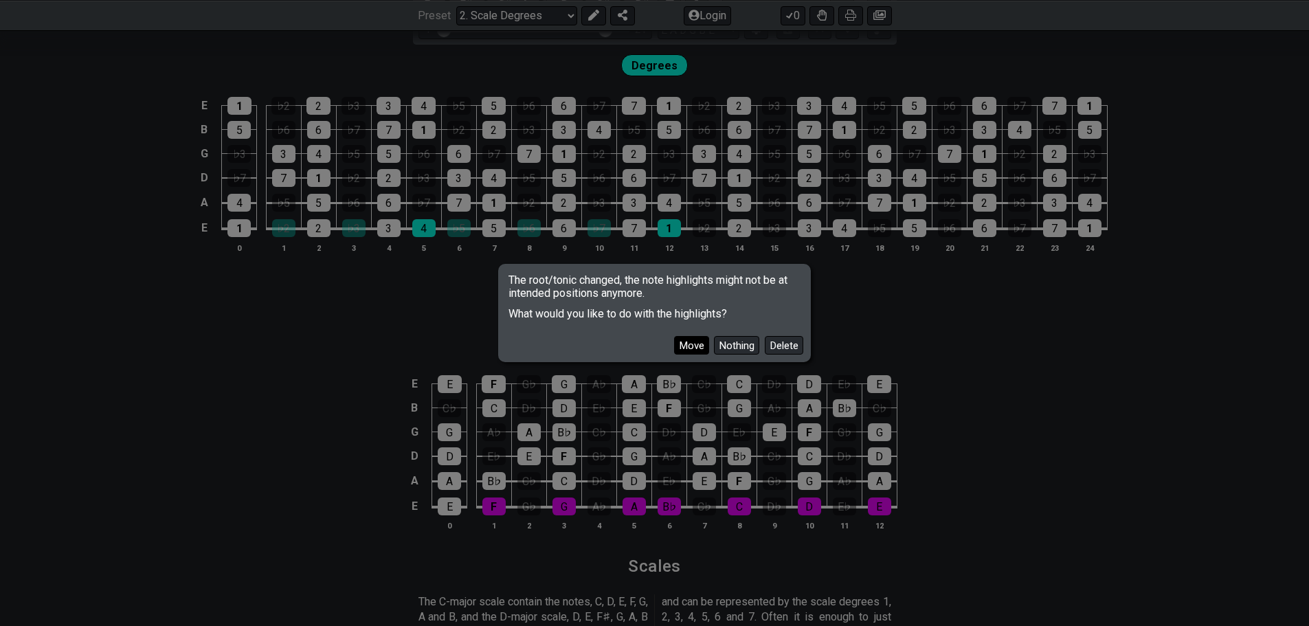
click at [709, 353] on button "Move" at bounding box center [691, 345] width 35 height 19
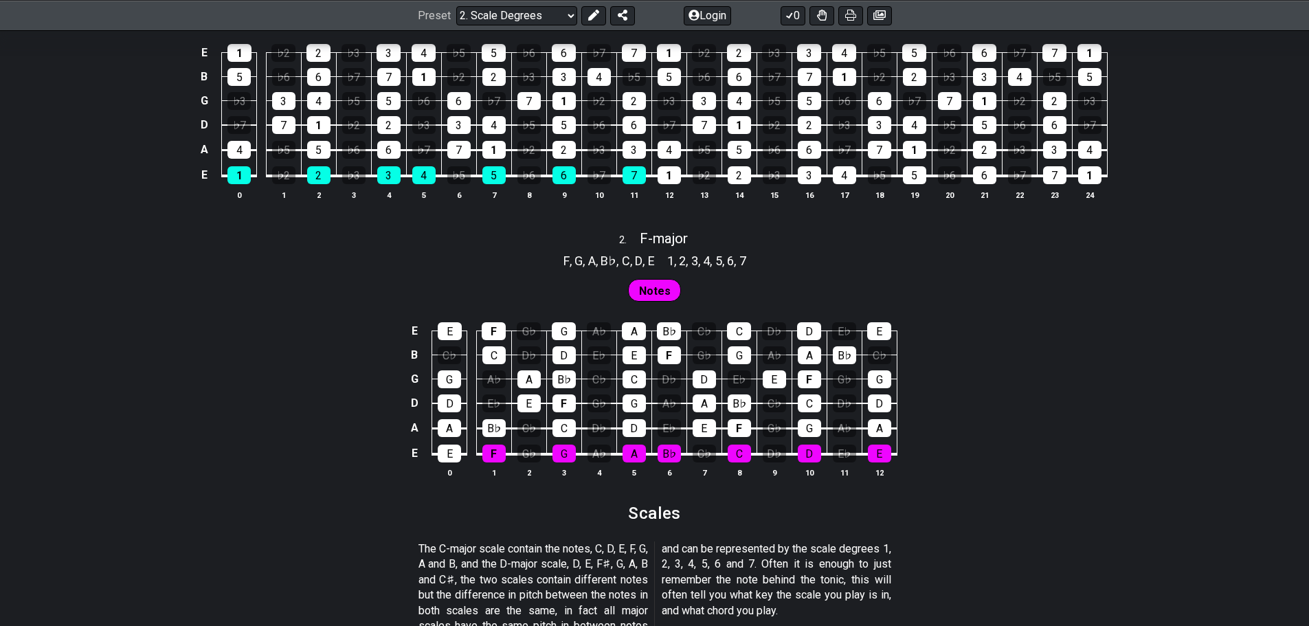
scroll to position [1100, 0]
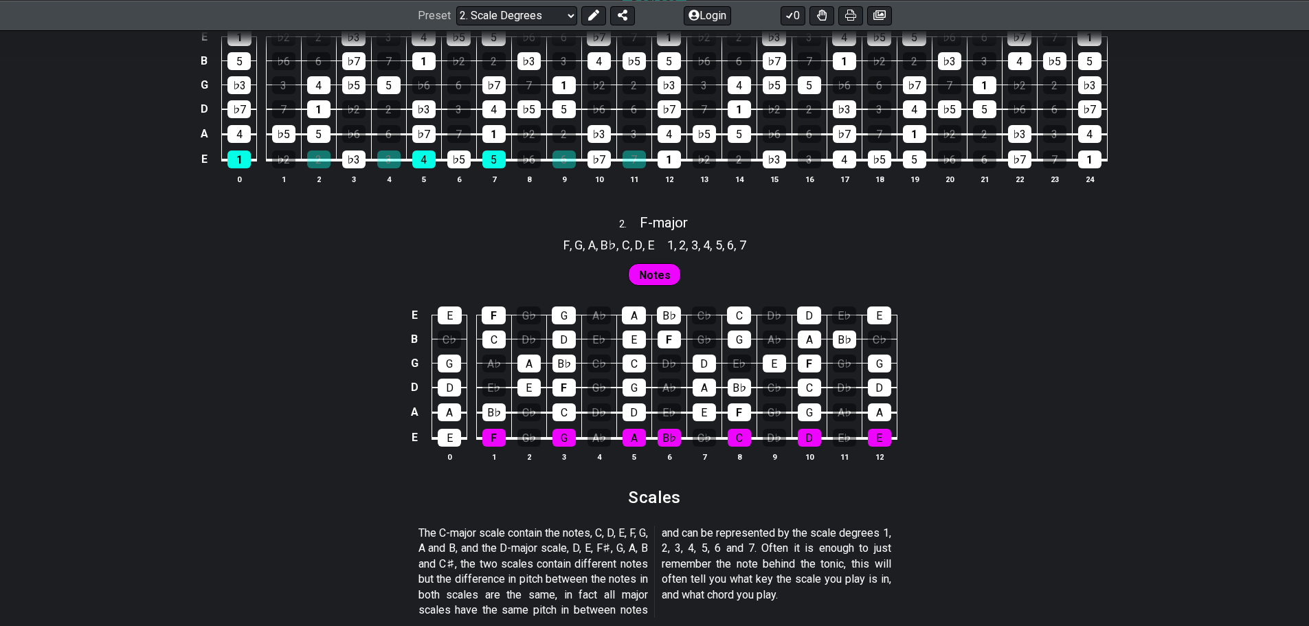
select select "major"
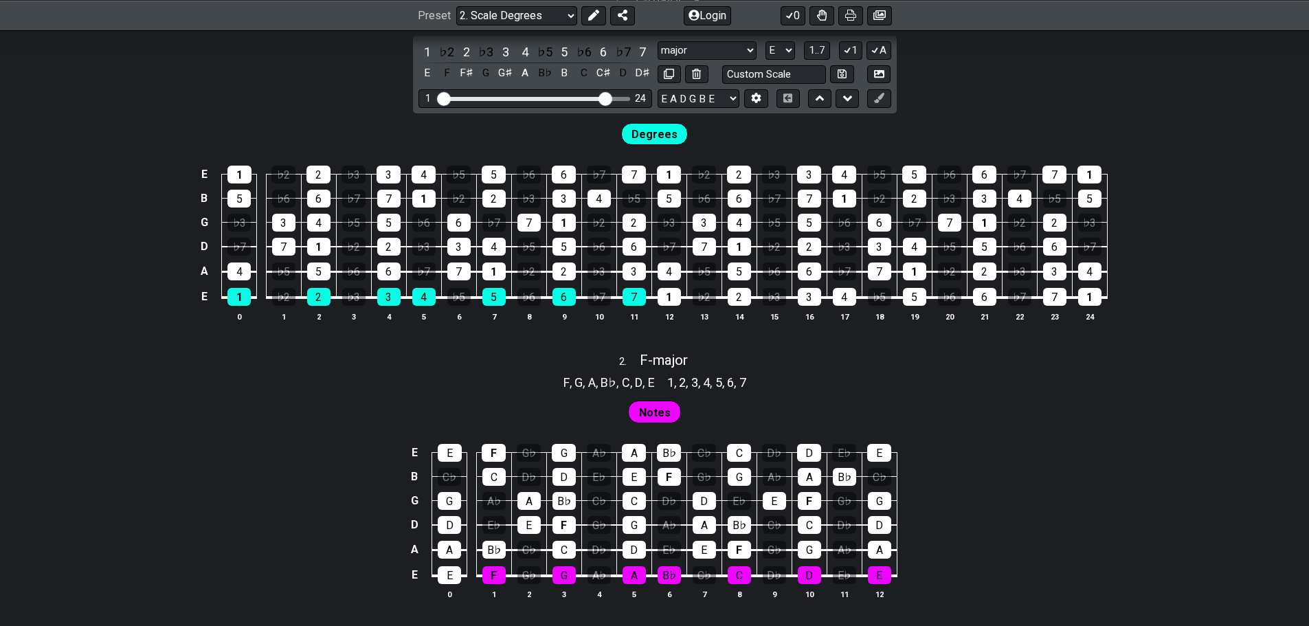
scroll to position [1031, 0]
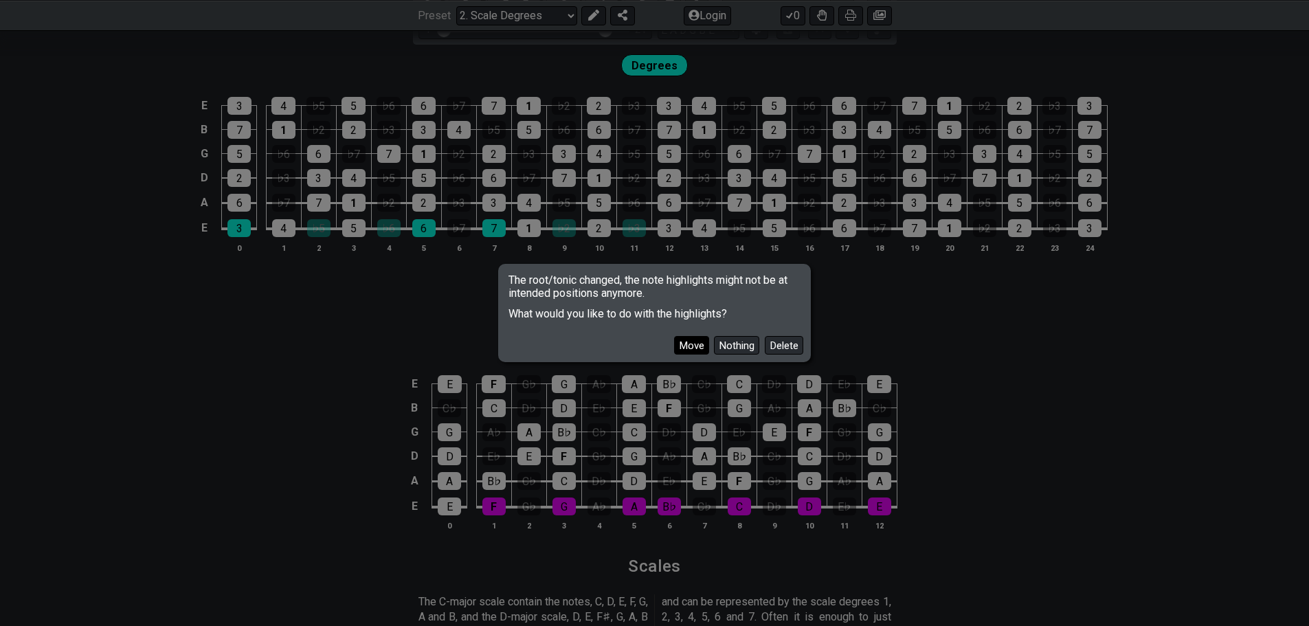
click at [700, 355] on button "Move" at bounding box center [691, 345] width 35 height 19
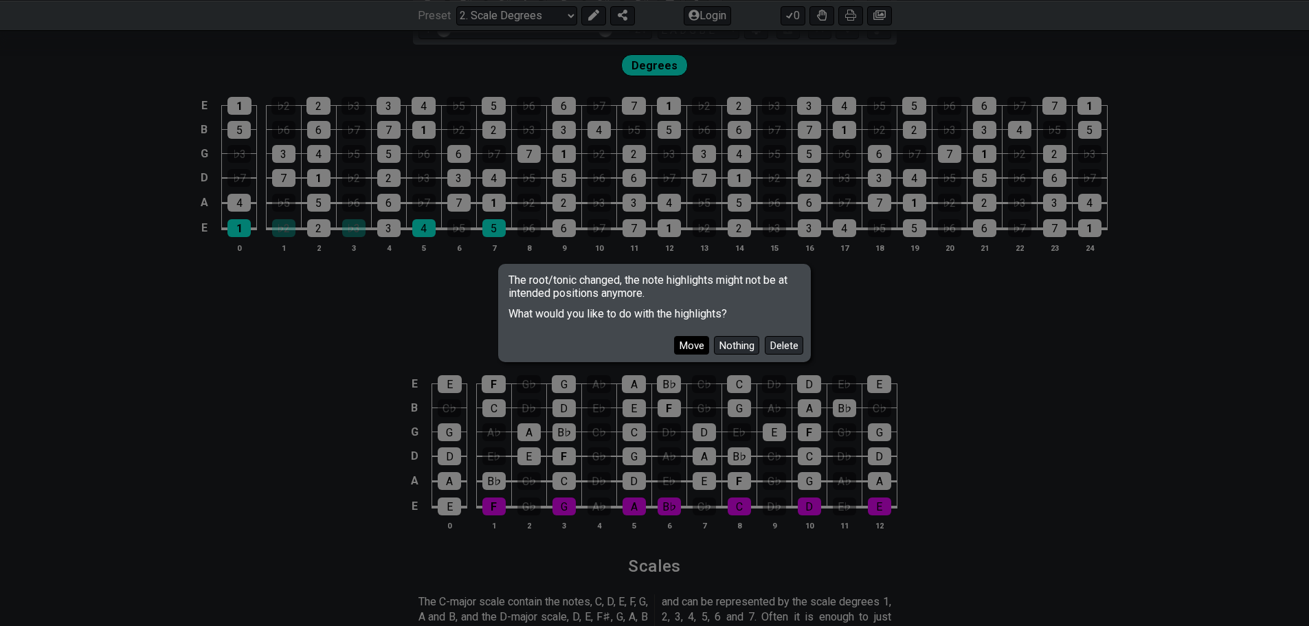
click at [699, 354] on button "Move" at bounding box center [691, 345] width 35 height 19
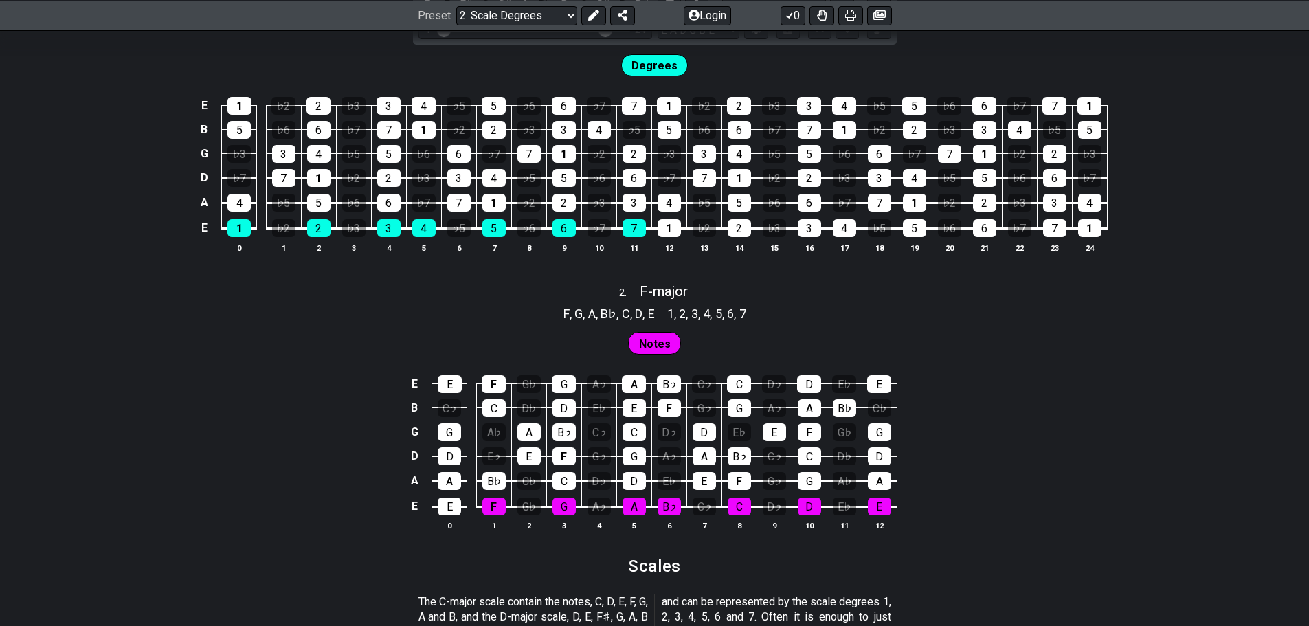
select select "A"
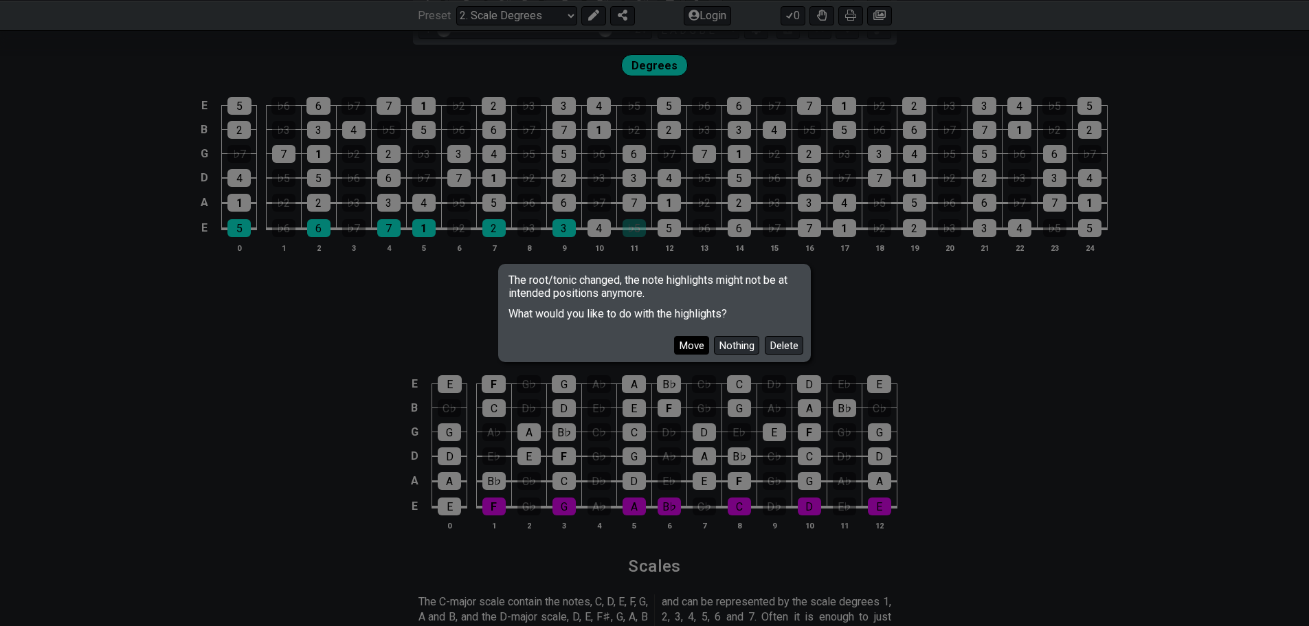
click at [698, 355] on button "Move" at bounding box center [691, 345] width 35 height 19
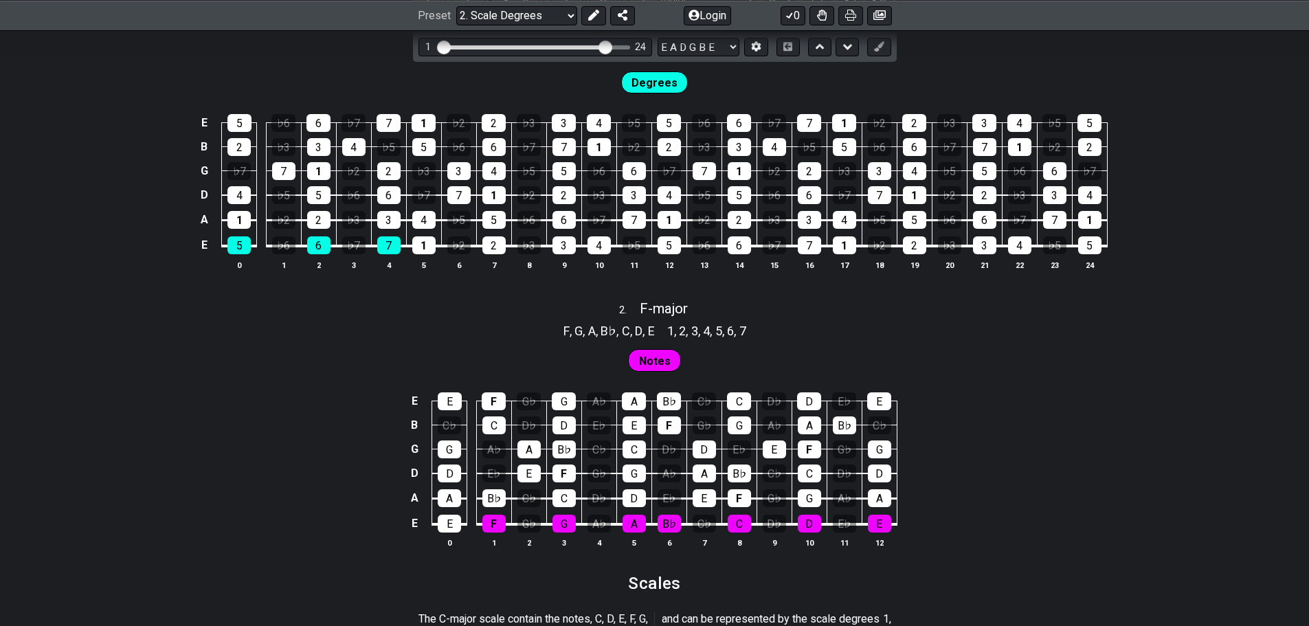
scroll to position [962, 0]
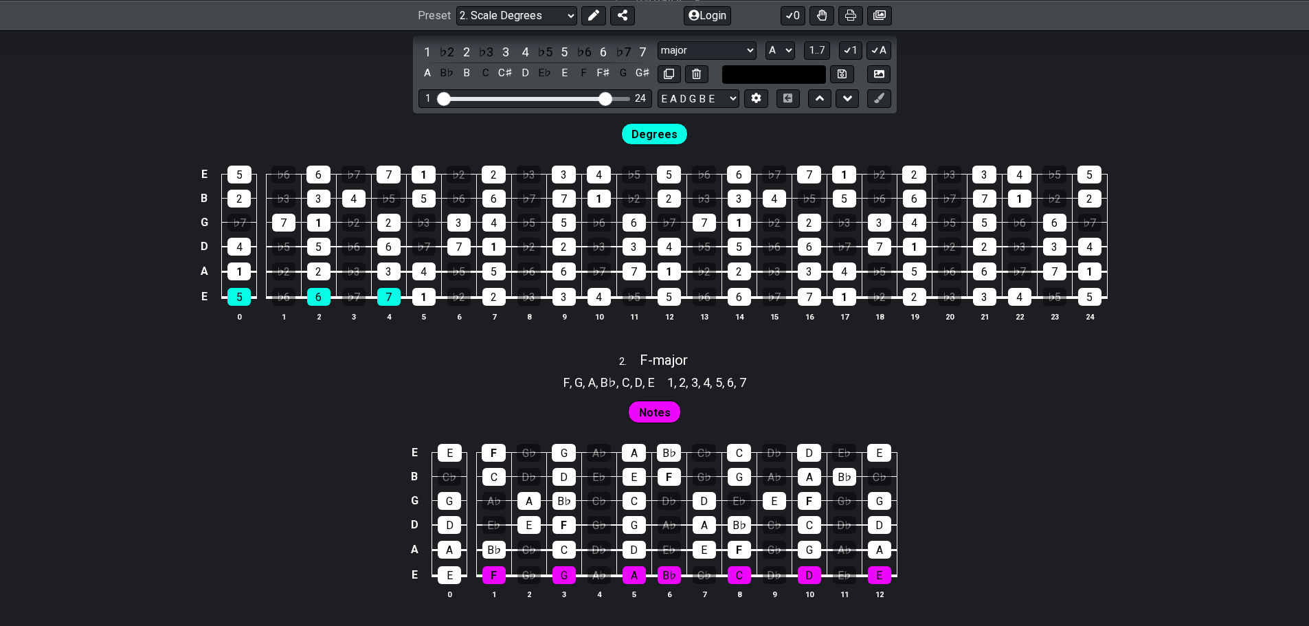
click at [827, 84] on input "text" at bounding box center [774, 74] width 104 height 19
type input "Custom Scale"
click at [793, 341] on div "E 5 ♭6 6 ♭7 7 1 ♭2 2 ♭3 3 4 ♭5 5 ♭6 6 ♭7 7 1 ♭2 2 ♭3 3 4 ♭5 5 B 2 ♭3 3 4 ♭5 5 ♭…" at bounding box center [654, 244] width 1309 height 193
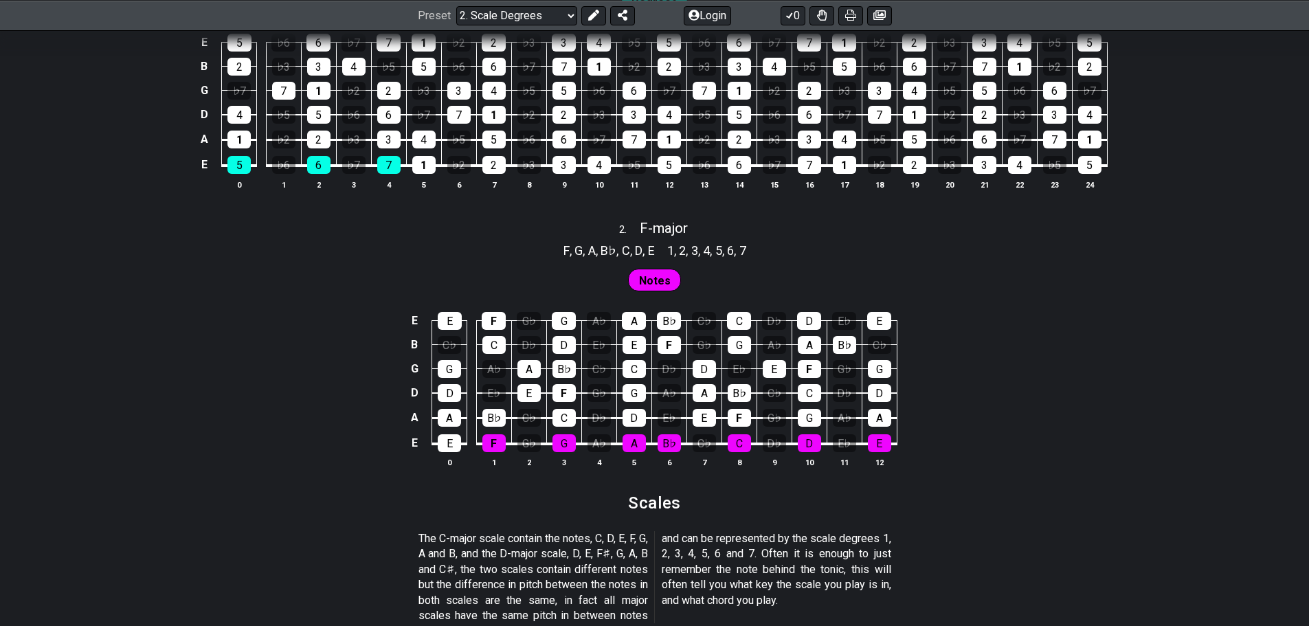
scroll to position [1100, 0]
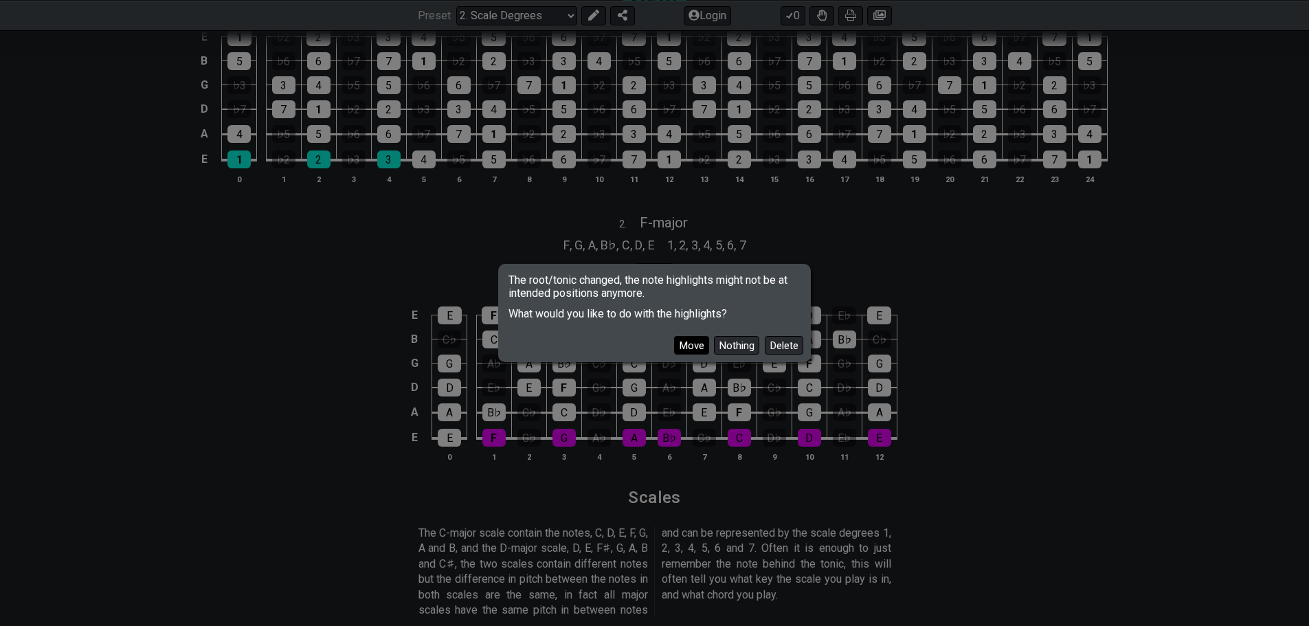
click at [705, 355] on button "Move" at bounding box center [691, 345] width 35 height 19
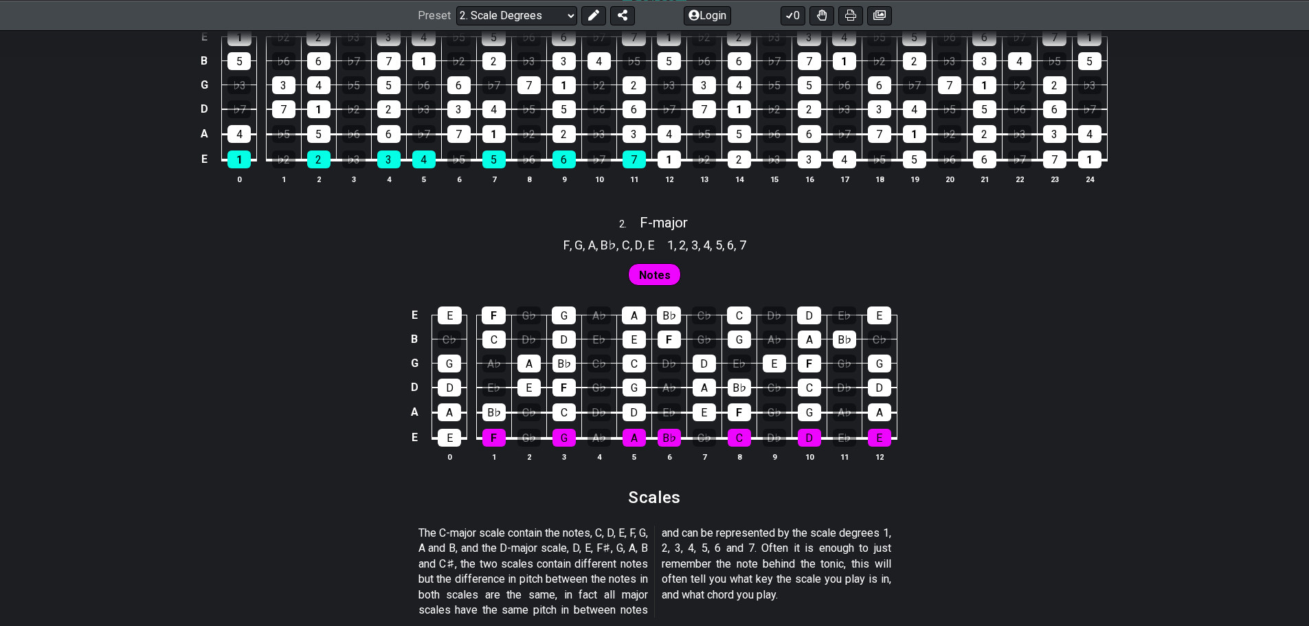
select select "F"
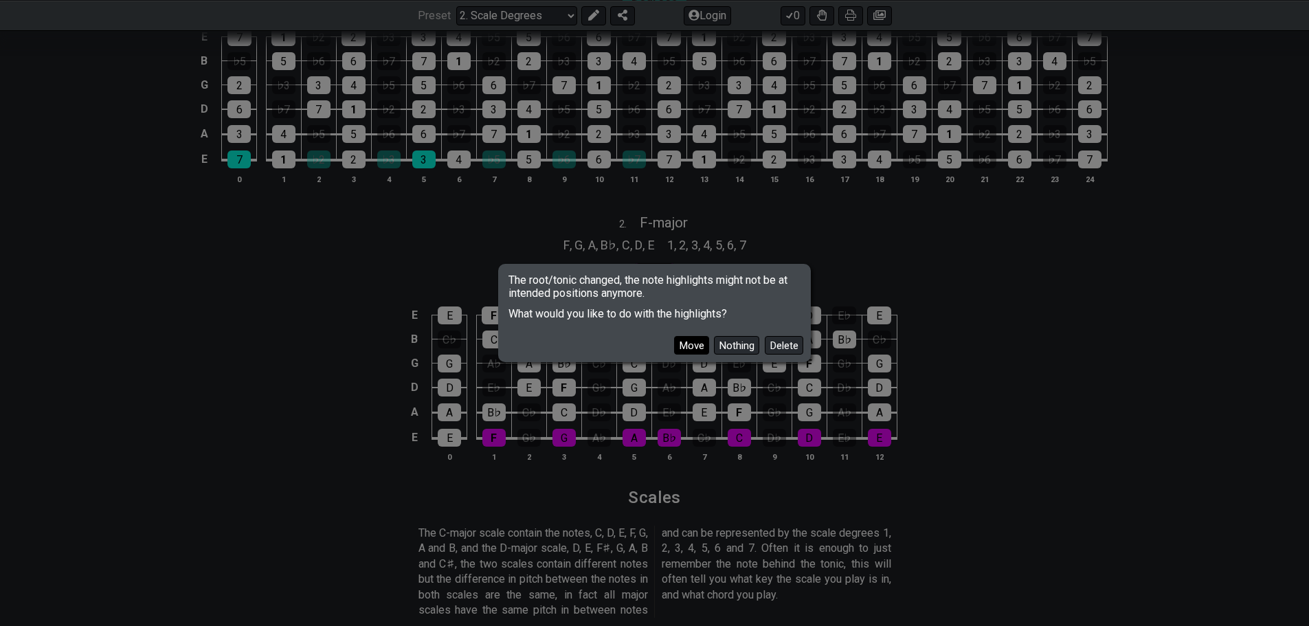
click at [702, 355] on button "Move" at bounding box center [691, 345] width 35 height 19
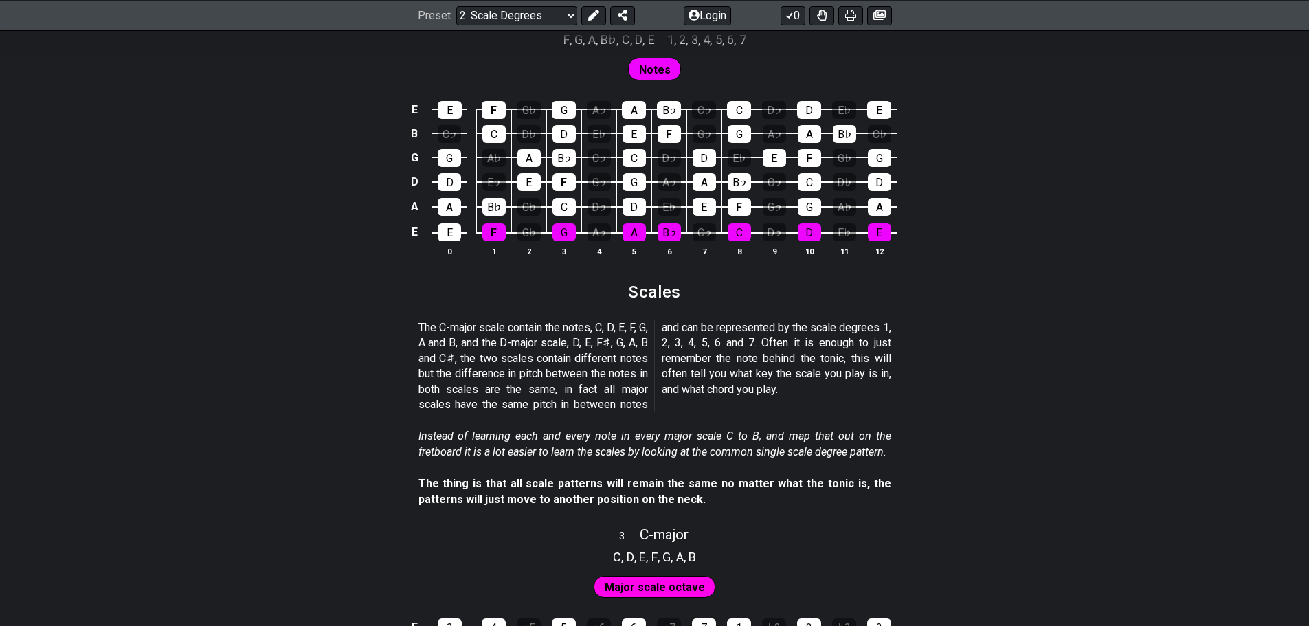
scroll to position [1306, 0]
click at [682, 25] on span "F - major" at bounding box center [664, 16] width 48 height 16
select select "F"
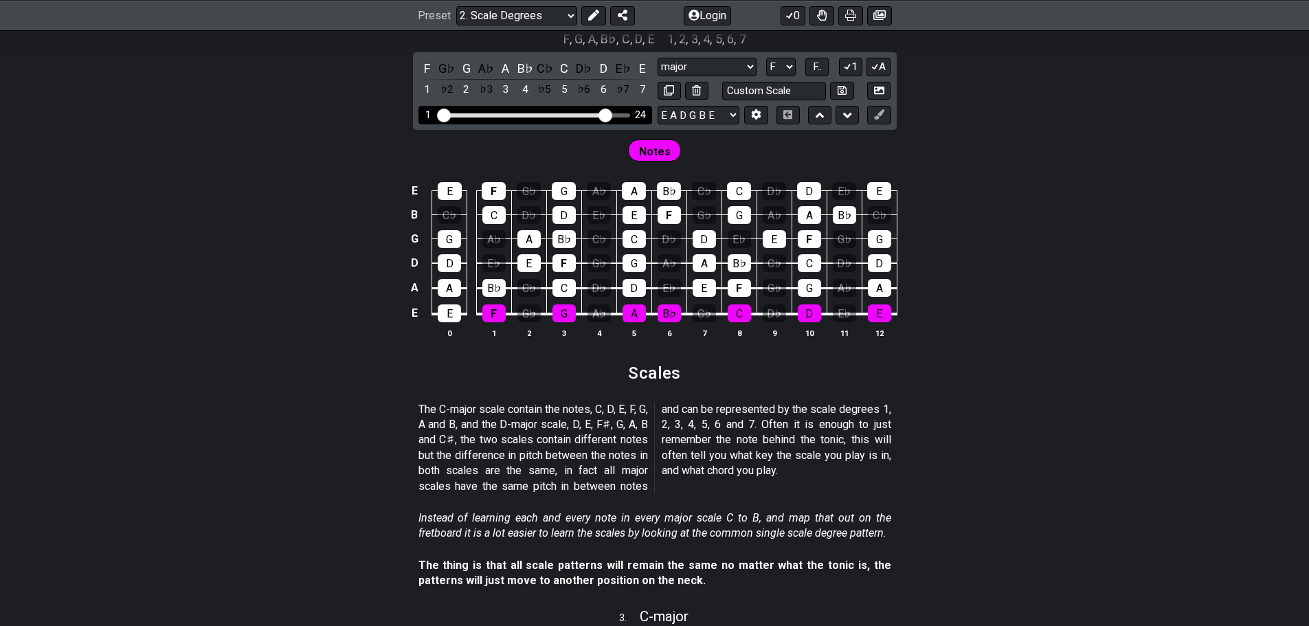
drag, startPoint x: 494, startPoint y: 439, endPoint x: 575, endPoint y: 441, distance: 80.4
click at [575, 114] on input "Visible fret range" at bounding box center [535, 114] width 195 height 0
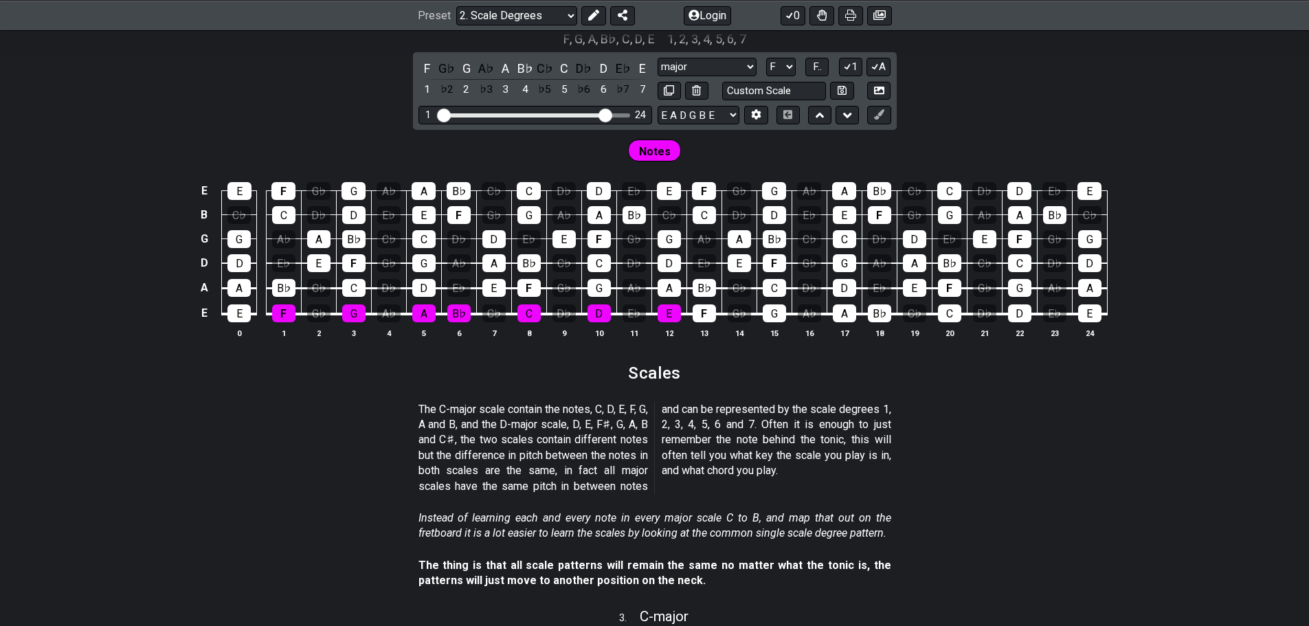
click at [271, 357] on div "2 . F - major F , G , A , B♭ , C , D , E 1 , 2 , 3 , 4 , 5 , 6 , 7 F G♭ G A♭ A …" at bounding box center [654, 178] width 1309 height 357
click at [655, 25] on span "F - major" at bounding box center [659, 16] width 48 height 16
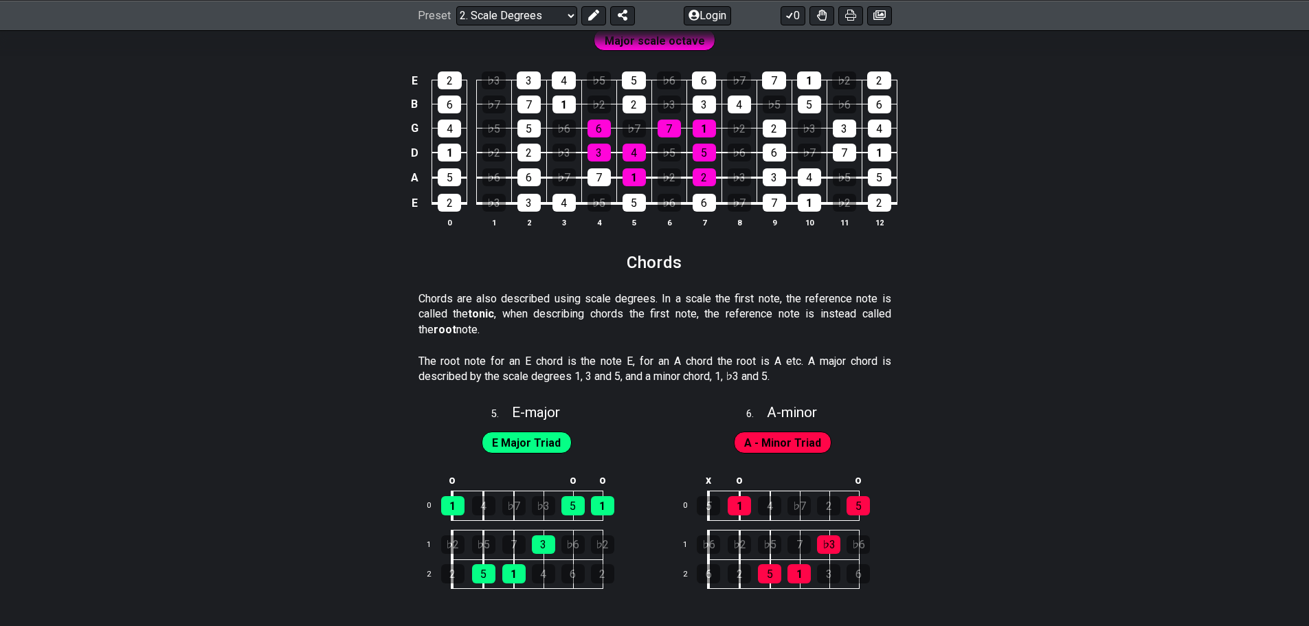
scroll to position [2130, 0]
click at [577, 22] on select "Welcome to #fretflip! Initial Preset Custom Preset Minor Pentatonic Major Penta…" at bounding box center [516, 14] width 121 height 19
click at [463, 6] on select "Welcome to #fretflip! Initial Preset Custom Preset Minor Pentatonic Major Penta…" at bounding box center [516, 14] width 121 height 19
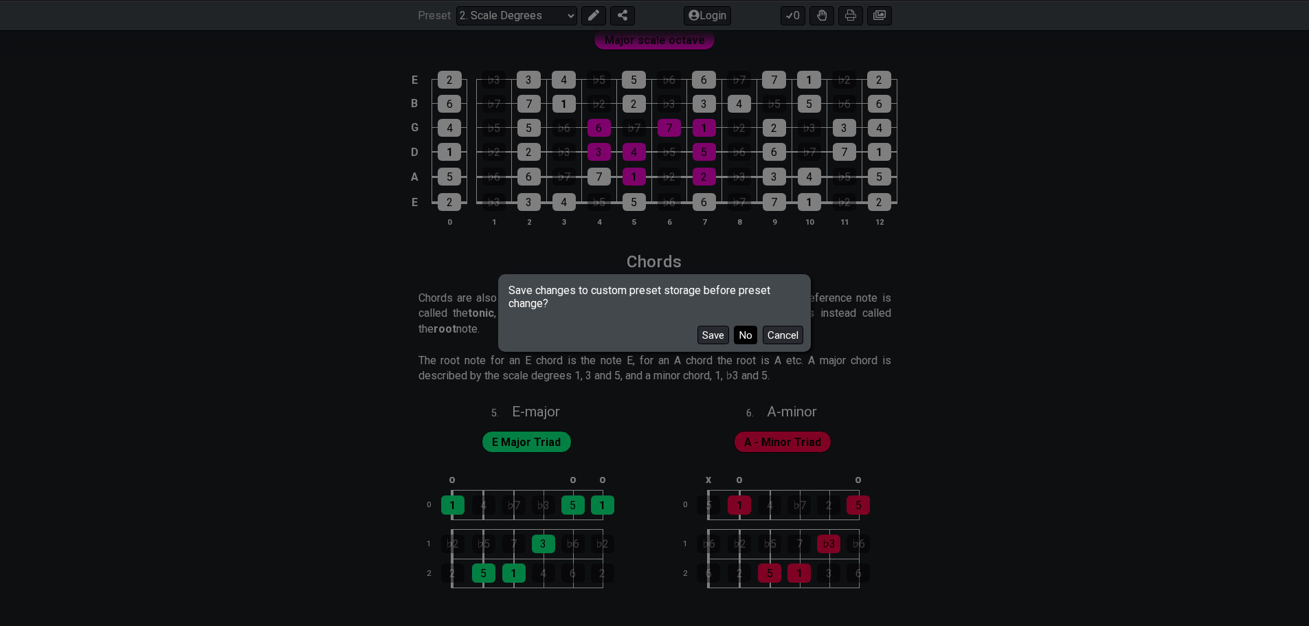
click at [757, 344] on button "No" at bounding box center [745, 335] width 23 height 19
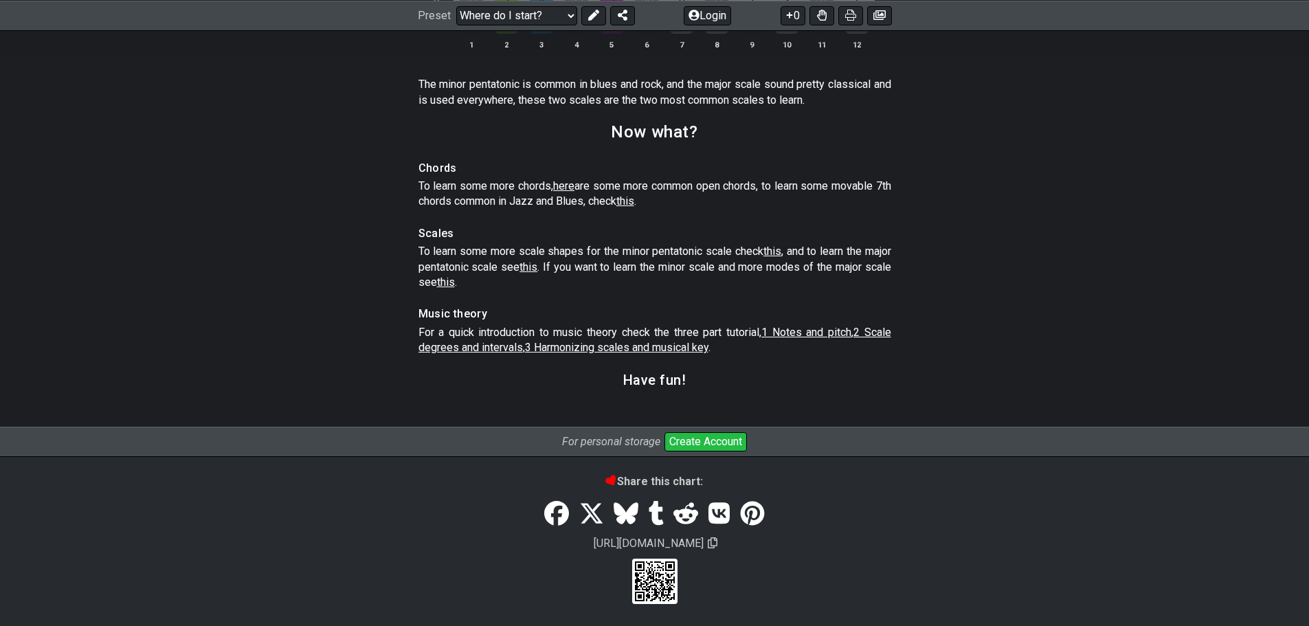
scroll to position [2370, 0]
click at [845, 339] on span "1 Notes and pitch" at bounding box center [806, 332] width 90 height 13
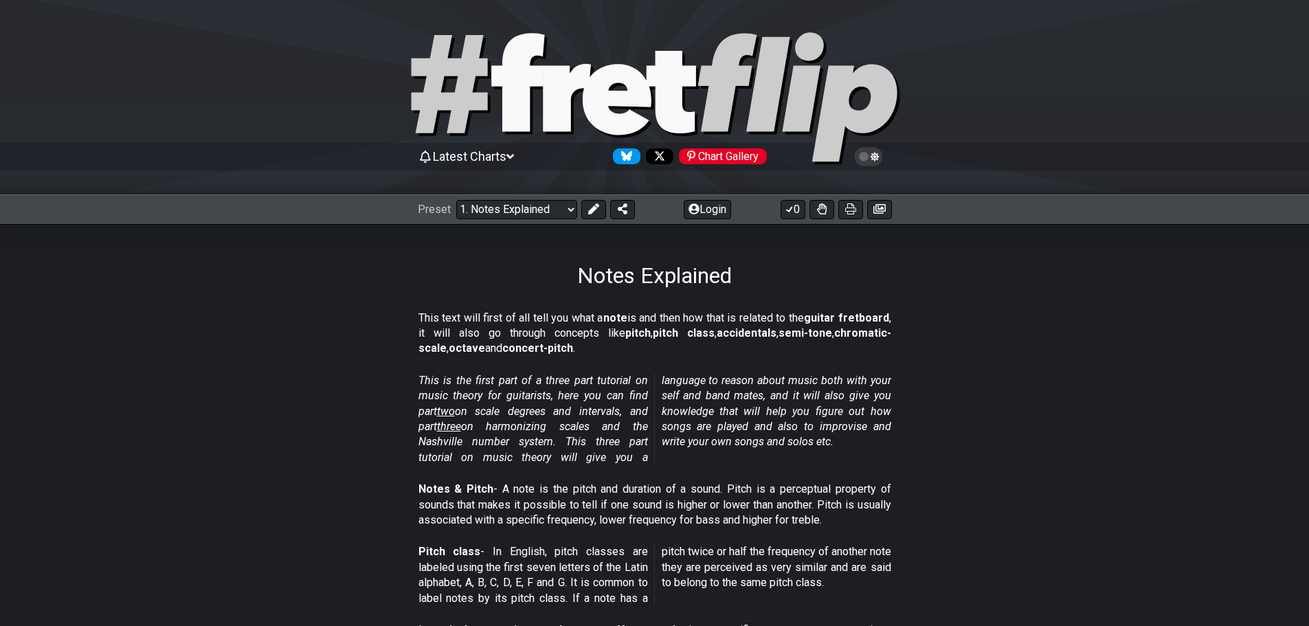
click at [577, 103] on icon at bounding box center [655, 98] width 495 height 137
select select "/welcome"
select select "C"
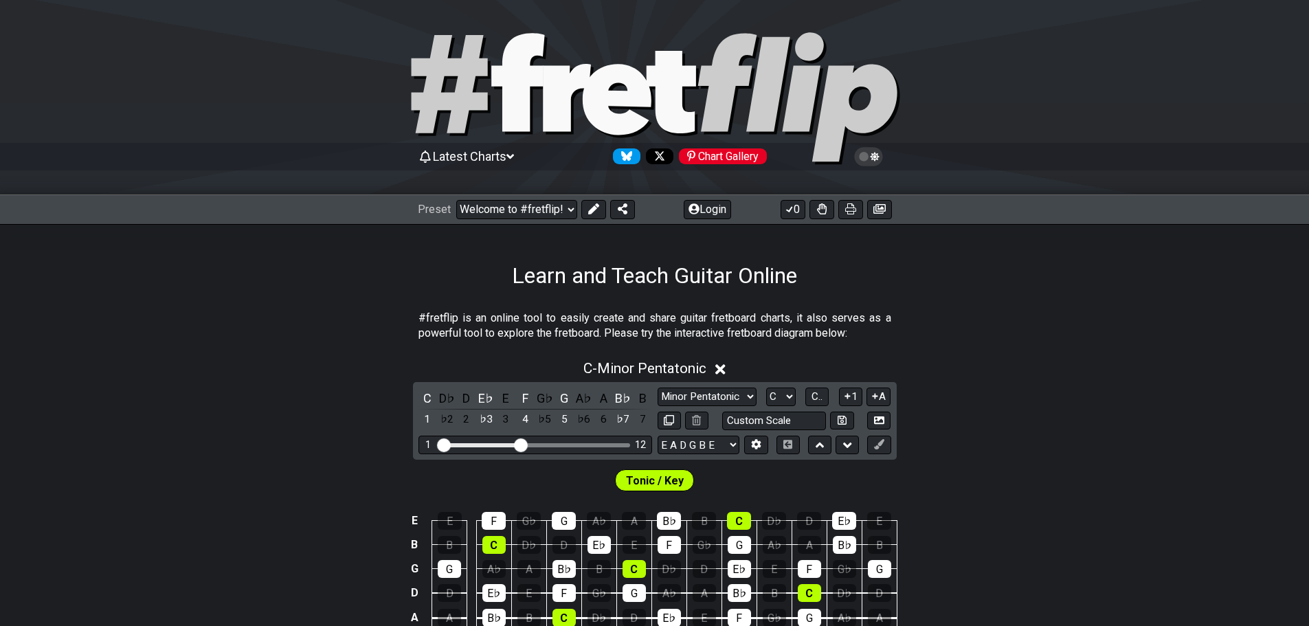
click at [516, 105] on icon at bounding box center [517, 82] width 53 height 98
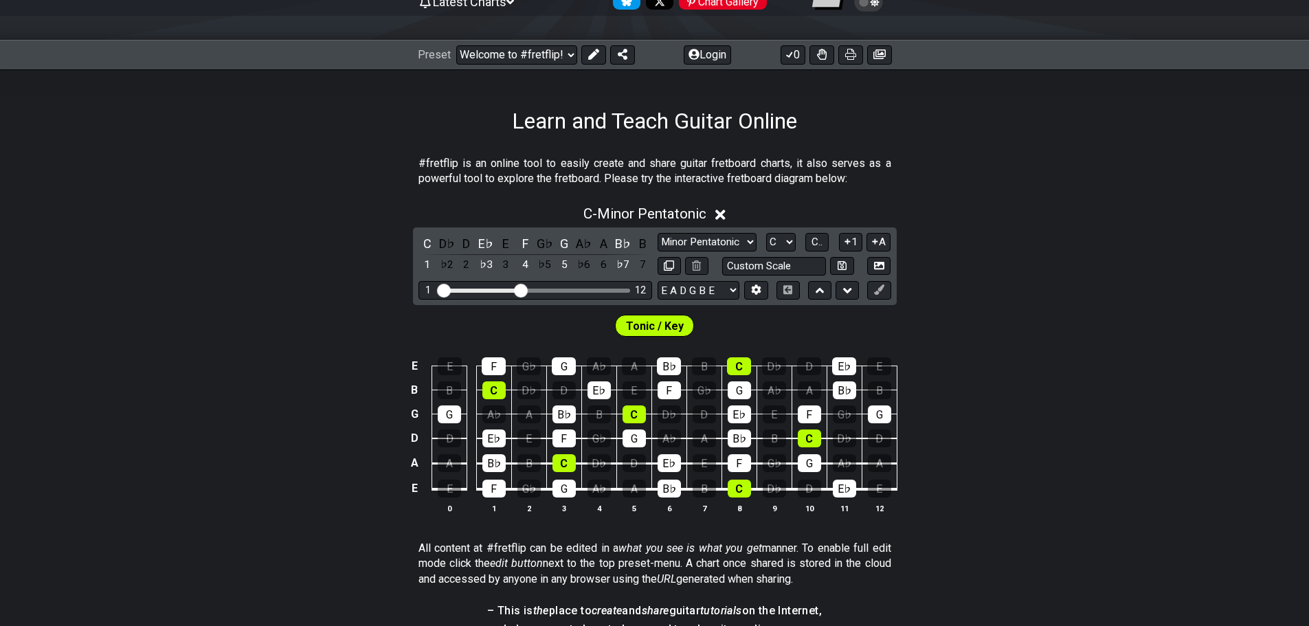
scroll to position [206, 0]
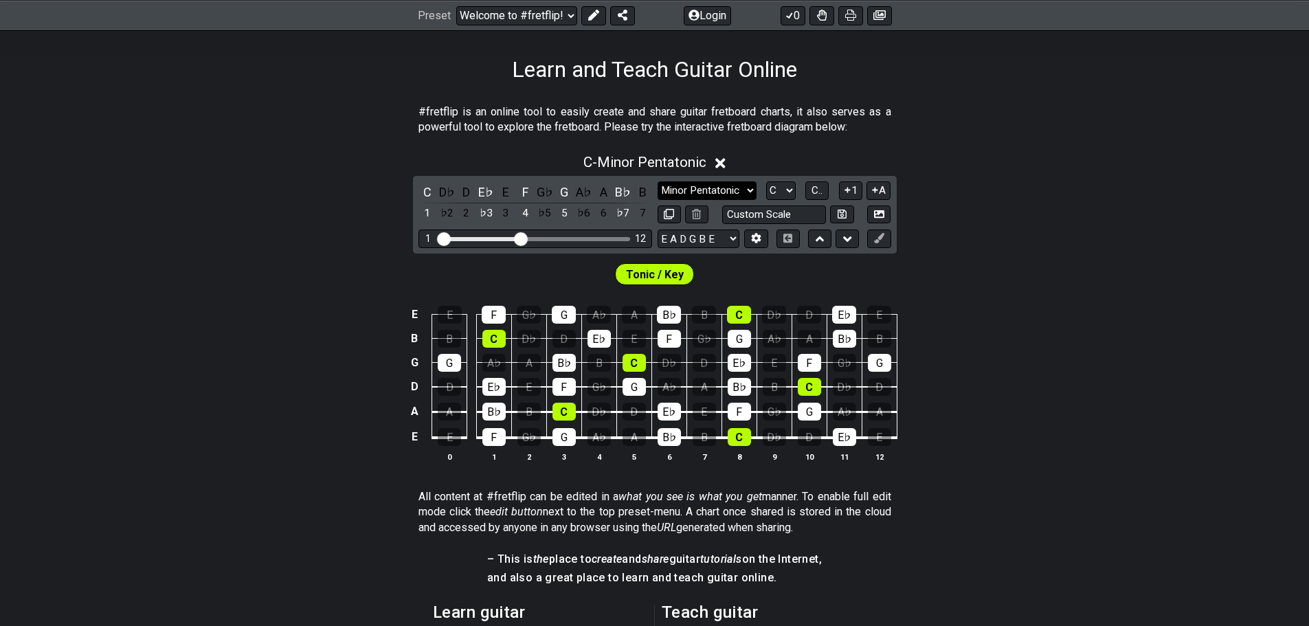
click at [757, 200] on select "Minor Pentatonic Click to edit Minor Pentatonic Major Pentatonic Minor Blues Ma…" at bounding box center [707, 190] width 99 height 19
select select "Minor Blues"
click at [658, 200] on select "Minor Pentatonic Click to edit Minor Pentatonic Major Pentatonic Minor Blues Ma…" at bounding box center [707, 190] width 99 height 19
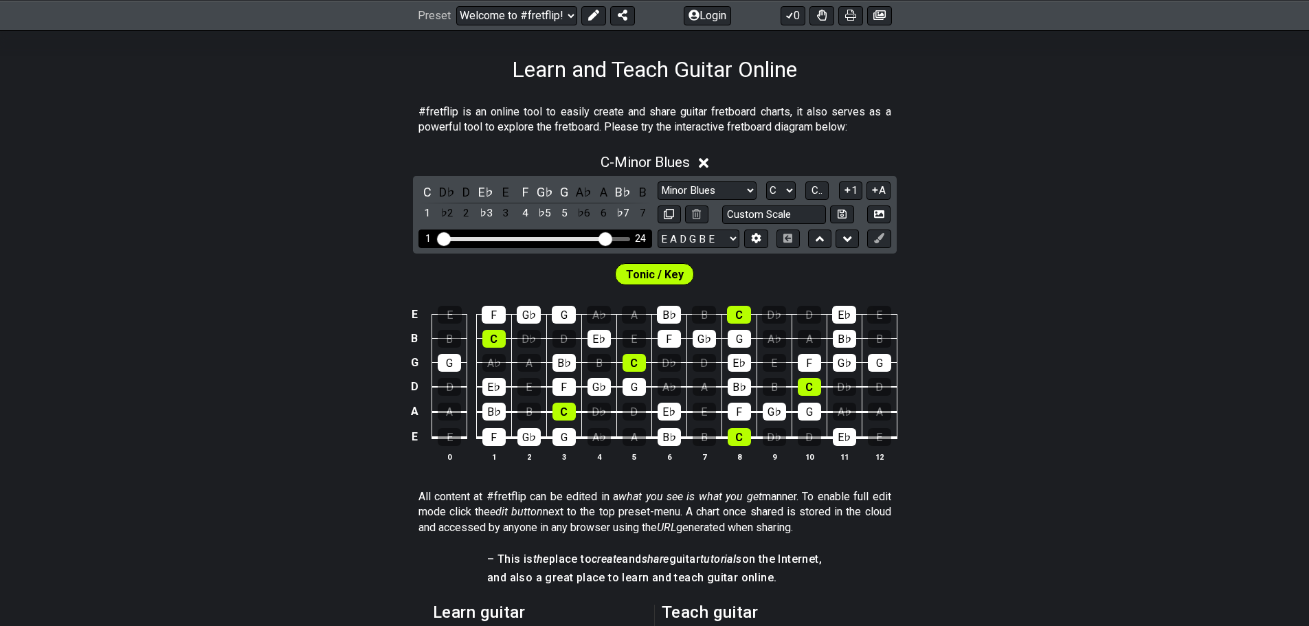
drag, startPoint x: 495, startPoint y: 318, endPoint x: 575, endPoint y: 328, distance: 80.5
click at [575, 238] on input "Visible fret range" at bounding box center [535, 238] width 195 height 0
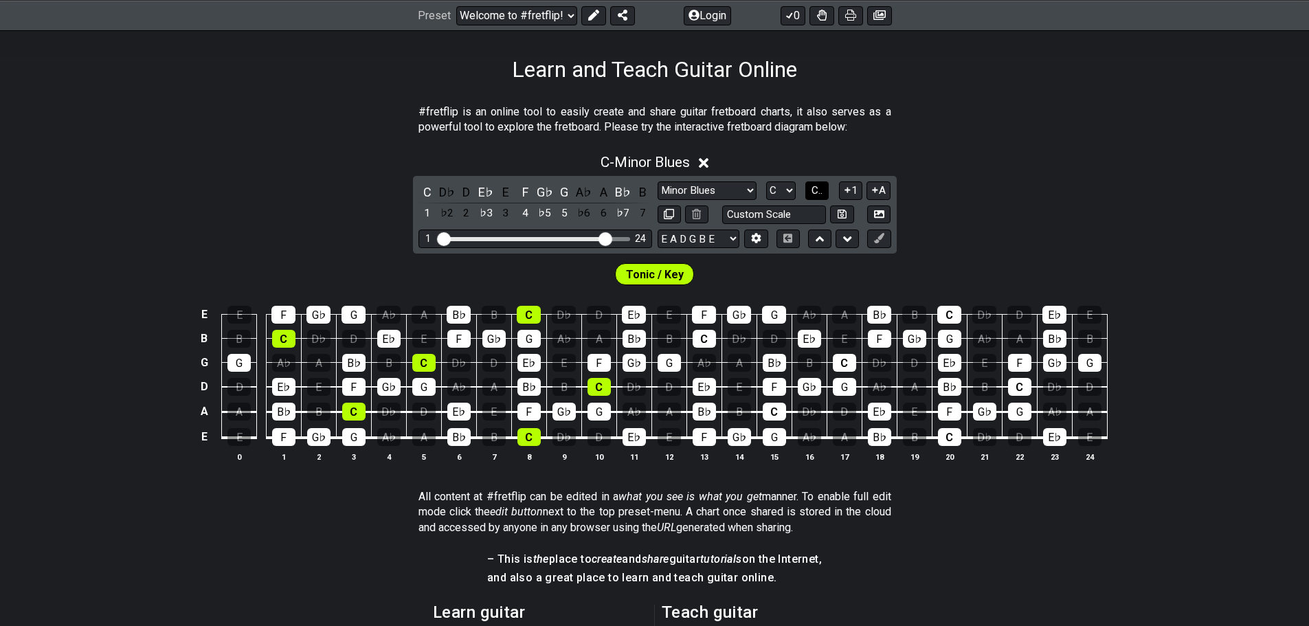
click at [823, 197] on span "C.." at bounding box center [817, 190] width 11 height 12
click at [825, 197] on span "1..7" at bounding box center [817, 190] width 16 height 12
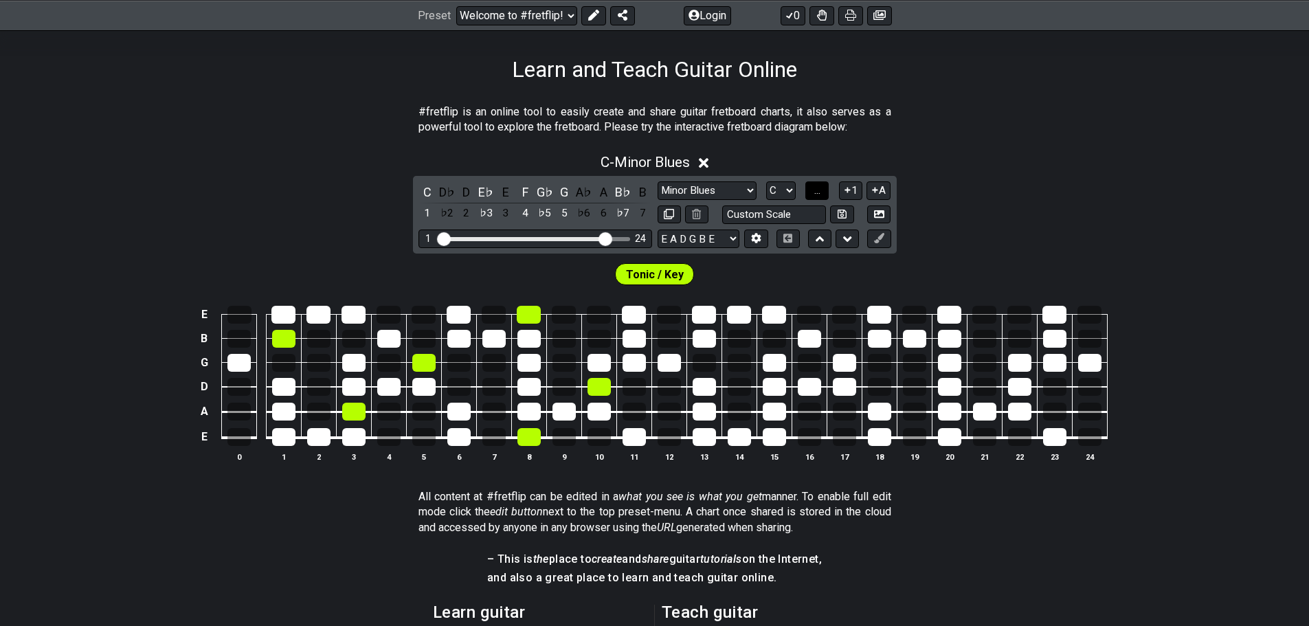
click at [821, 197] on span "..." at bounding box center [817, 190] width 6 height 12
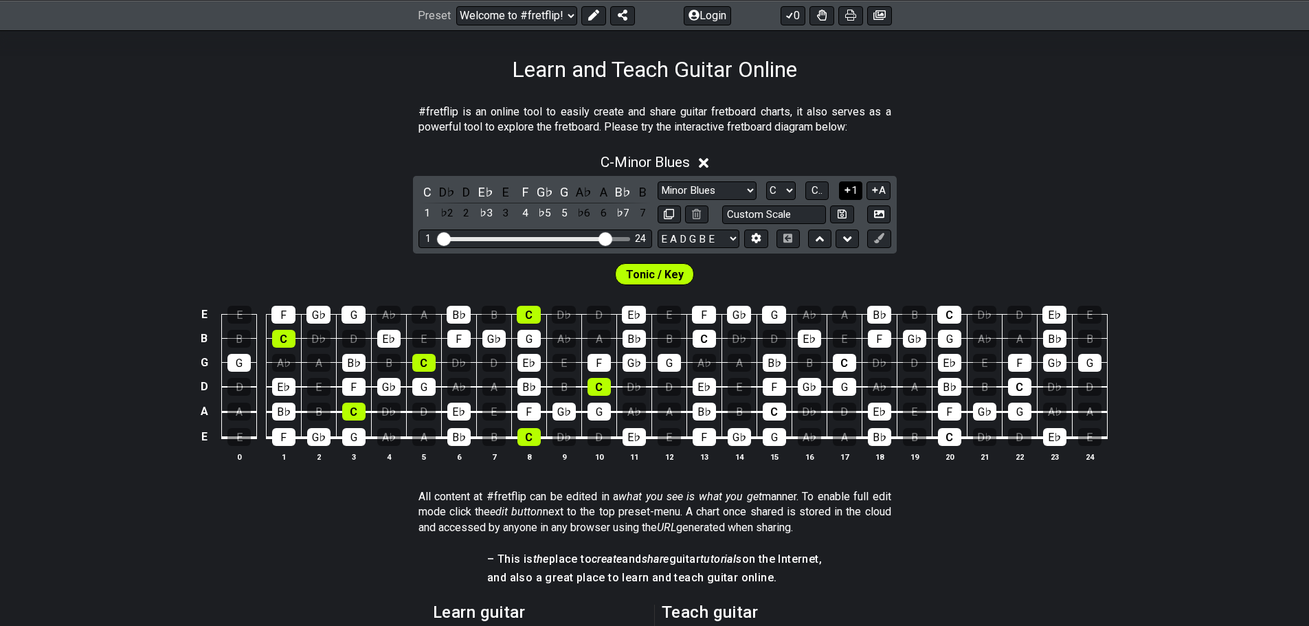
click at [854, 195] on icon at bounding box center [847, 190] width 13 height 10
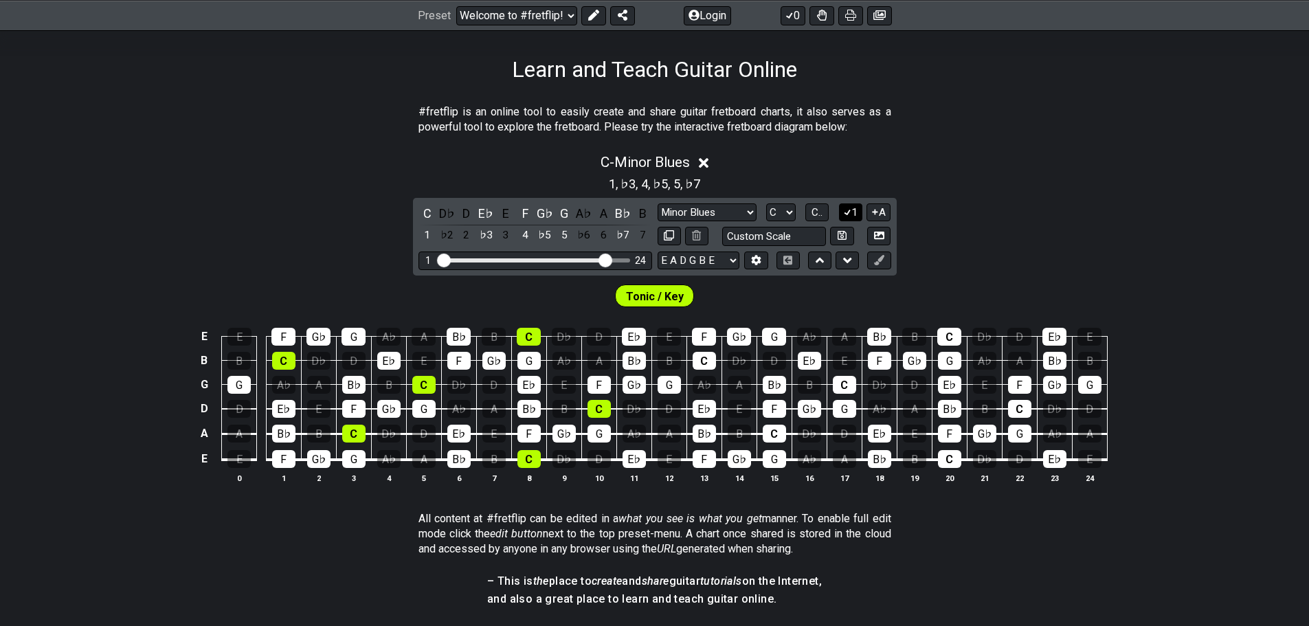
click at [854, 217] on icon at bounding box center [847, 212] width 13 height 10
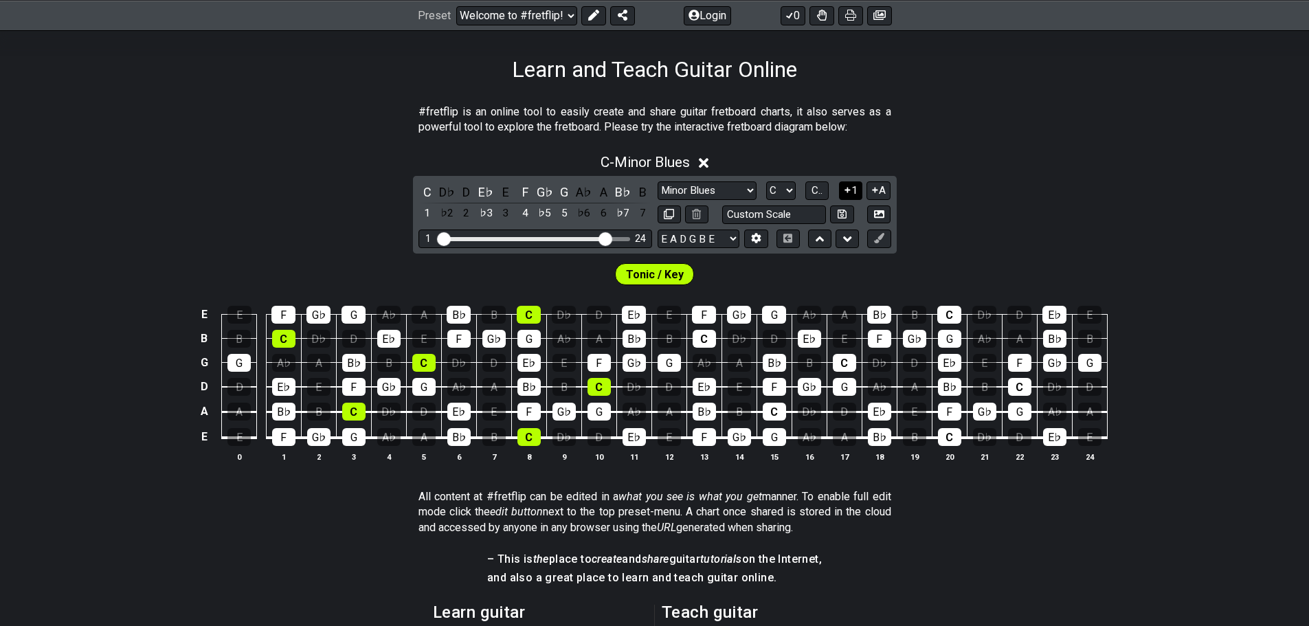
click at [850, 193] on icon at bounding box center [847, 190] width 5 height 5
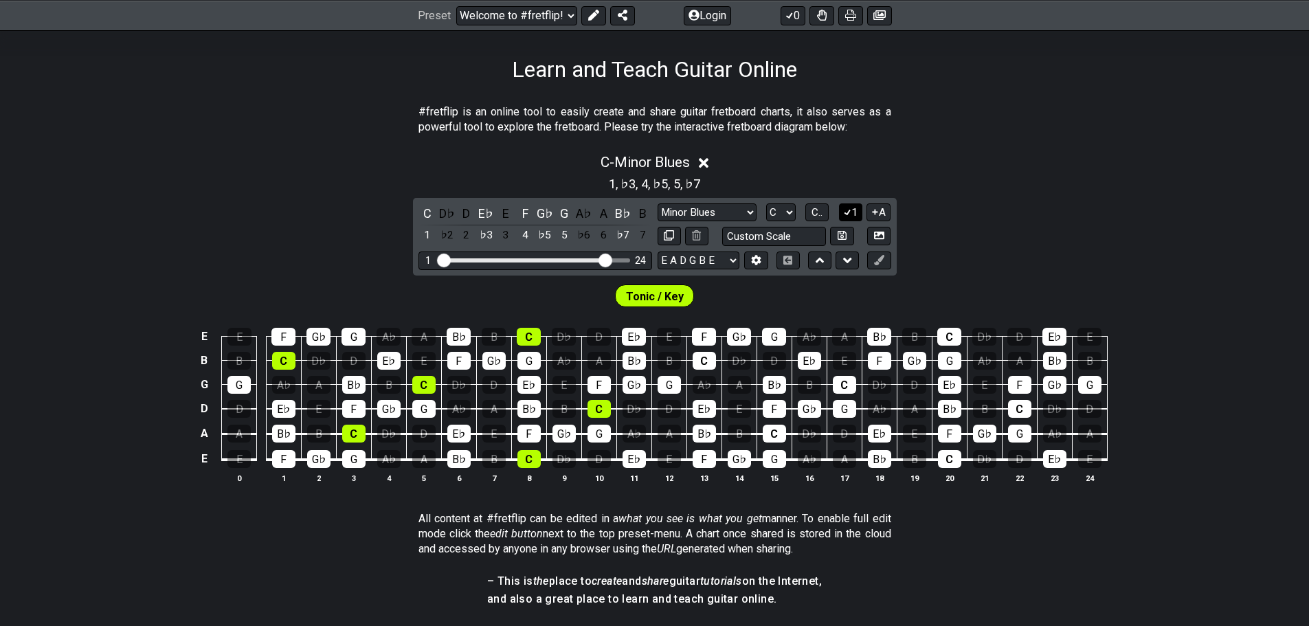
click at [851, 216] on icon at bounding box center [848, 213] width 8 height 6
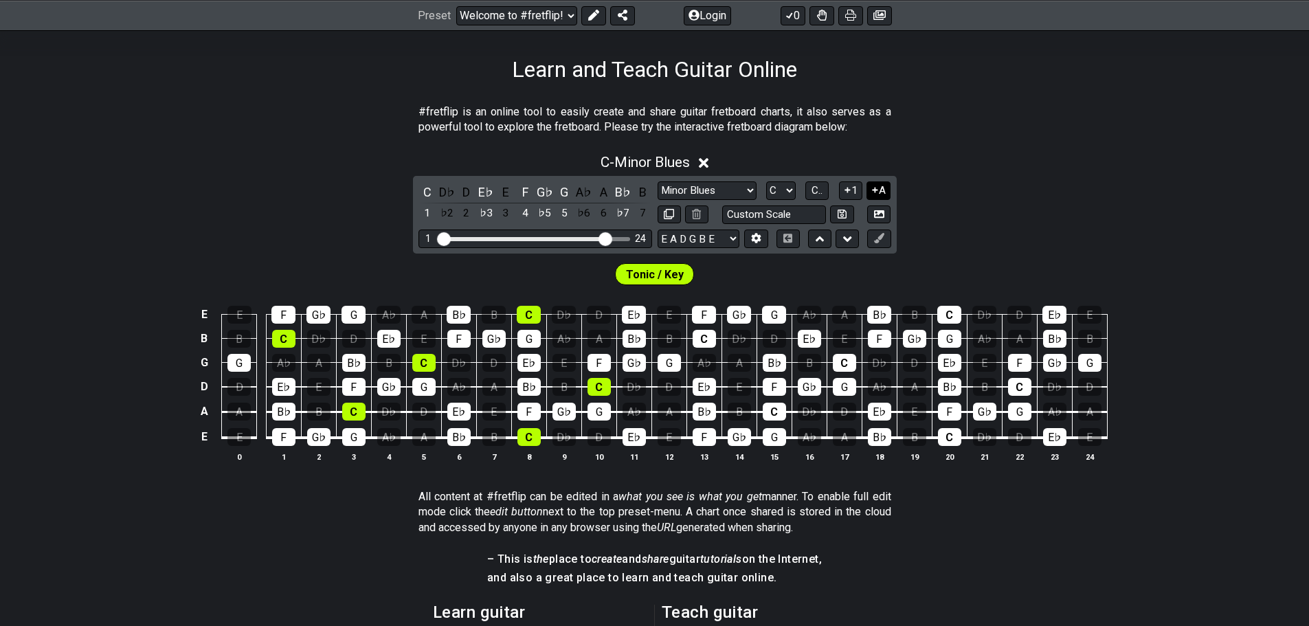
click at [891, 200] on button "A" at bounding box center [879, 190] width 24 height 19
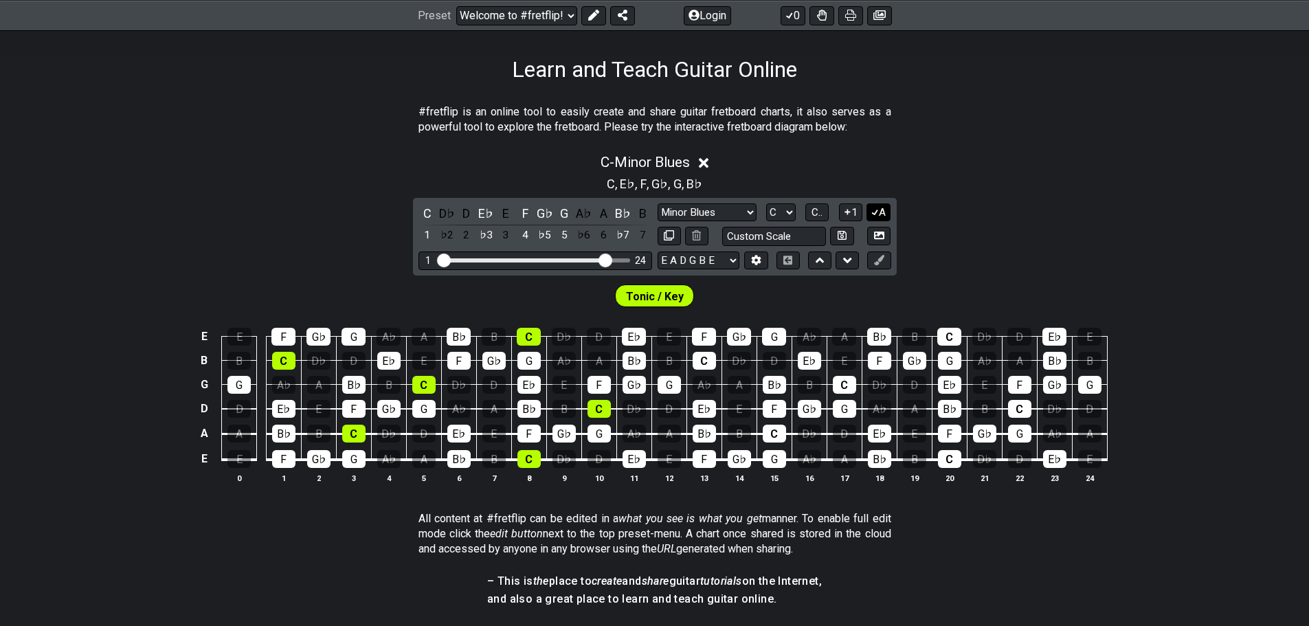
click at [891, 222] on button "A" at bounding box center [879, 212] width 24 height 19
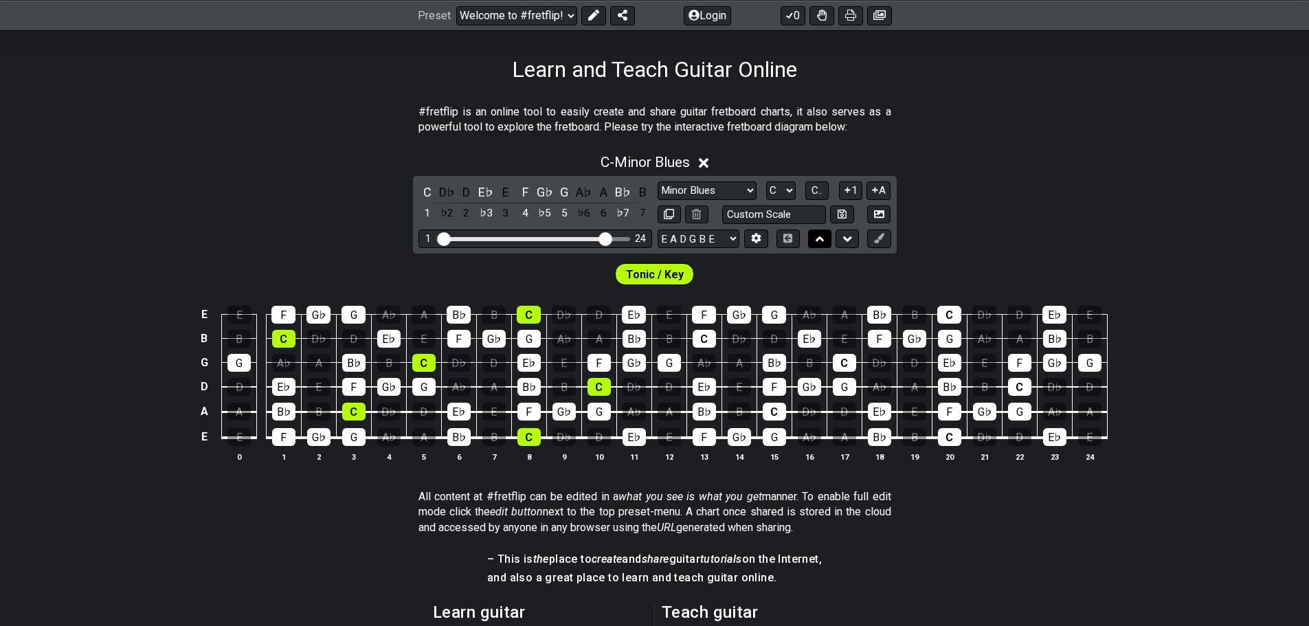
click at [825, 246] on icon at bounding box center [820, 239] width 9 height 14
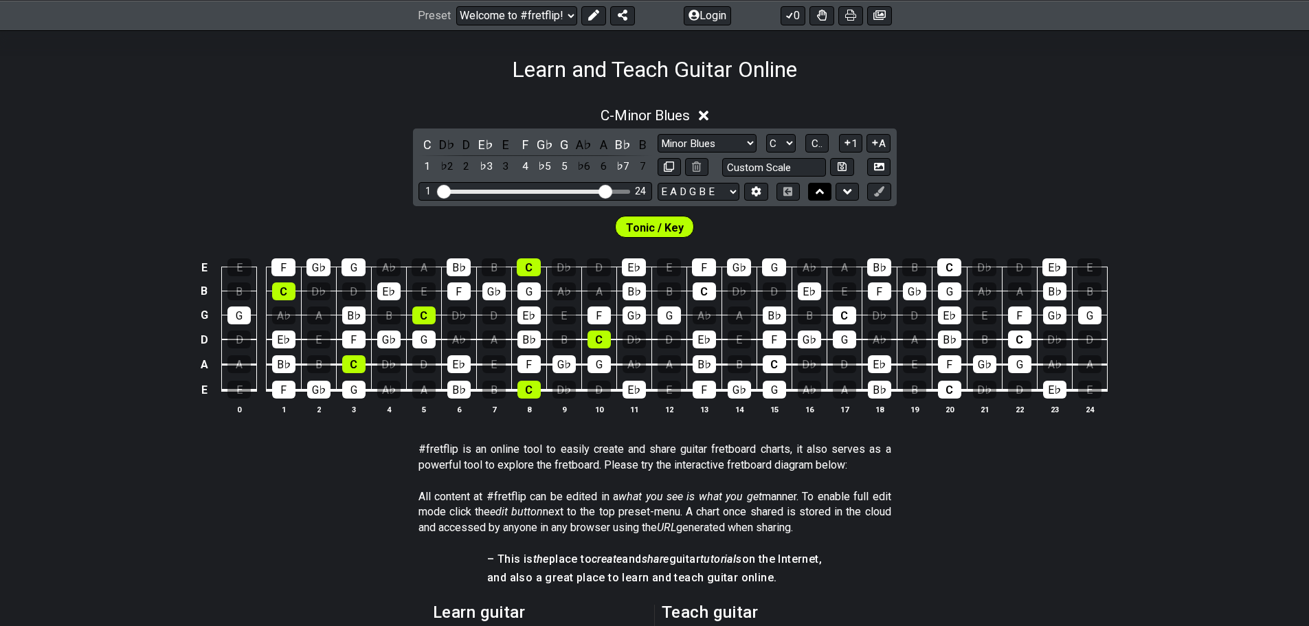
click at [825, 199] on icon at bounding box center [820, 192] width 9 height 14
click at [852, 199] on icon at bounding box center [847, 192] width 9 height 14
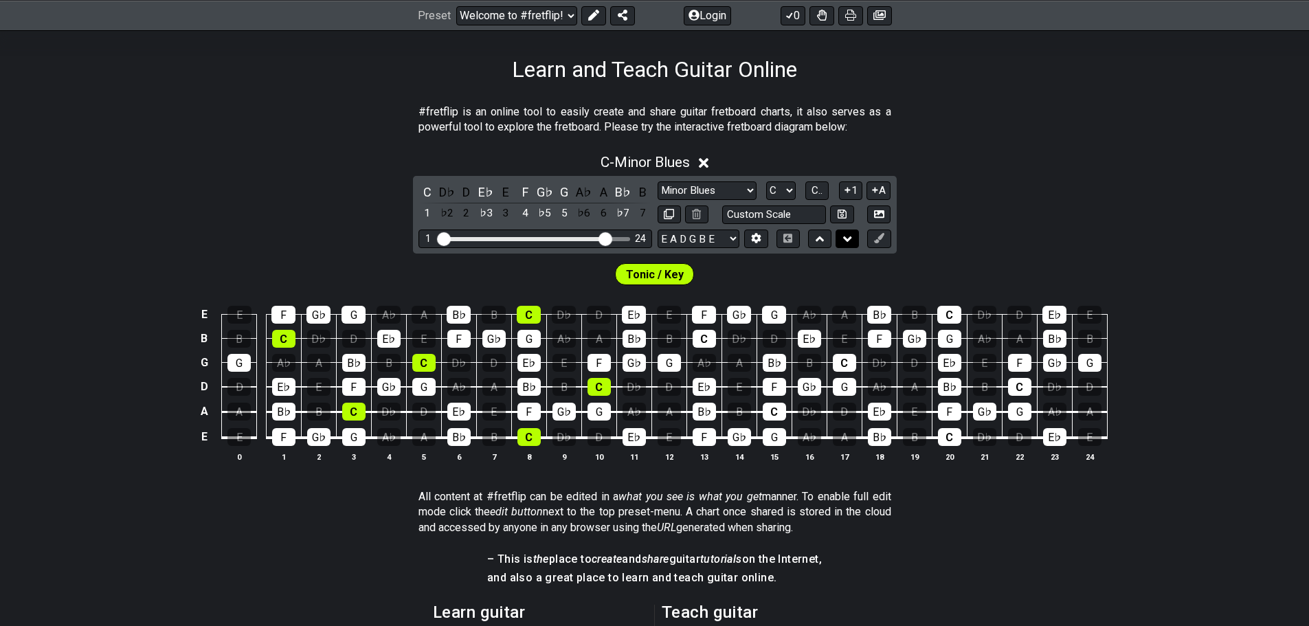
click at [859, 248] on button at bounding box center [847, 239] width 23 height 19
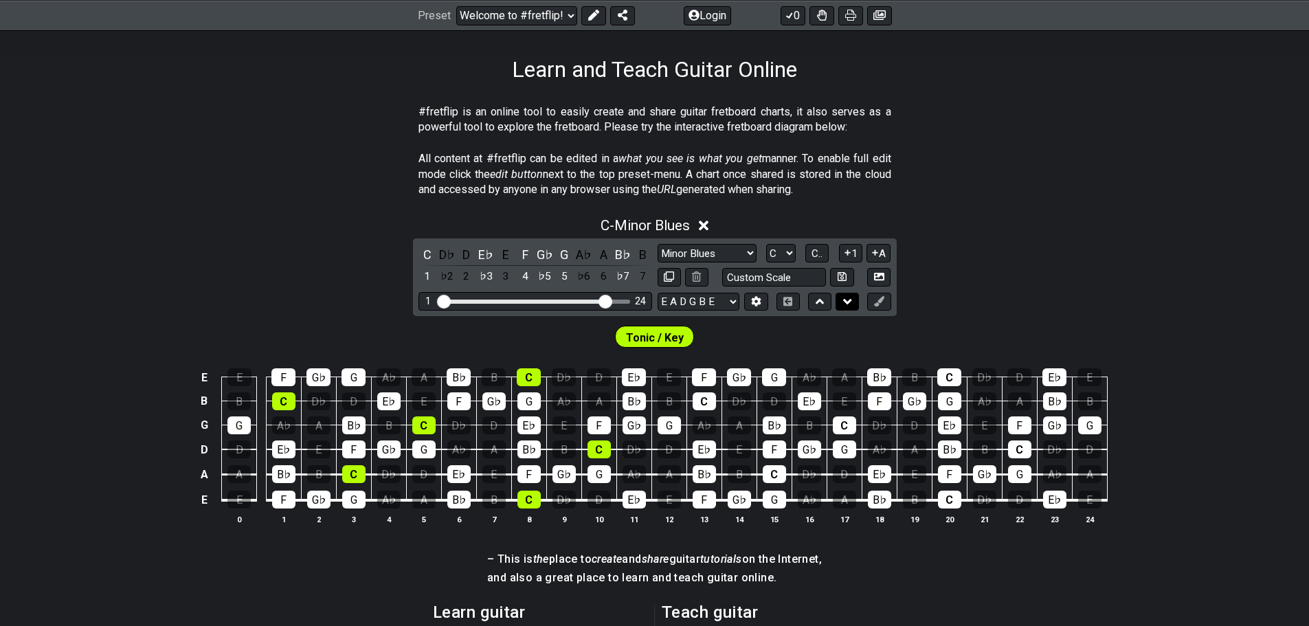
click at [852, 309] on icon at bounding box center [847, 302] width 9 height 14
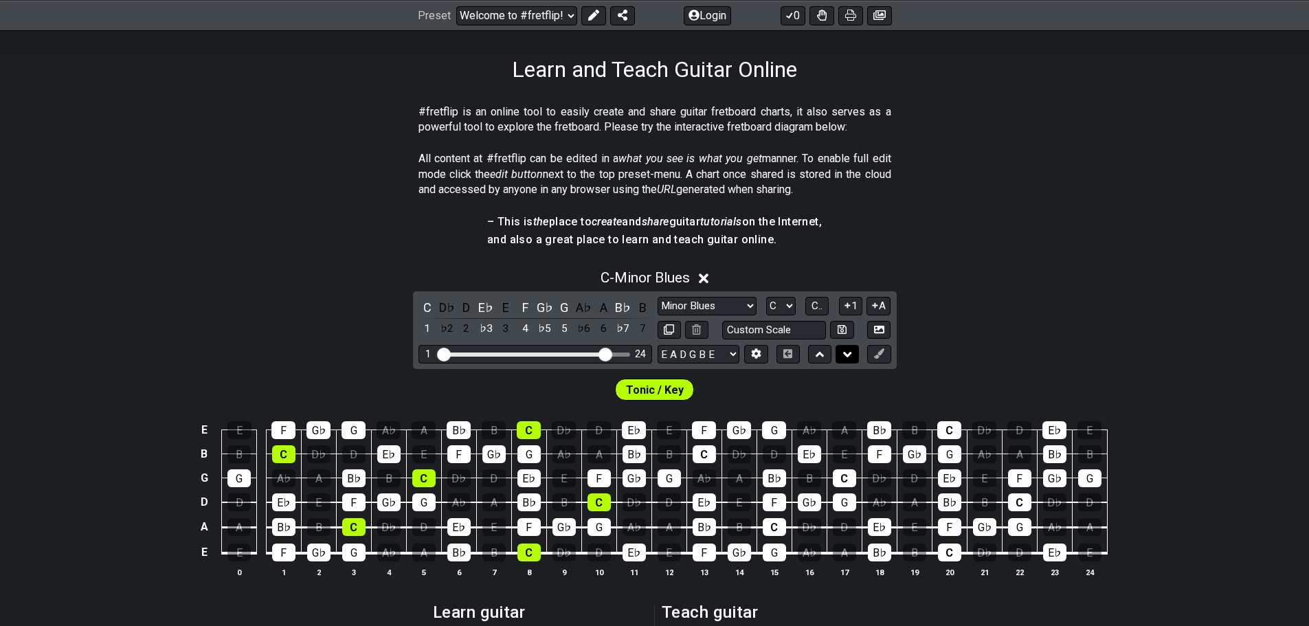
click at [852, 357] on icon at bounding box center [847, 354] width 9 height 5
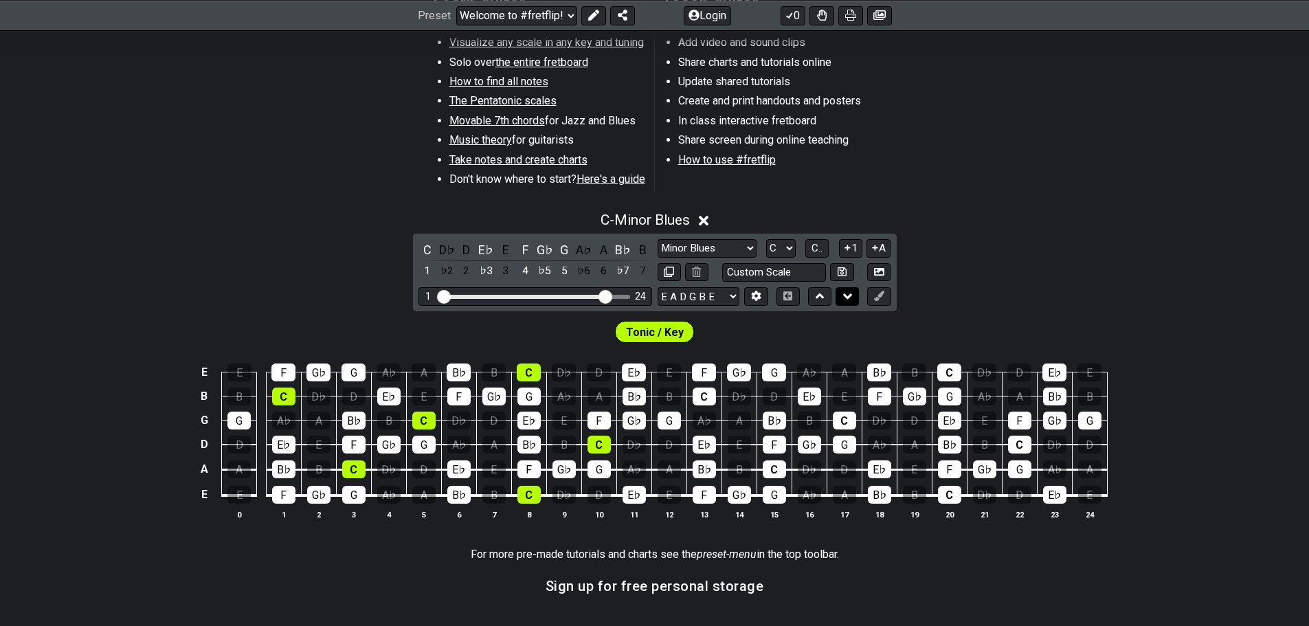
scroll to position [481, 0]
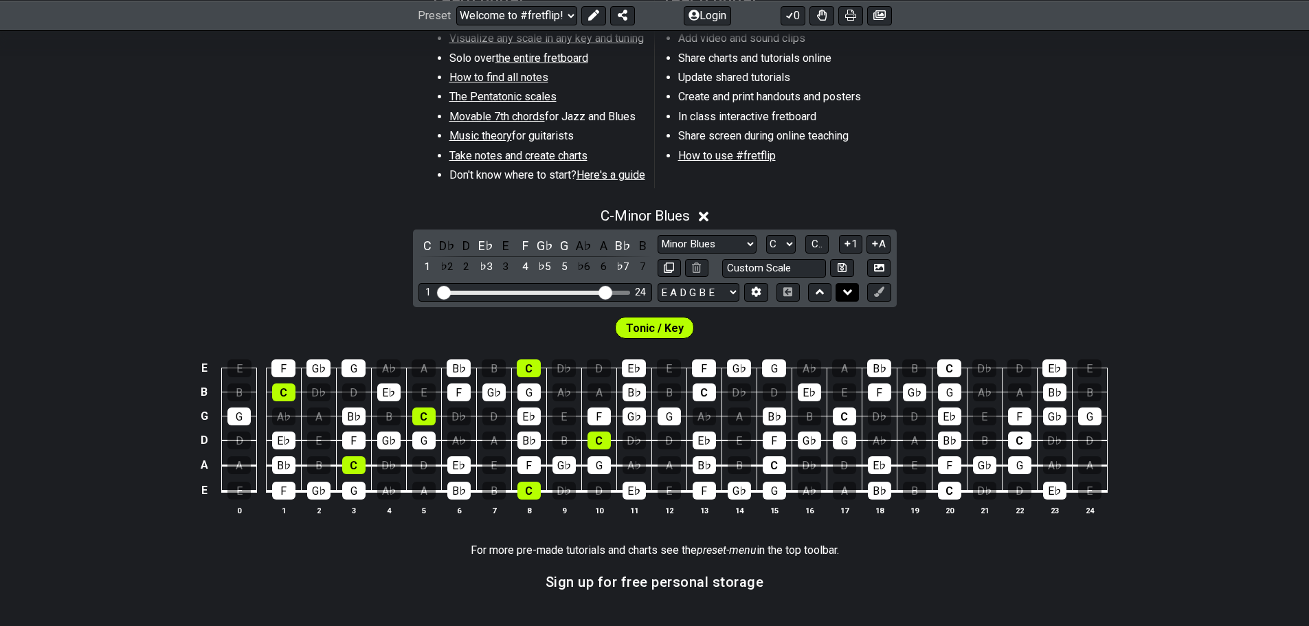
click at [852, 299] on icon at bounding box center [847, 292] width 9 height 14
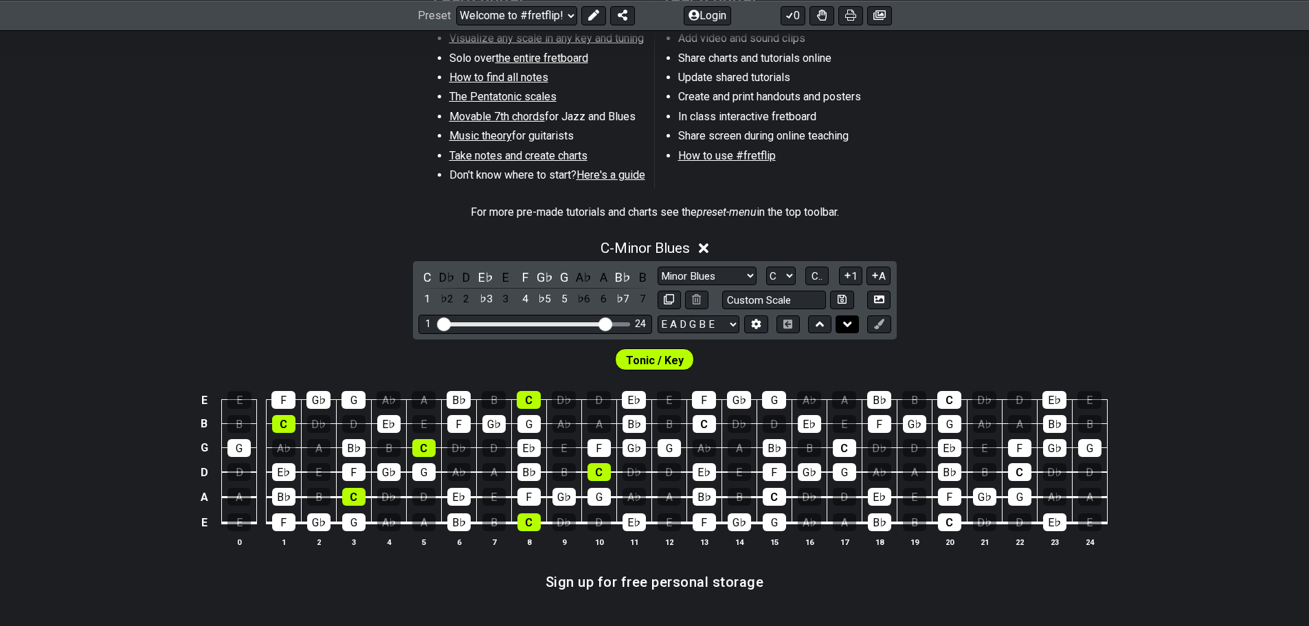
click at [859, 334] on button at bounding box center [847, 324] width 23 height 19
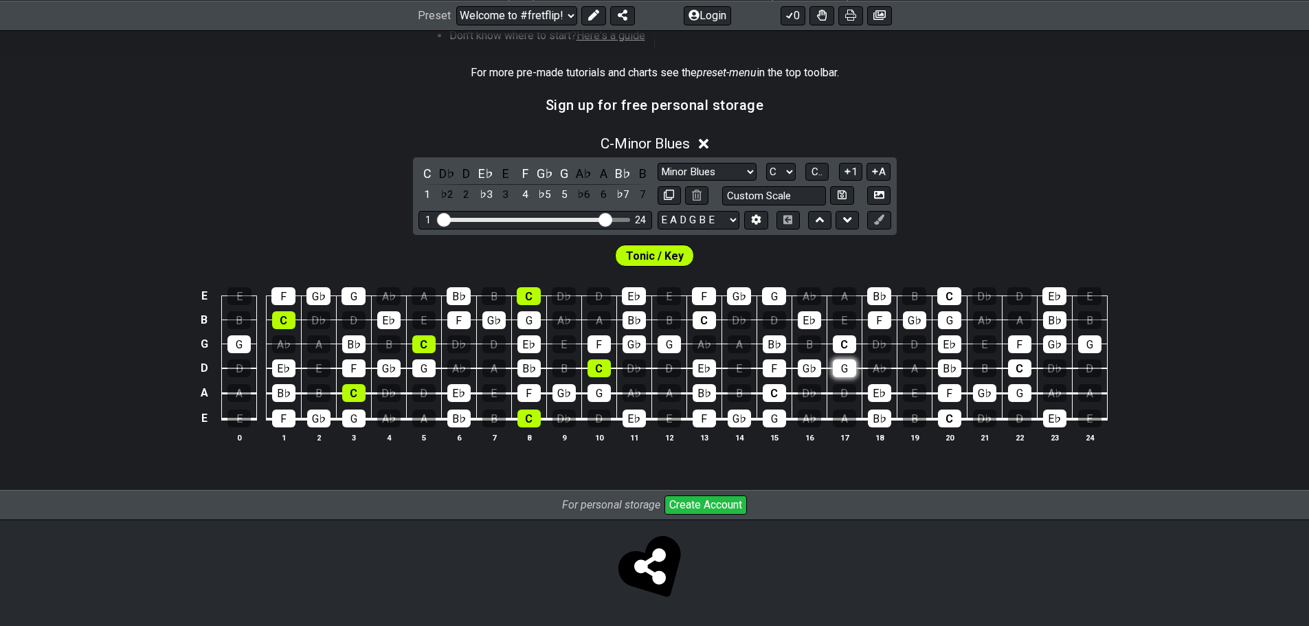
scroll to position [687, 0]
click at [852, 227] on icon at bounding box center [847, 220] width 9 height 14
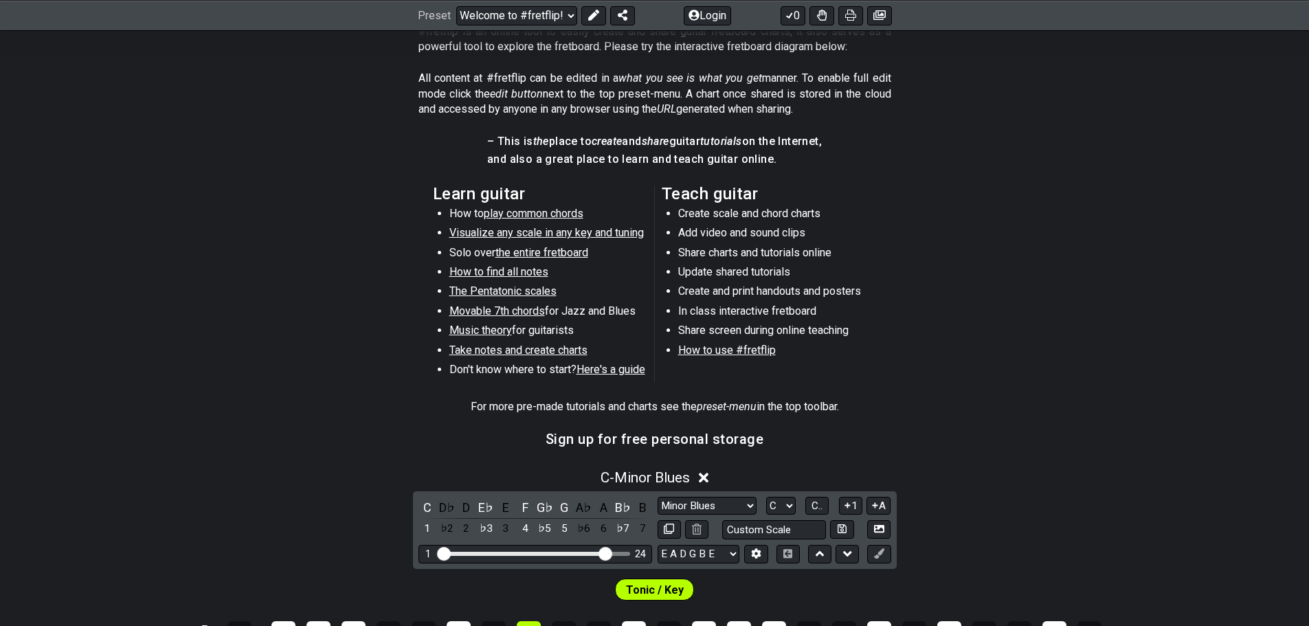
scroll to position [275, 0]
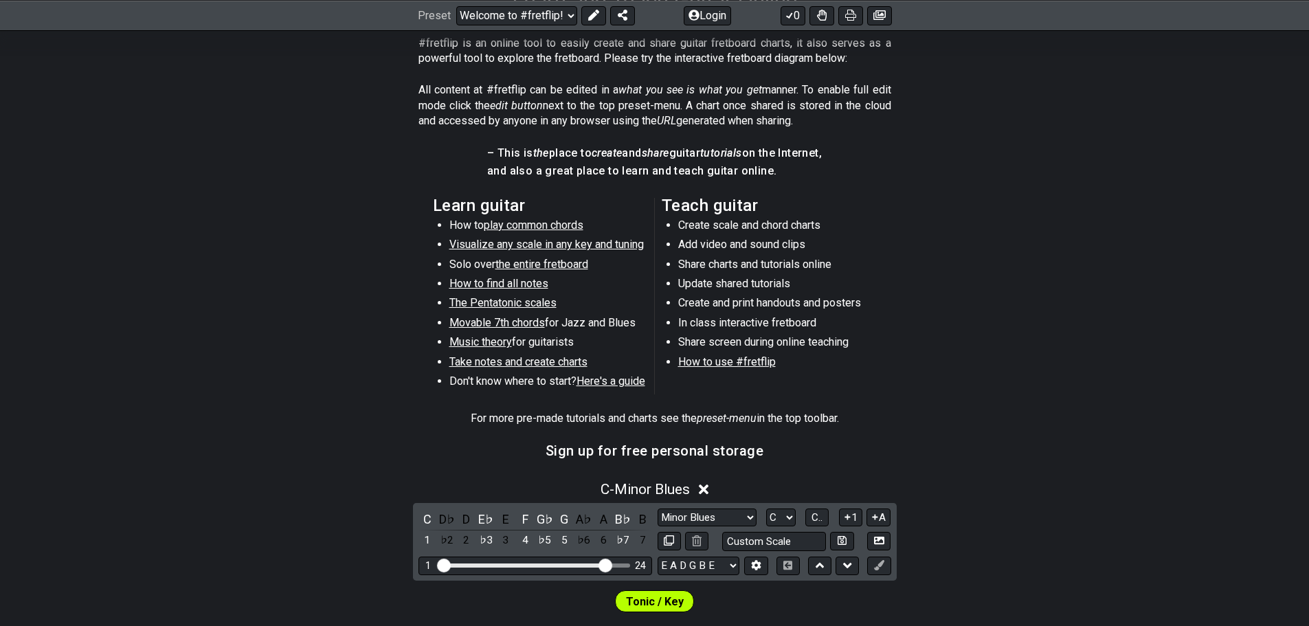
click at [449, 348] on span "Music theory" at bounding box center [480, 341] width 63 height 13
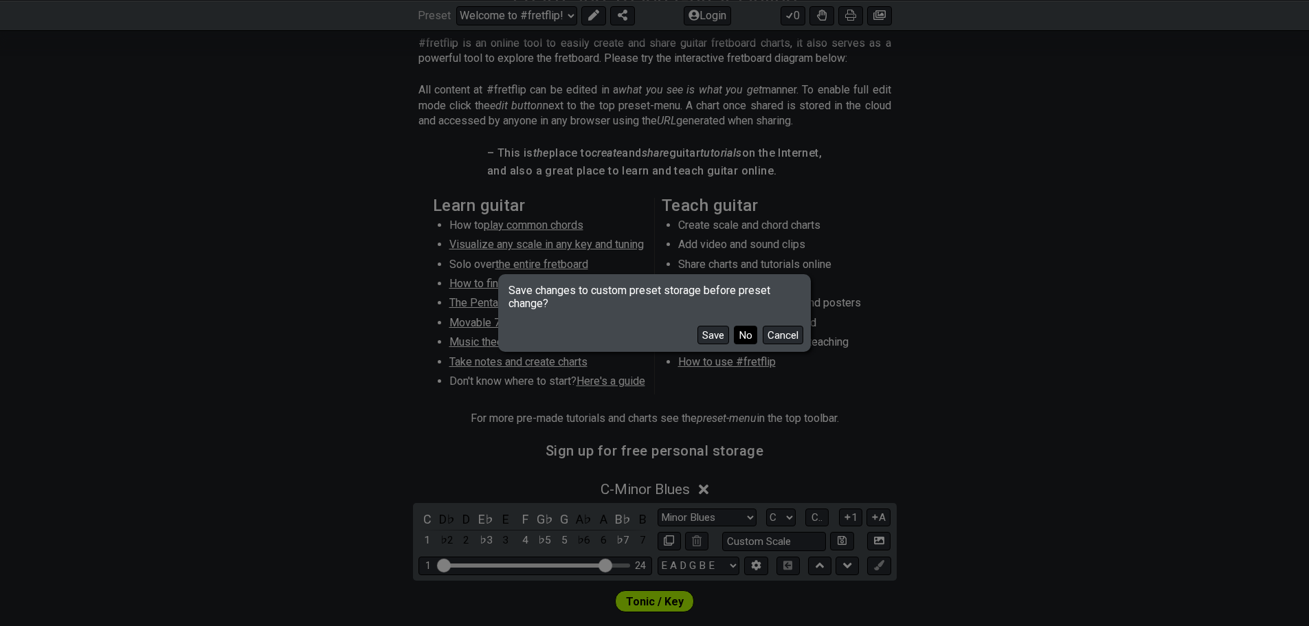
click at [757, 342] on button "No" at bounding box center [745, 335] width 23 height 19
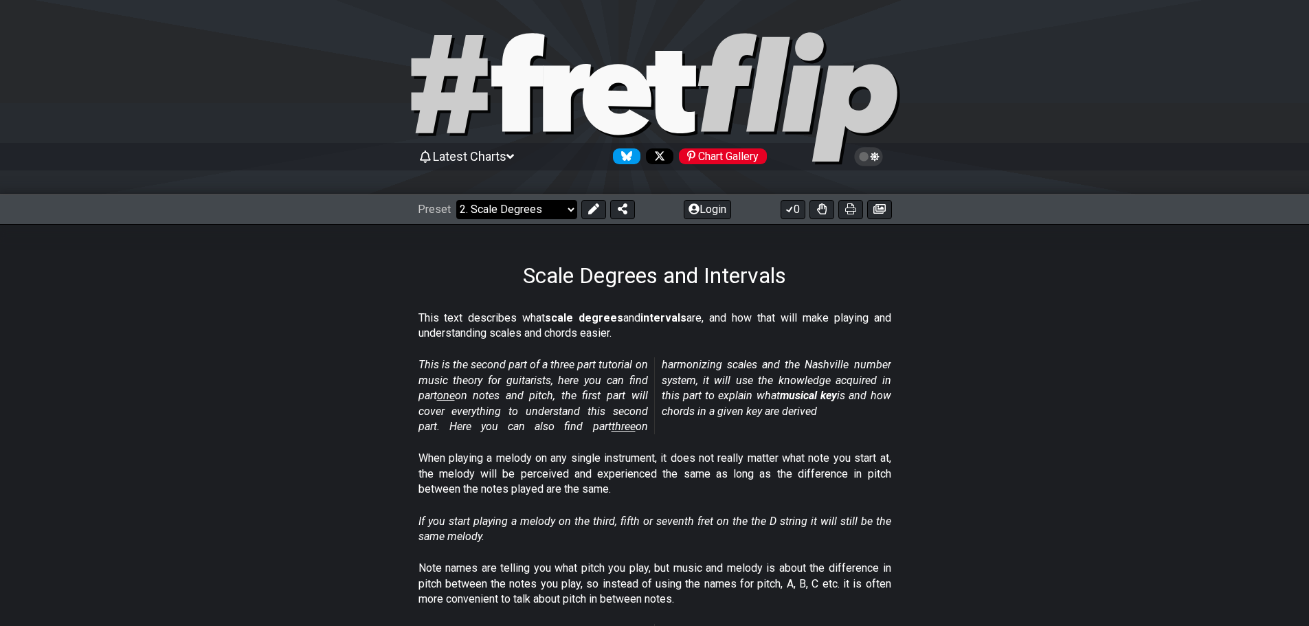
click at [577, 219] on select "Welcome to #fretflip! Initial Preset Custom Preset Minor Pentatonic Major Penta…" at bounding box center [516, 209] width 121 height 19
click at [463, 215] on select "Welcome to #fretflip! Initial Preset Custom Preset Minor Pentatonic Major Penta…" at bounding box center [516, 209] width 121 height 19
select select "/welcome"
select select "C"
